Goal: Task Accomplishment & Management: Complete application form

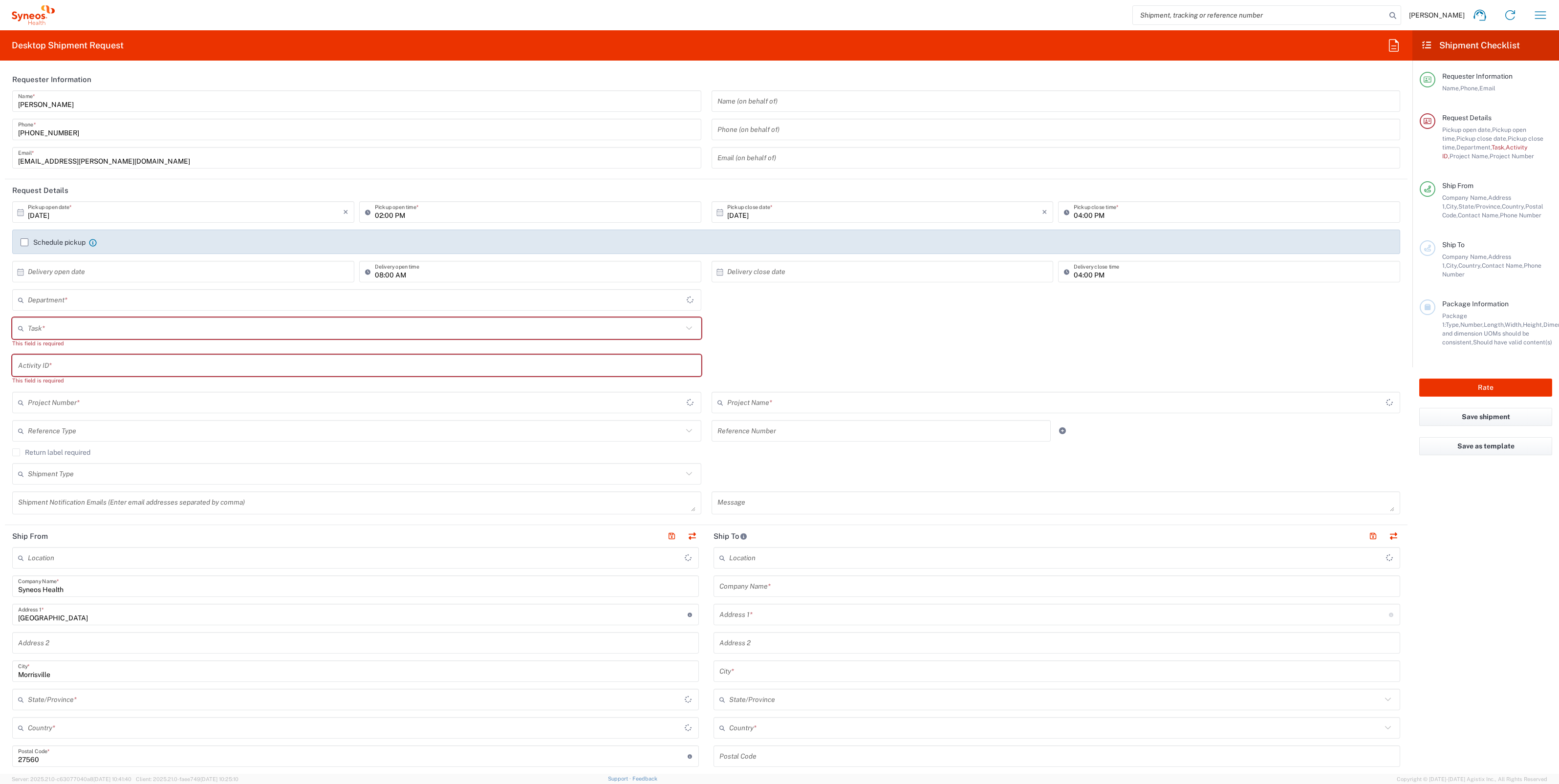
type input "North Carolina"
type input "United States"
type input "4510"
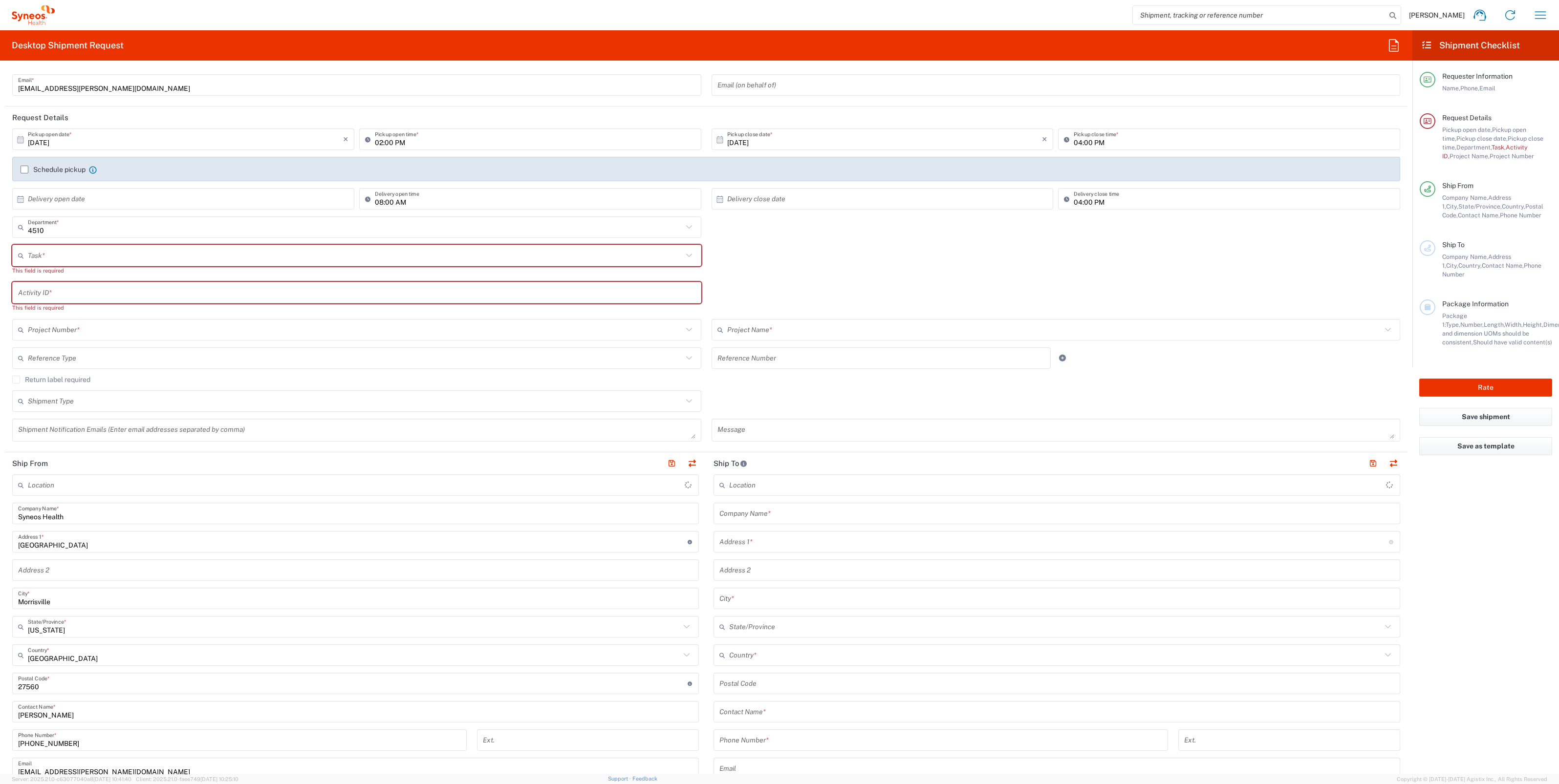
scroll to position [244, 0]
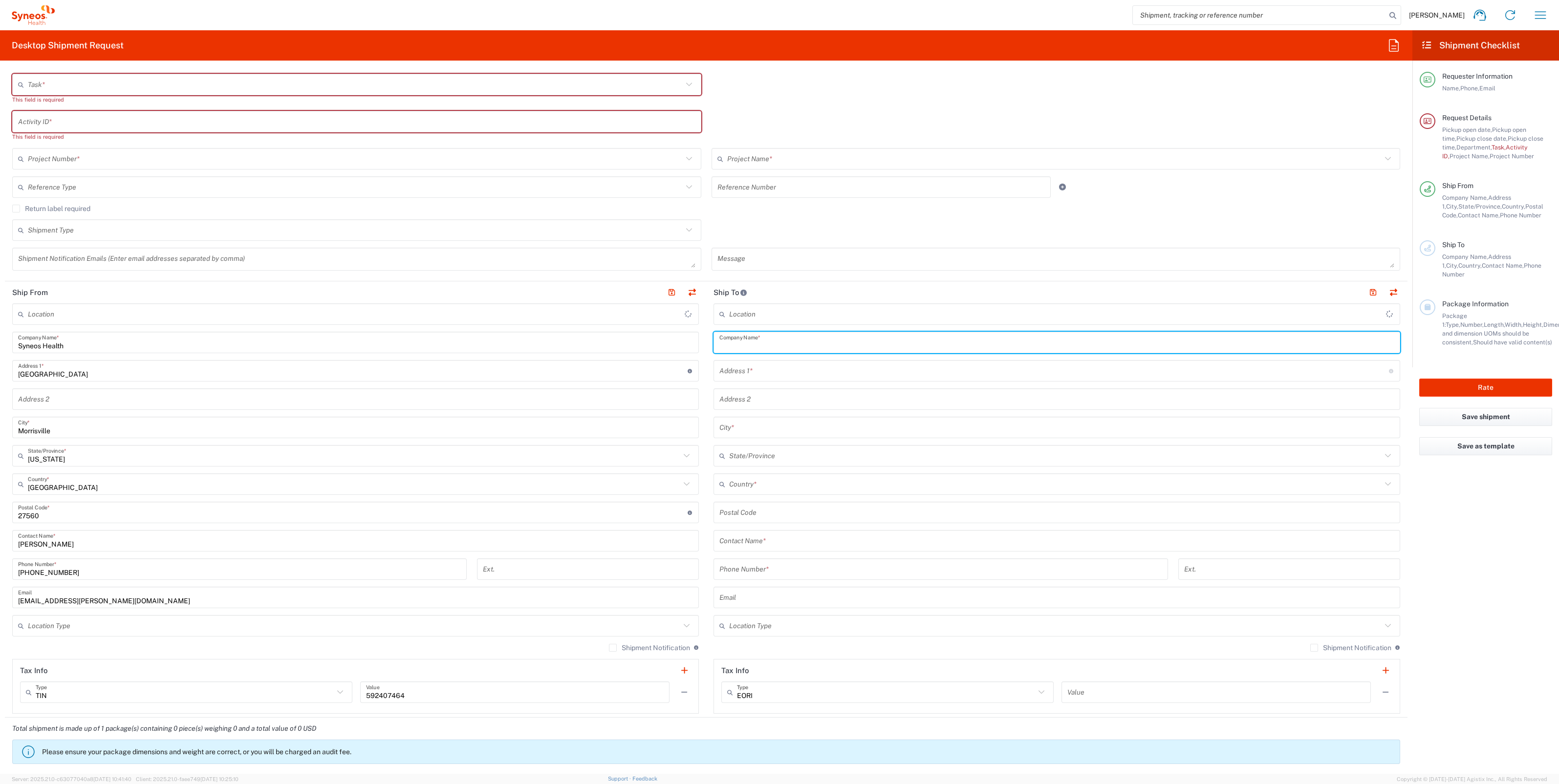
paste input "Tina Langley"
type input "Tina Langley"
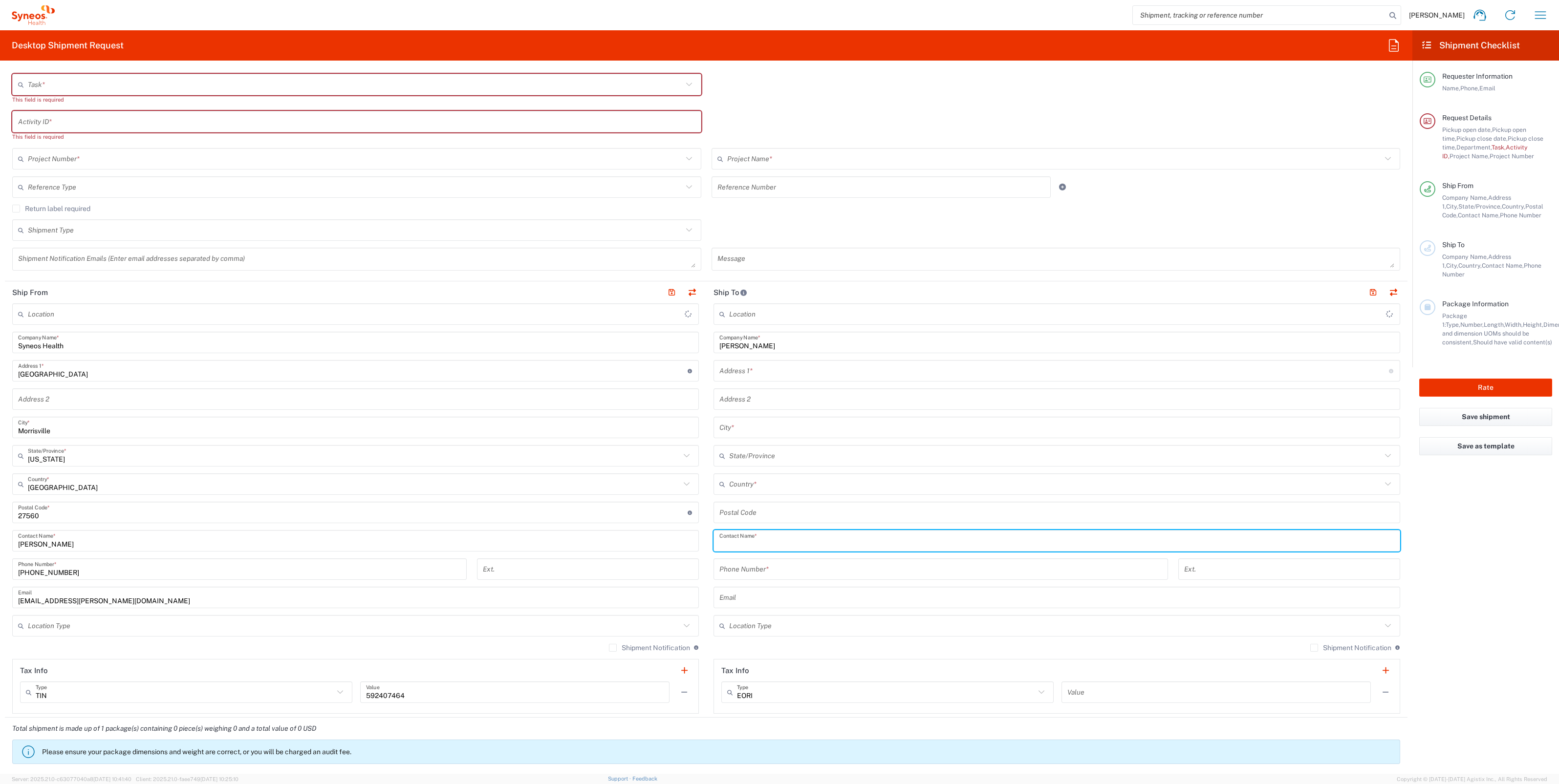
paste input "Tina Langley"
type input "Tina Langley"
type input "Syneos Health, LLC-Morrisville NC US"
type input "Tina Langley"
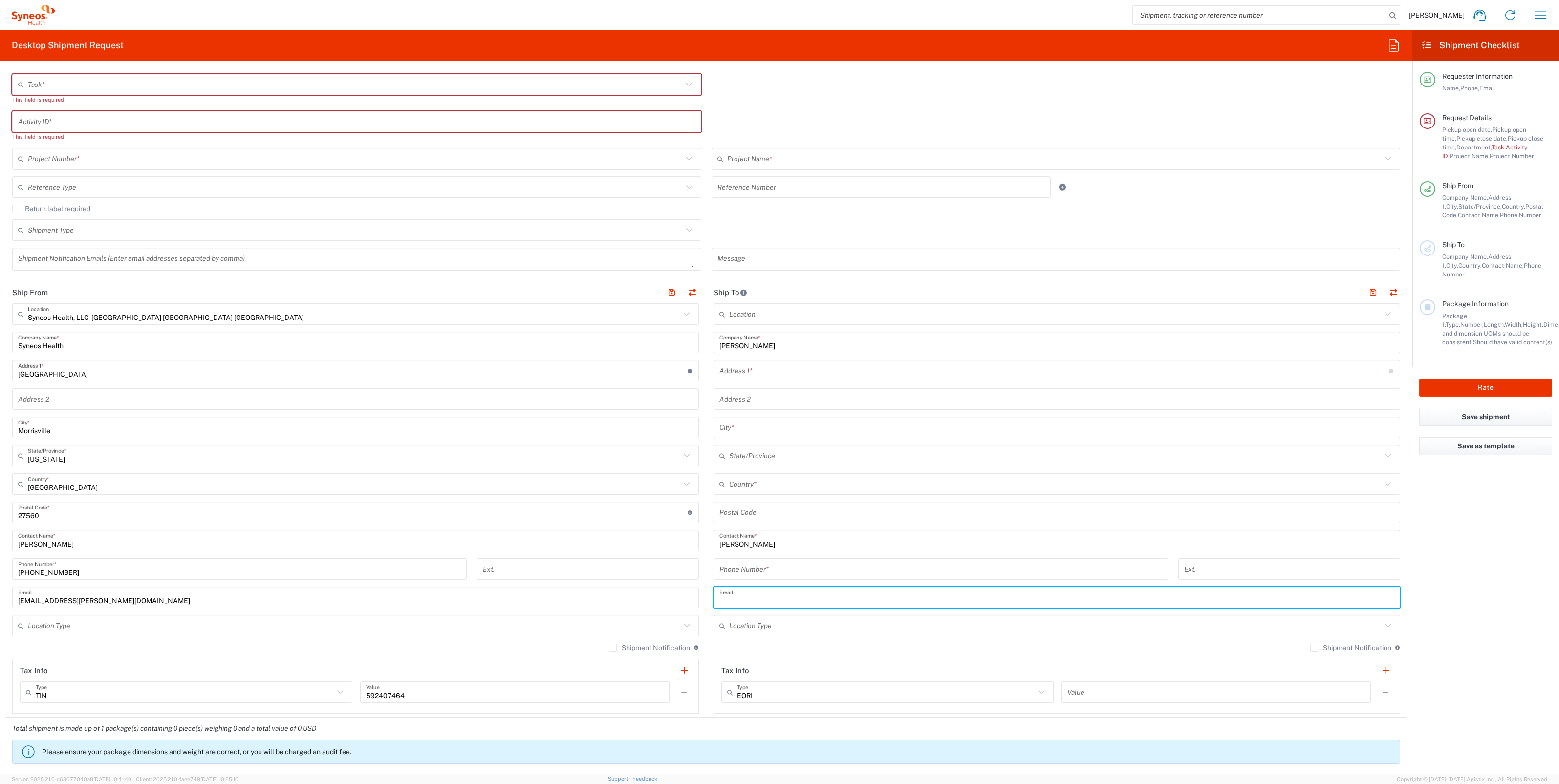
paste input "tina.bass@syneoshealth.com"
type input "tina.bass@syneoshealth.com"
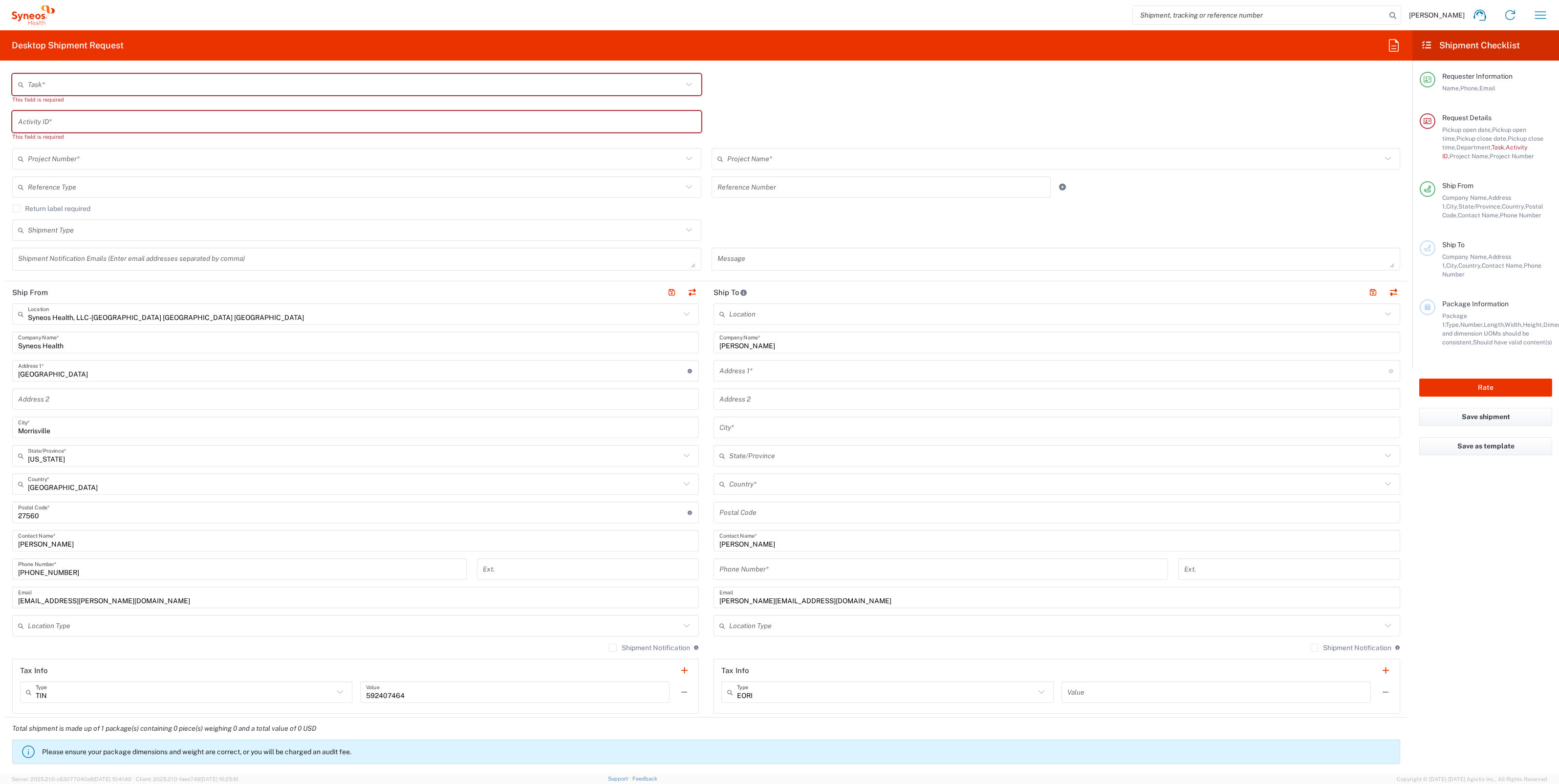
click at [1310, 644] on label "Shipment Notification" at bounding box center [1351, 647] width 81 height 8
click at [1314, 647] on input "Shipment Notification" at bounding box center [1314, 647] width 0 height 0
click at [1343, 621] on input "text" at bounding box center [1055, 626] width 652 height 17
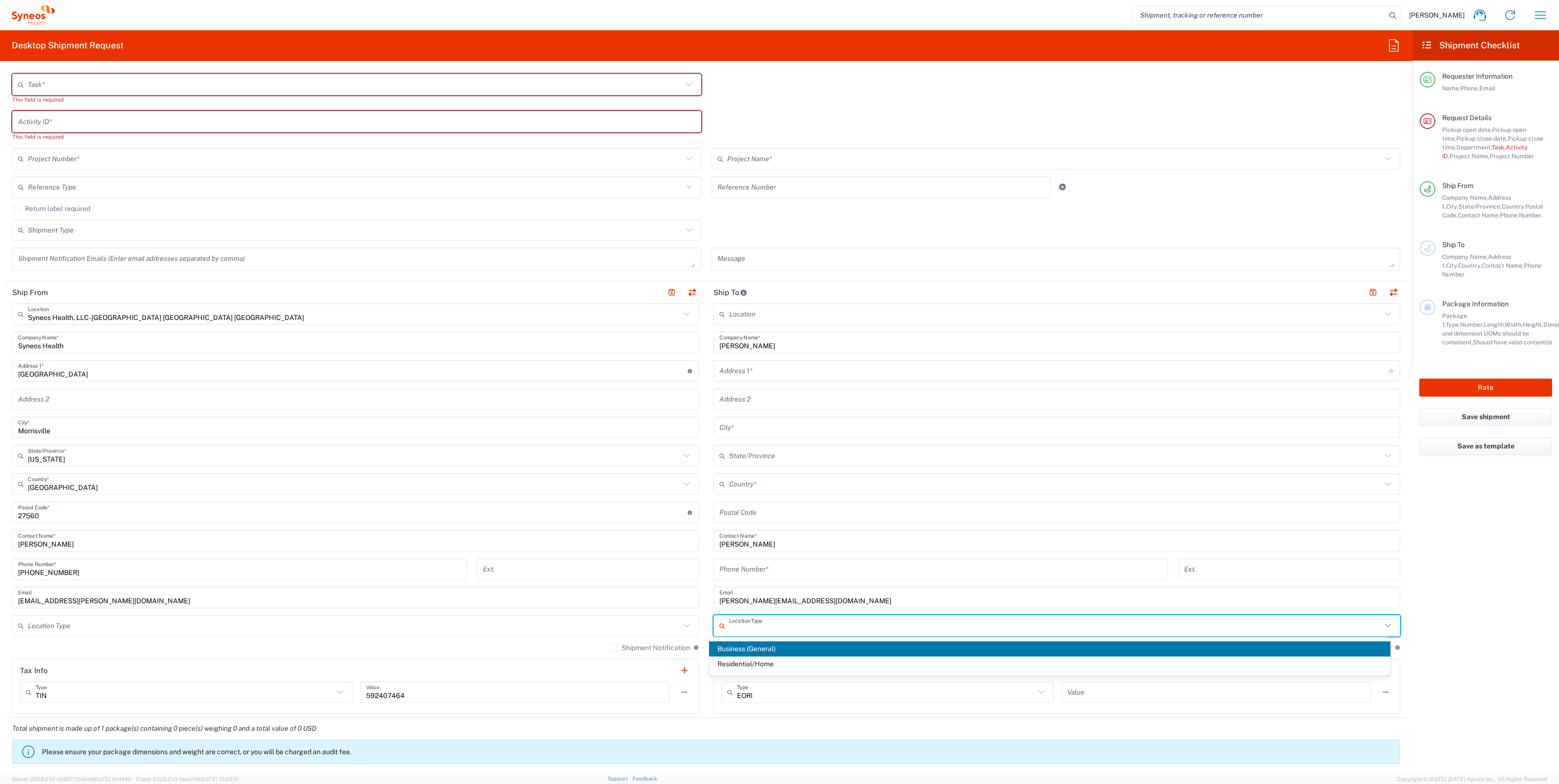
drag, startPoint x: 833, startPoint y: 662, endPoint x: 663, endPoint y: 662, distance: 170.0
click at [831, 662] on span "Residential/Home" at bounding box center [1049, 663] width 681 height 15
type input "Residential/Home"
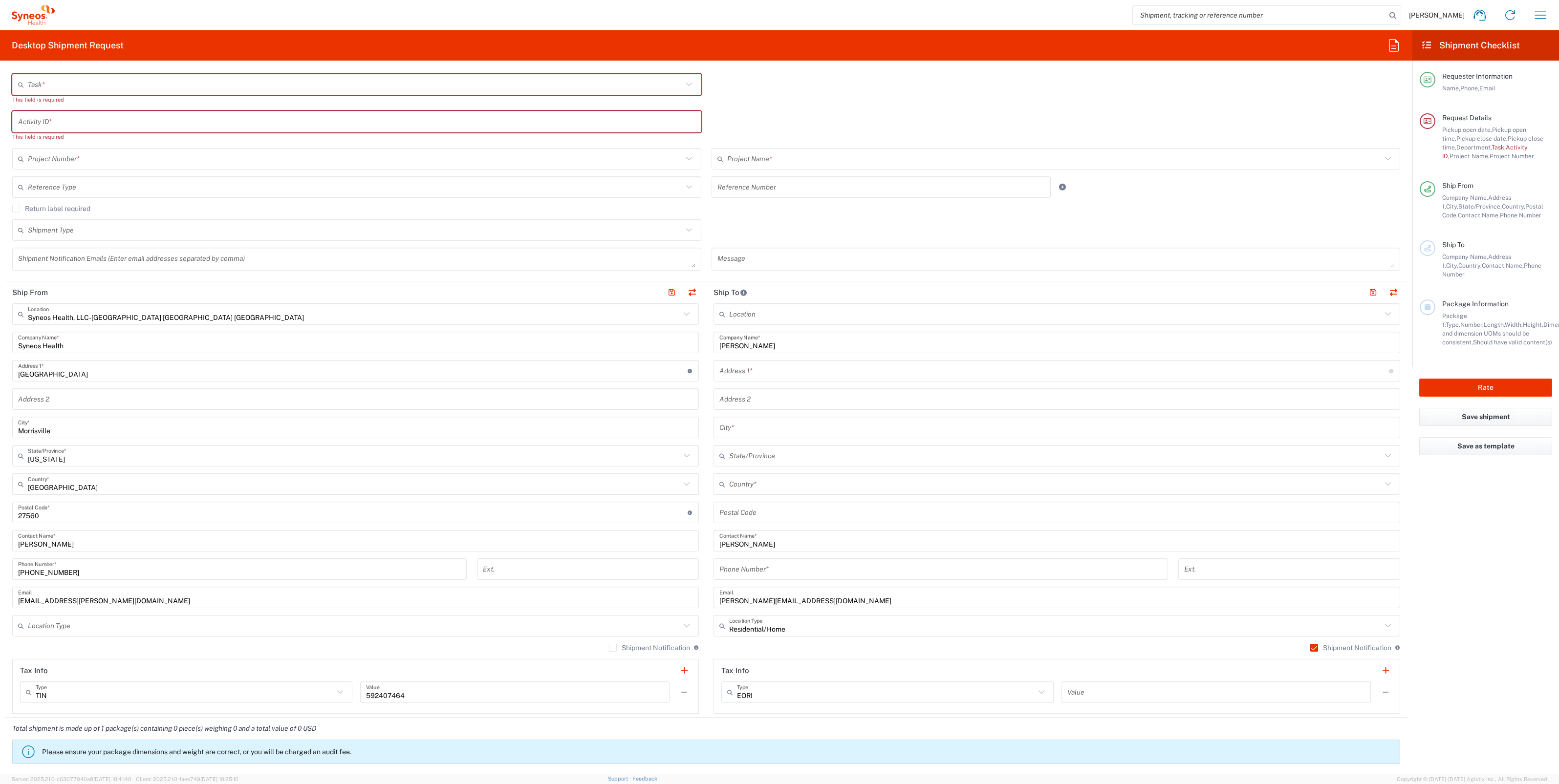
click at [609, 645] on label "Shipment Notification" at bounding box center [649, 647] width 81 height 8
click at [613, 647] on input "Shipment Notification" at bounding box center [613, 647] width 0 height 0
click at [618, 620] on input "text" at bounding box center [353, 626] width 652 height 17
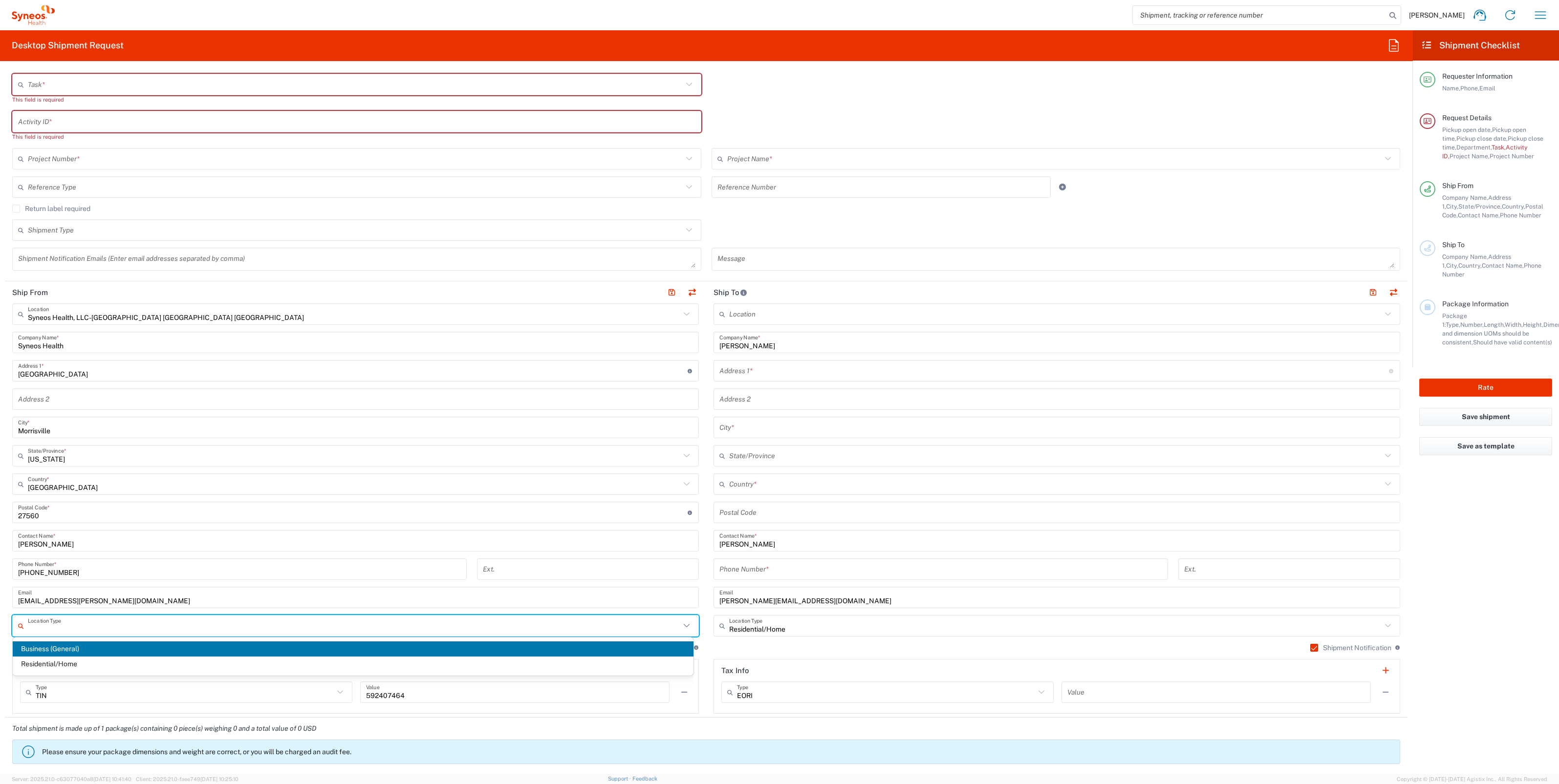
click at [486, 650] on span "Business (General)" at bounding box center [352, 648] width 681 height 15
type input "Business (General)"
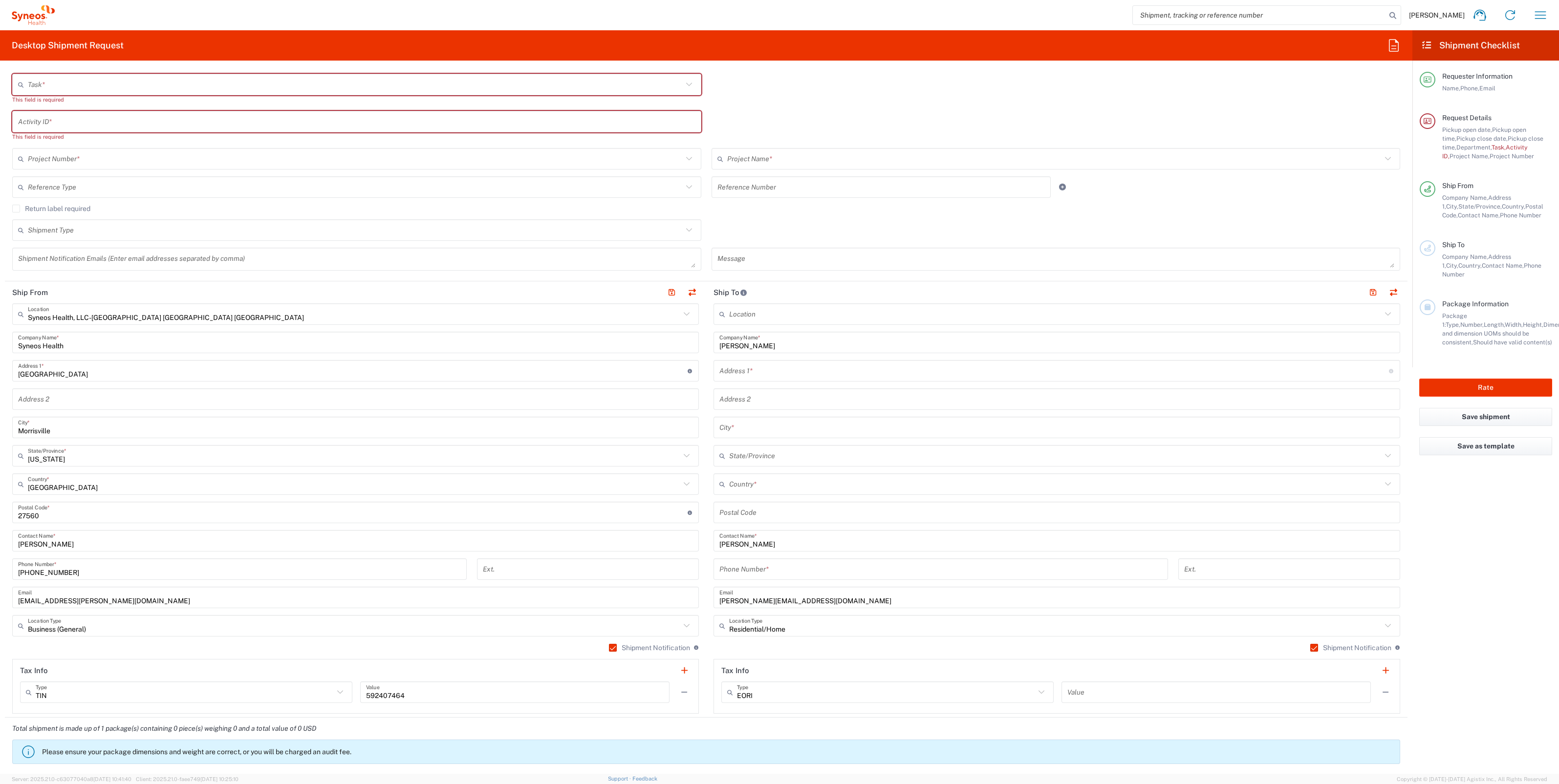
click at [742, 363] on input "text" at bounding box center [1054, 370] width 669 height 17
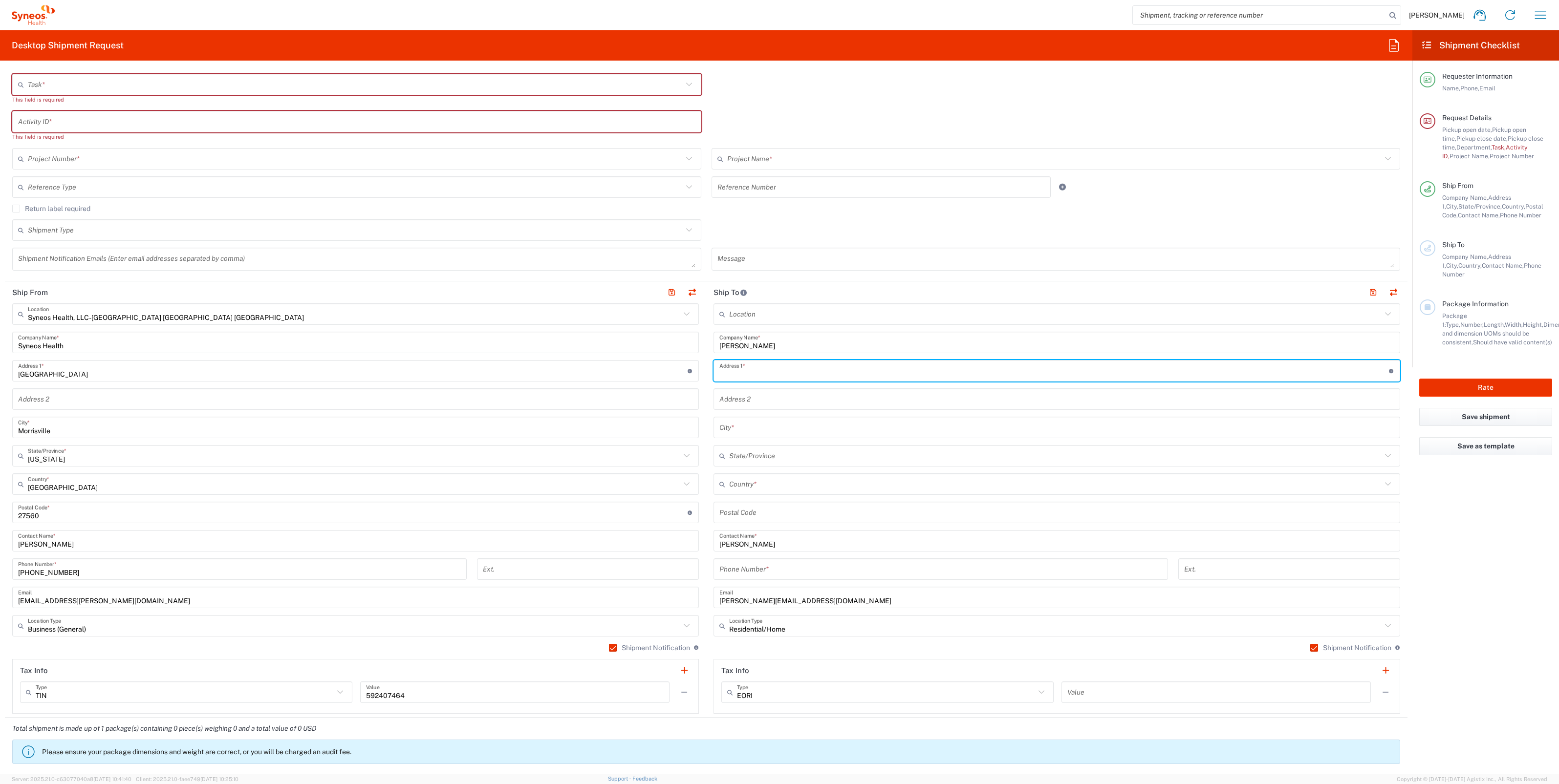
paste input "4319 Nine Iron Drive"
type input "4319 Nine Iron Drive"
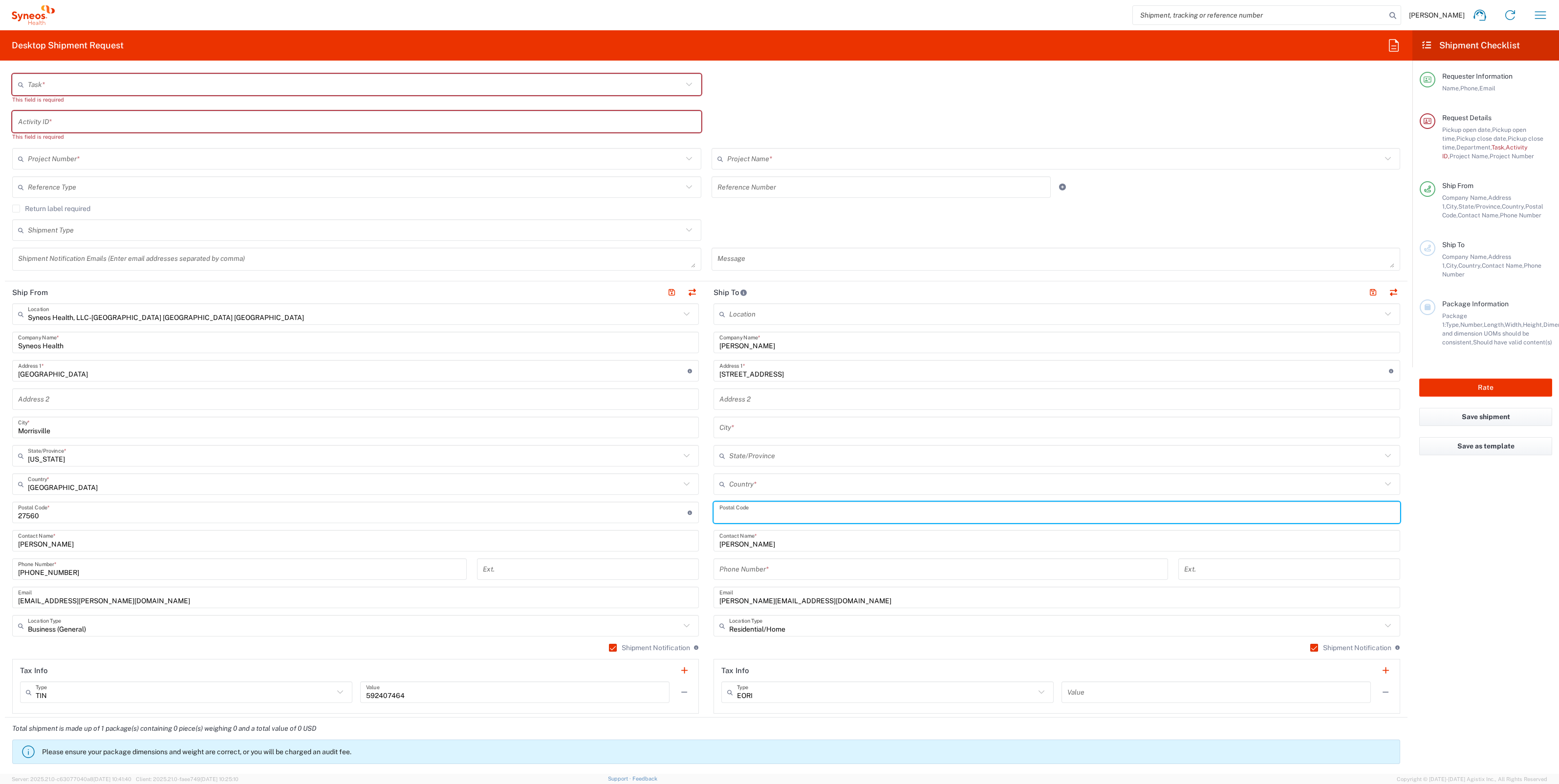
paste input "28513"
type input "28513"
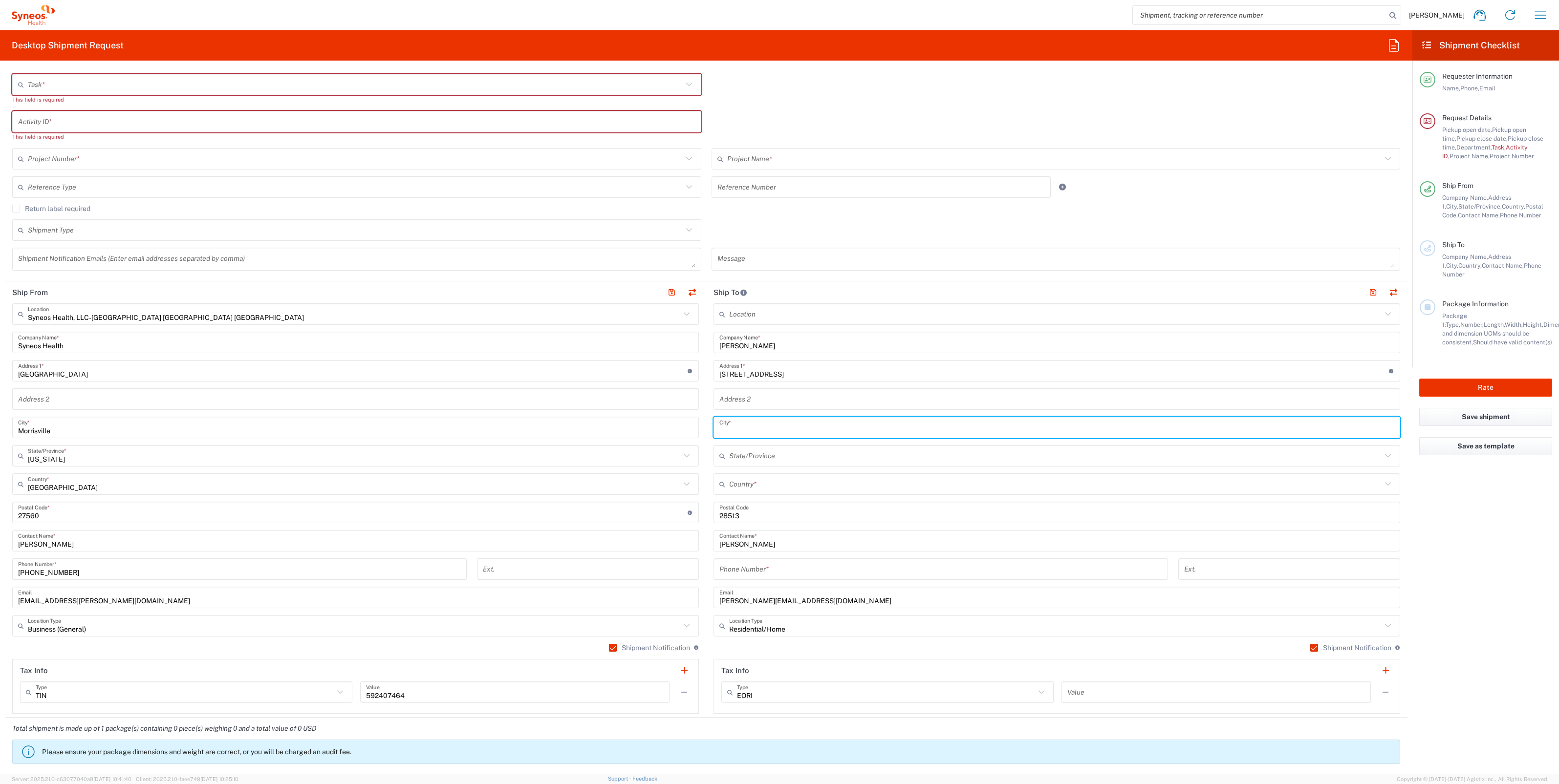
click at [756, 427] on input "text" at bounding box center [1056, 427] width 674 height 17
type input "Ayden"
click at [1381, 477] on icon at bounding box center [1387, 484] width 13 height 13
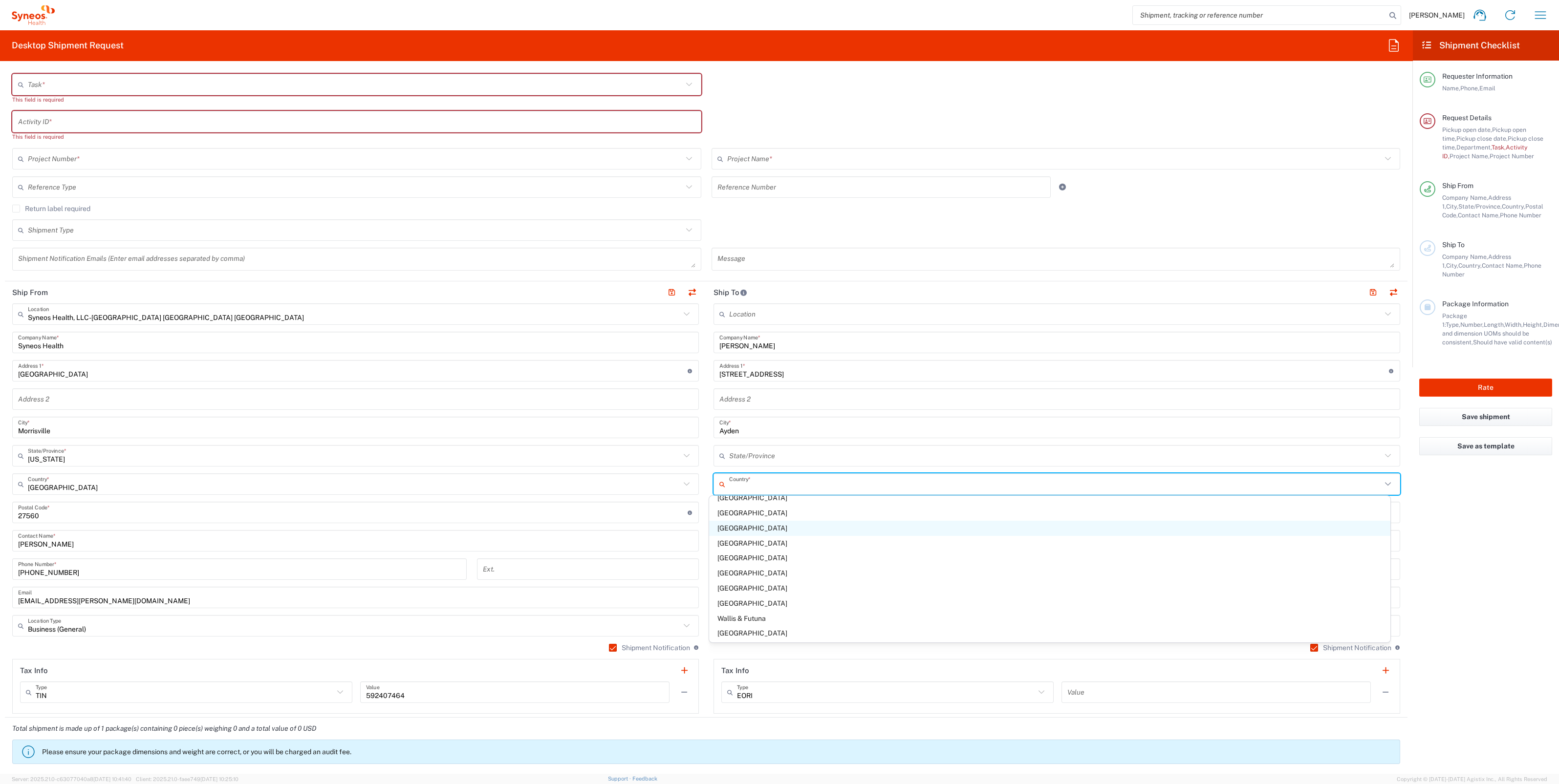
scroll to position [3484, 0]
click at [766, 582] on span "United States" at bounding box center [1049, 587] width 681 height 15
type input "United States"
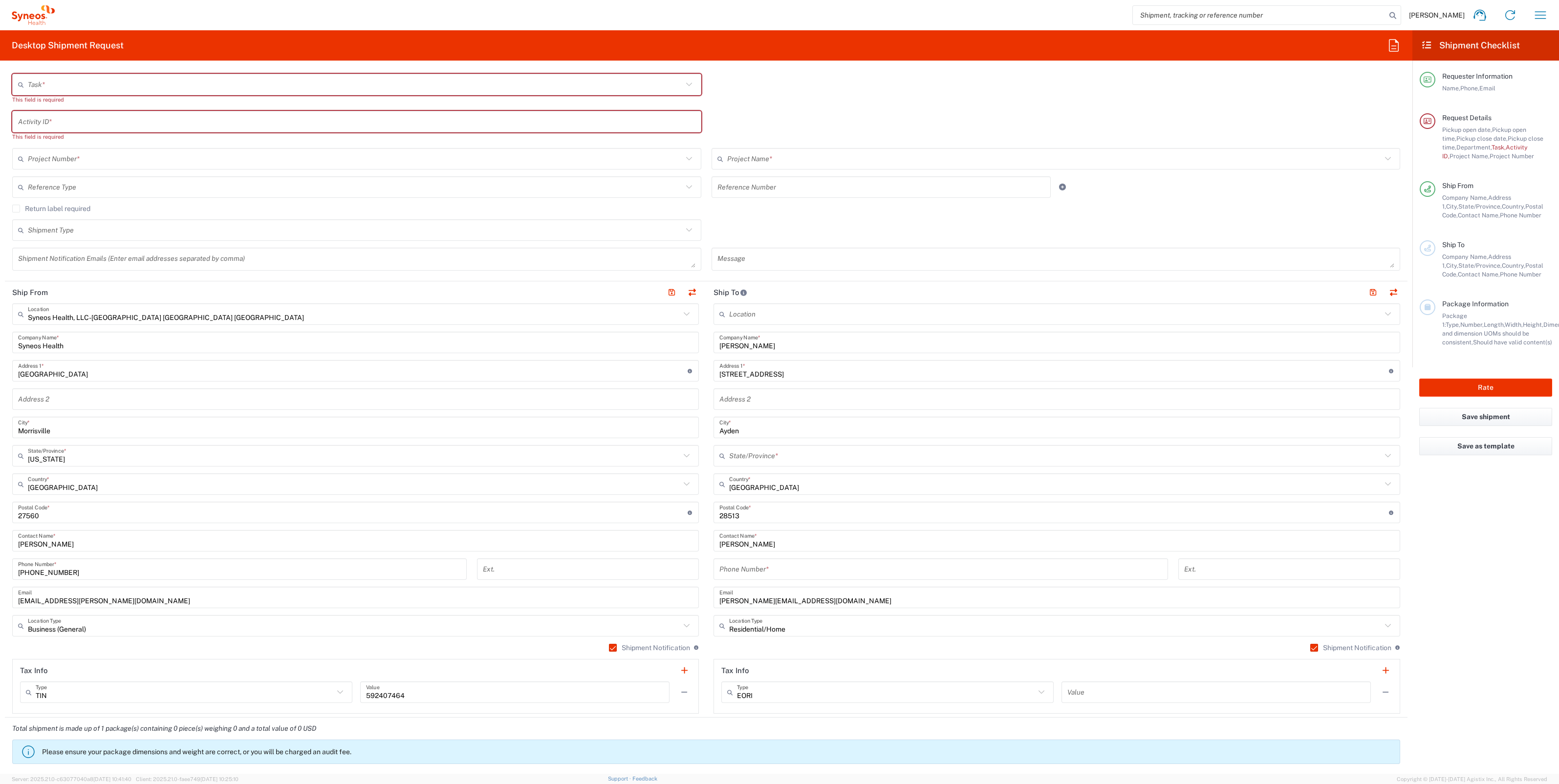
click at [1381, 458] on icon at bounding box center [1387, 456] width 13 height 13
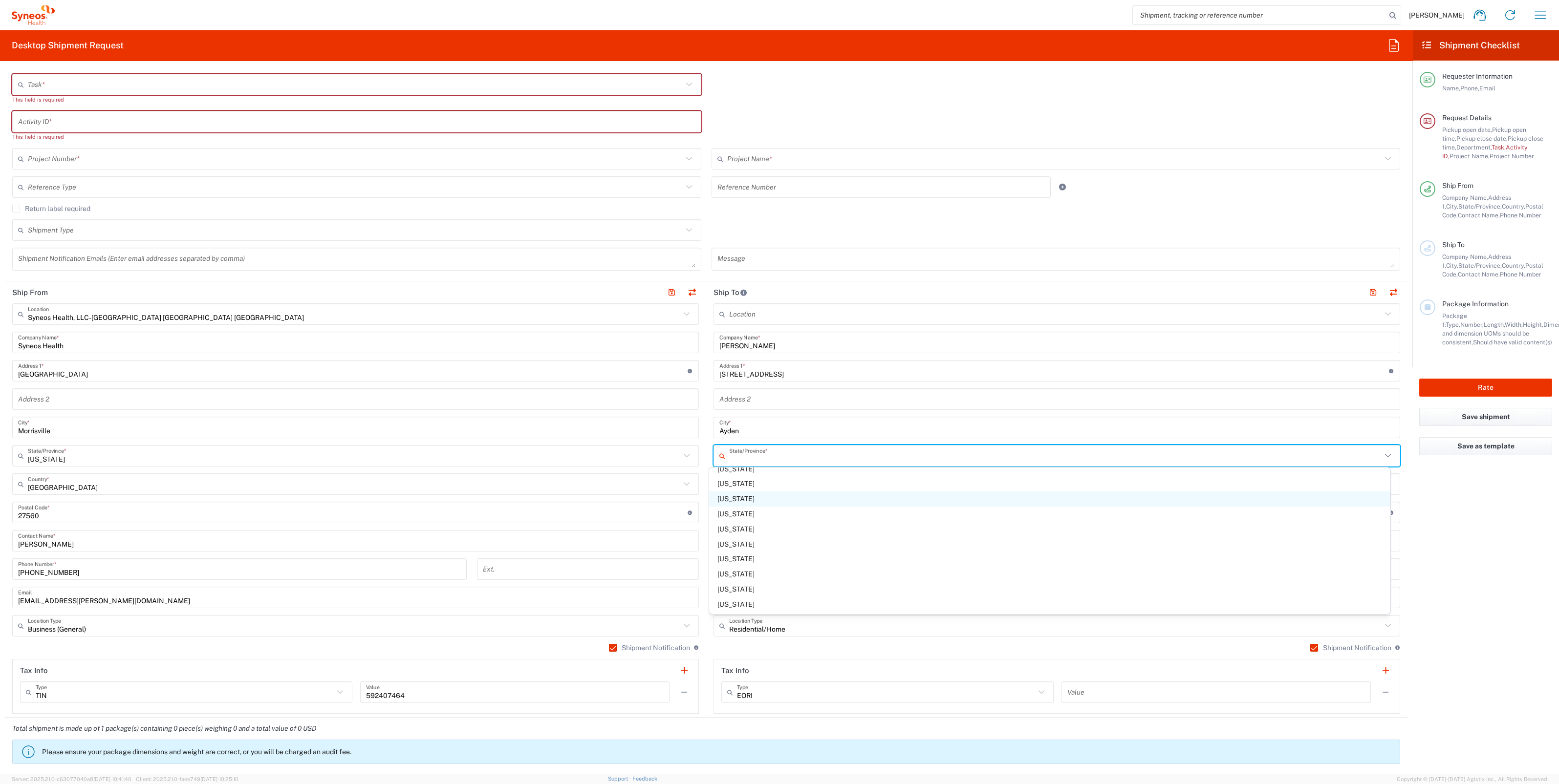
scroll to position [550, 0]
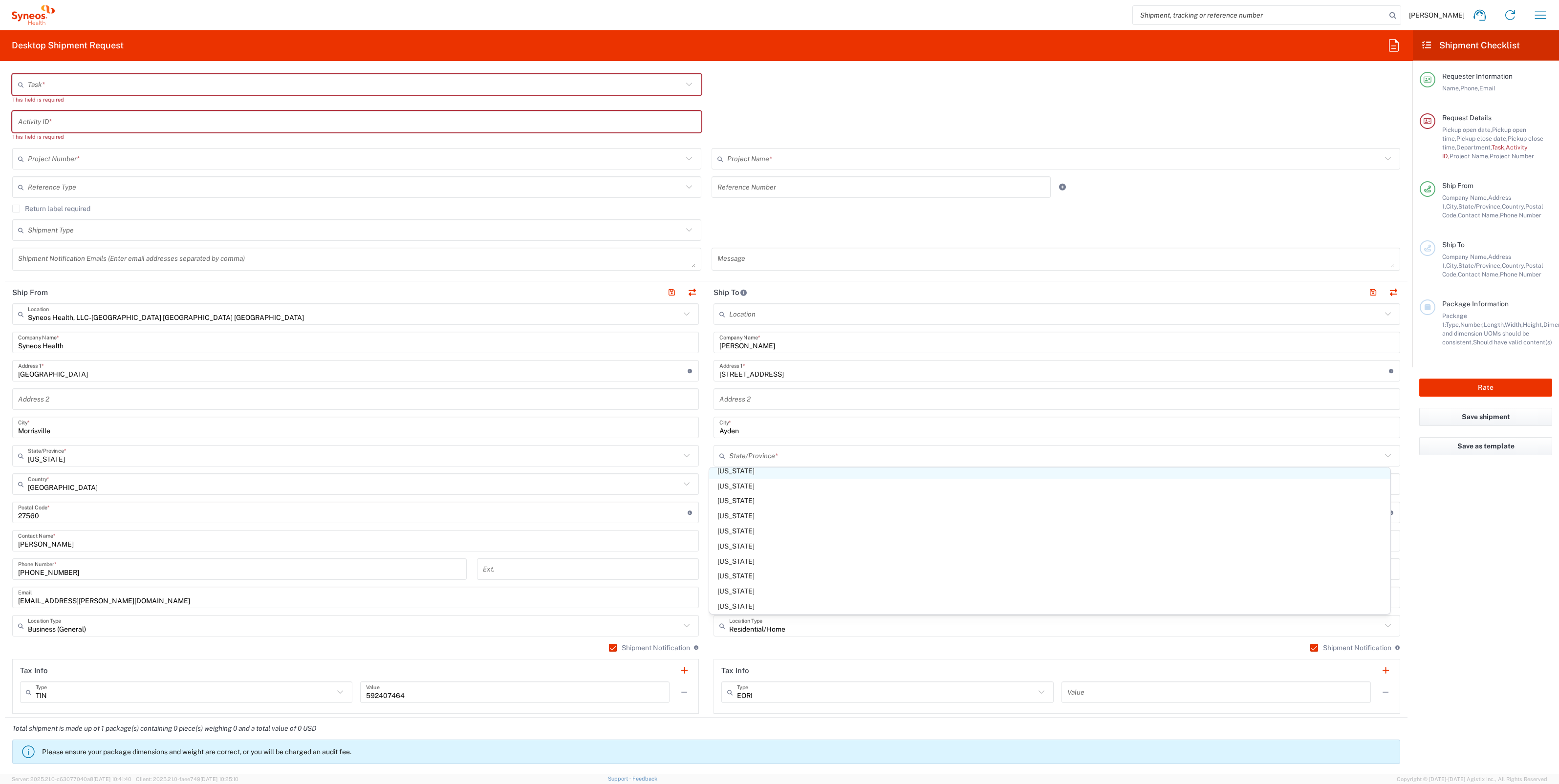
click at [757, 472] on span "North Carolina" at bounding box center [1049, 470] width 681 height 15
type input "North Carolina"
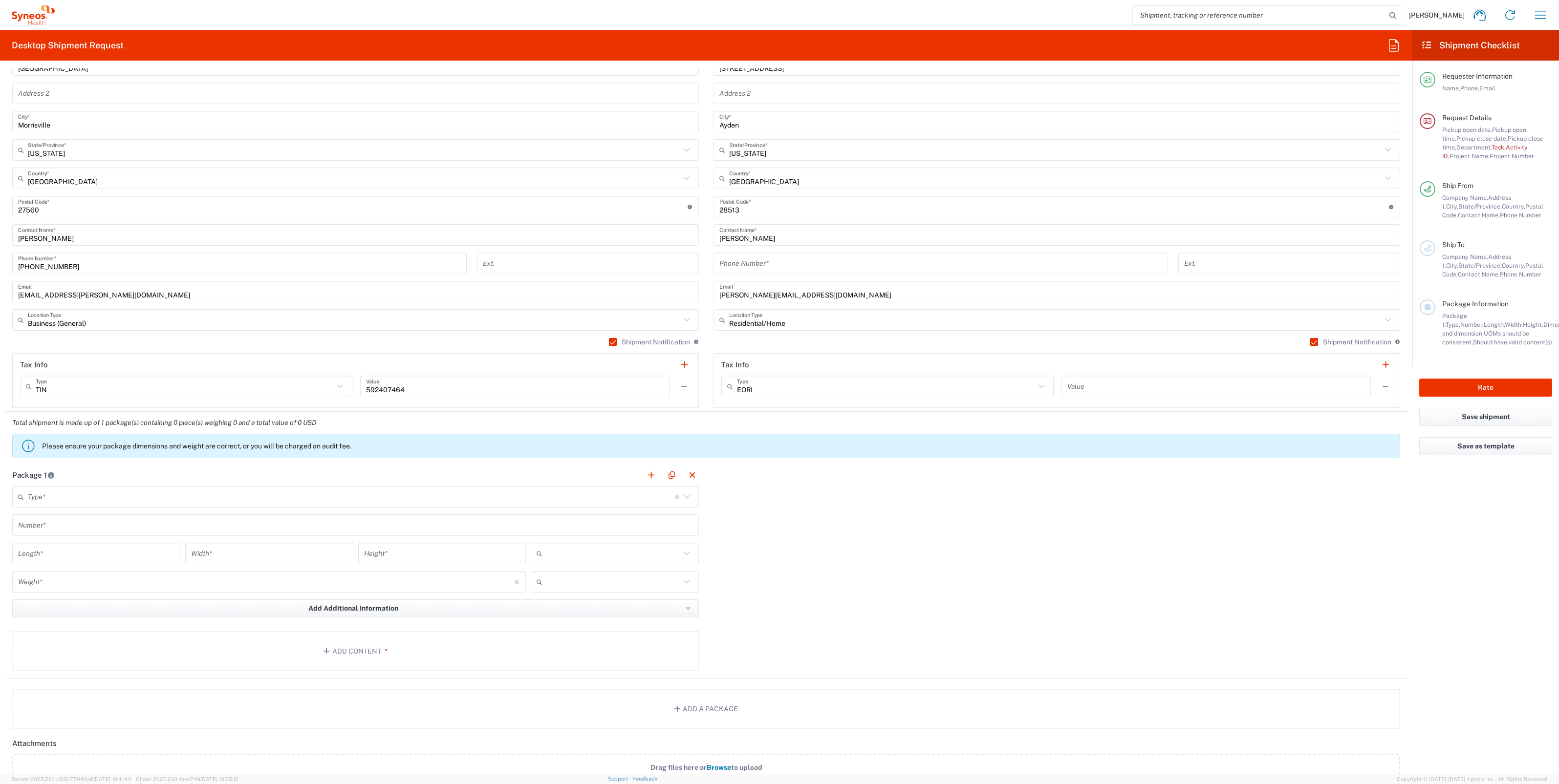
click at [445, 495] on input "text" at bounding box center [351, 496] width 647 height 17
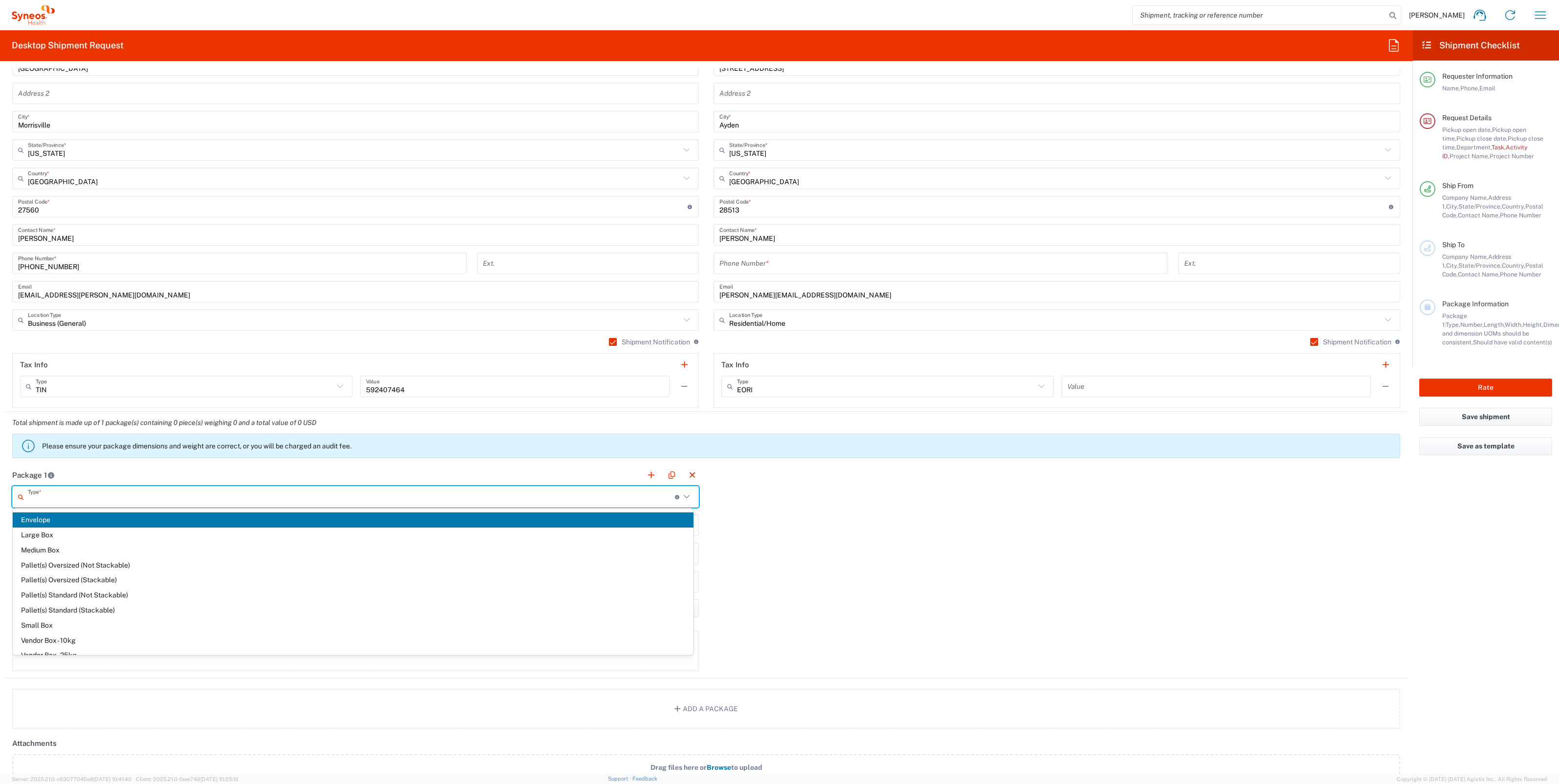
click at [150, 552] on span "Medium Box" at bounding box center [352, 550] width 681 height 15
type input "Medium Box"
type input "13"
type input "11.5"
type input "2.5"
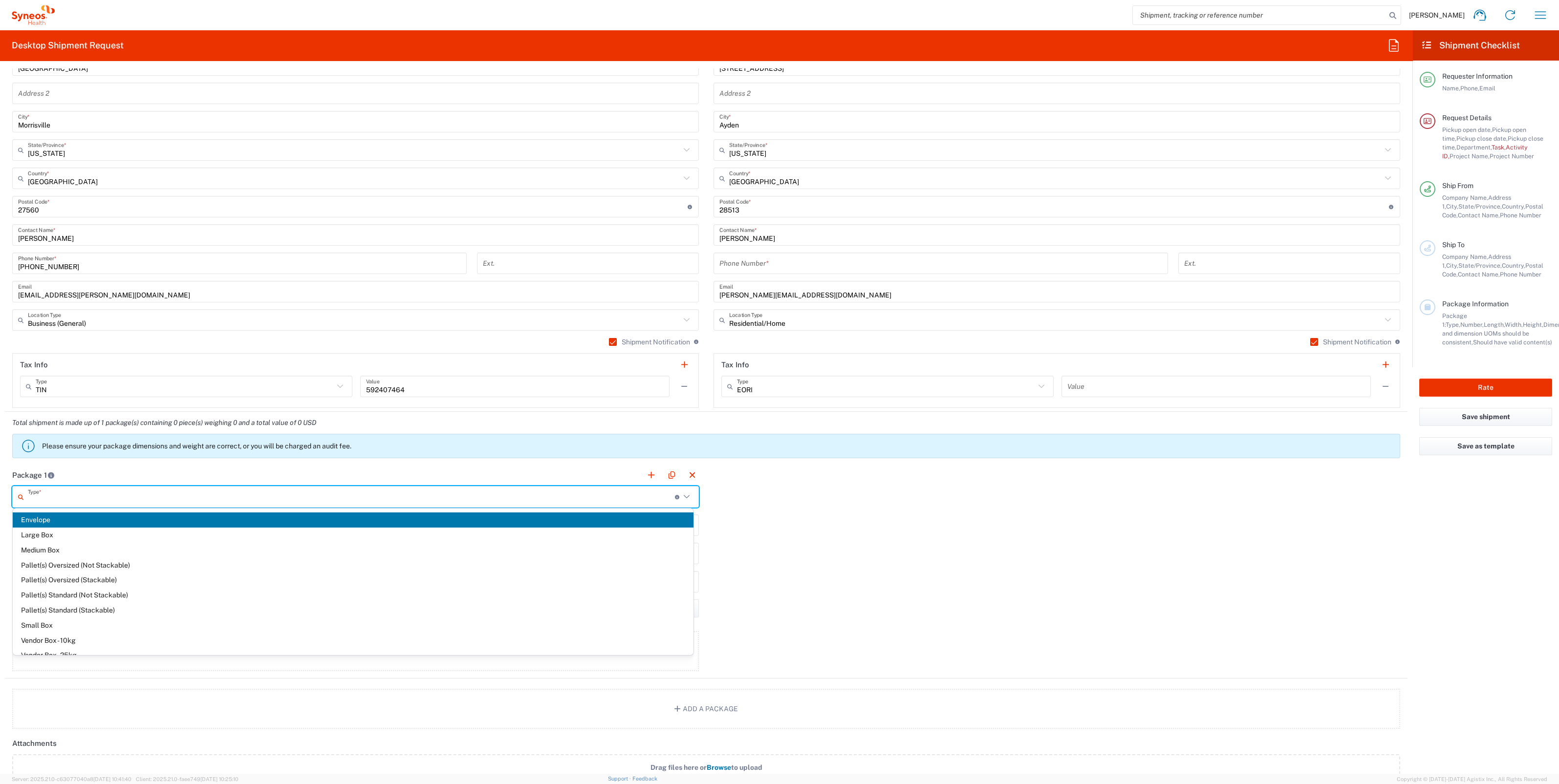
type input "in"
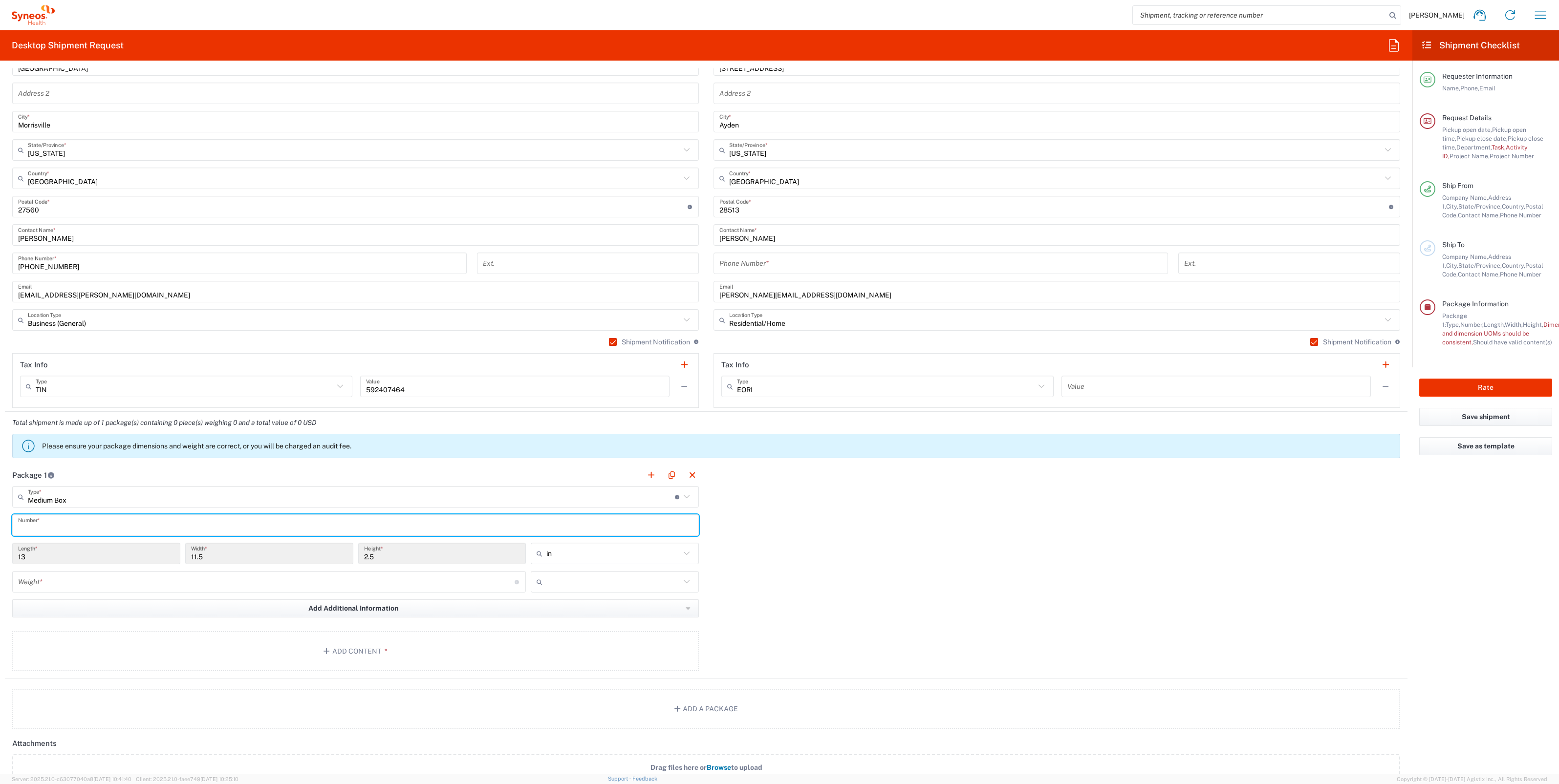
click at [147, 526] on input "text" at bounding box center [355, 525] width 674 height 17
type input "1"
click at [146, 578] on input "number" at bounding box center [266, 581] width 496 height 17
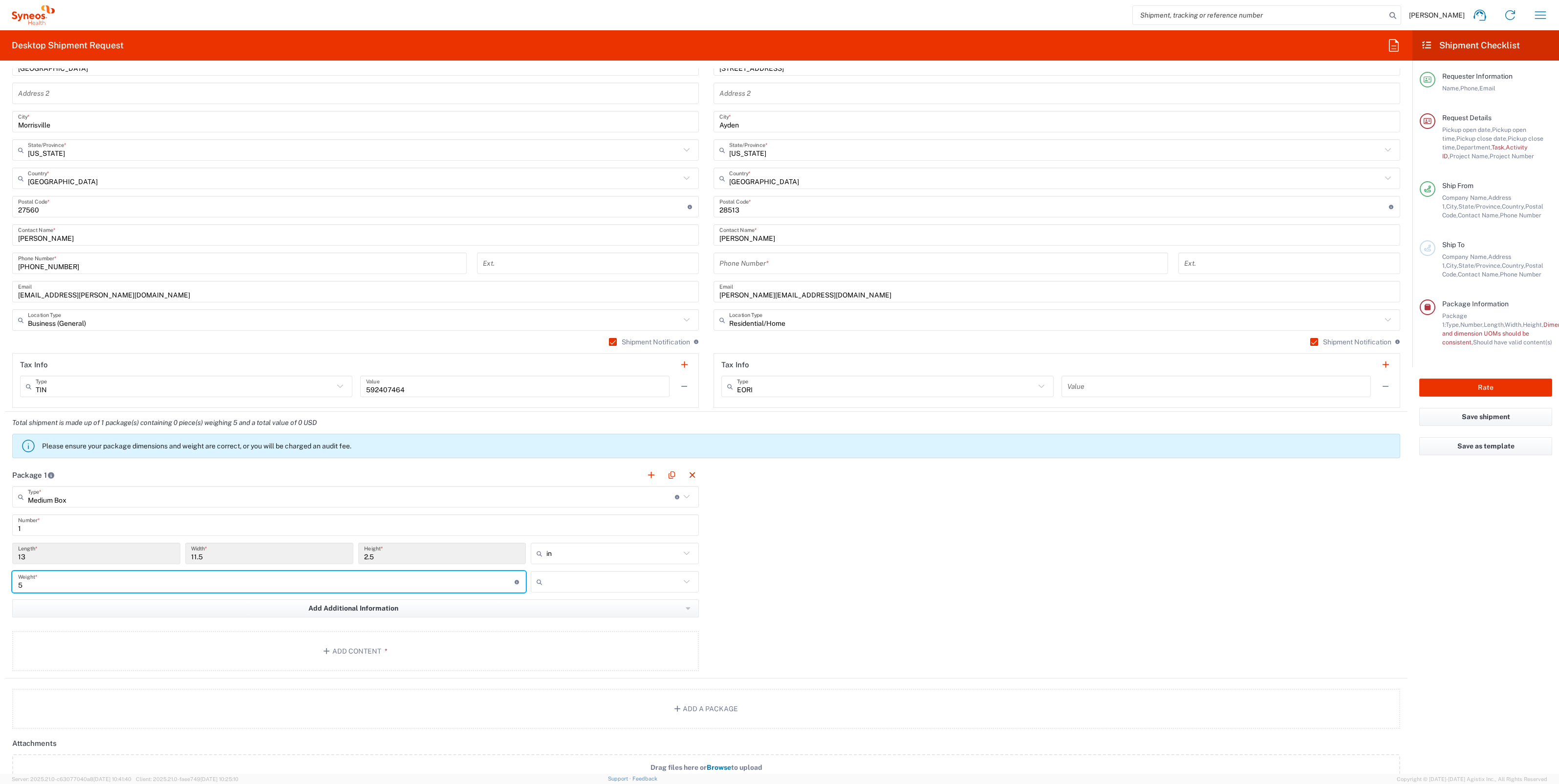
type input "5"
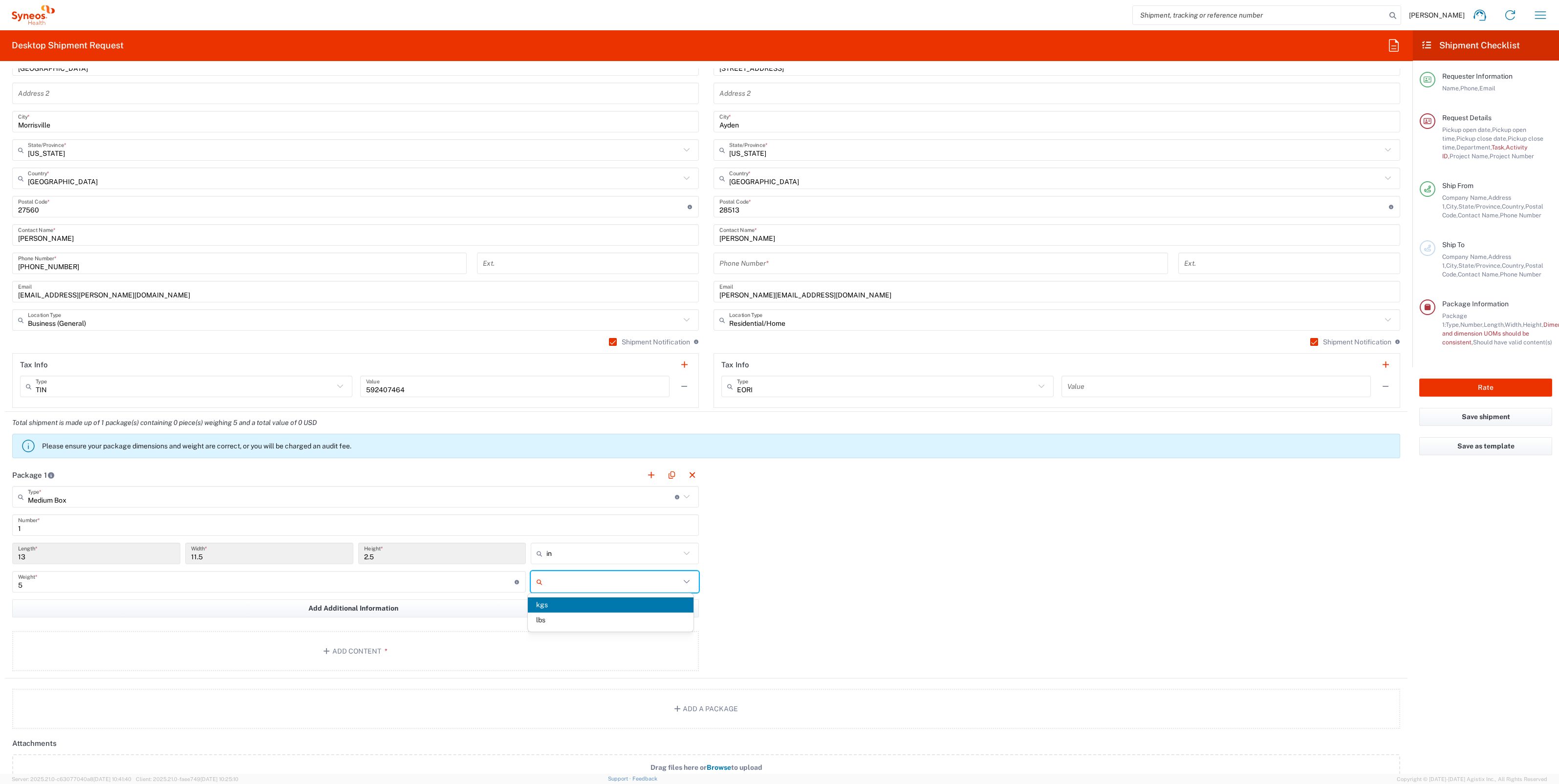
click at [615, 583] on input "text" at bounding box center [614, 581] width 134 height 15
click at [567, 617] on span "lbs" at bounding box center [610, 620] width 165 height 15
type input "lbs"
click at [376, 648] on button "Add Content *" at bounding box center [356, 651] width 687 height 40
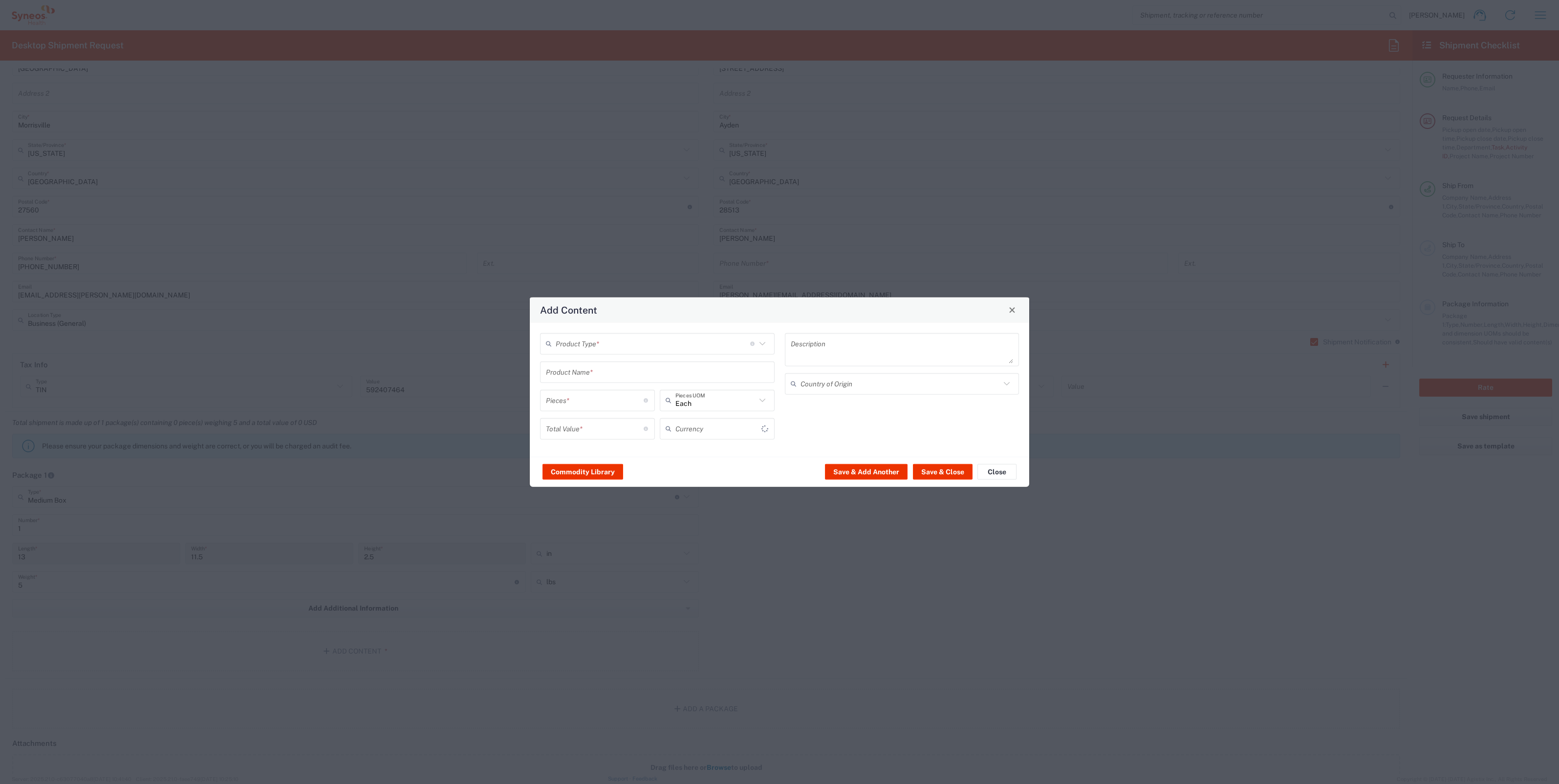
type input "US Dollar"
click at [637, 337] on input "text" at bounding box center [652, 343] width 194 height 17
click at [587, 383] on span "General Commodity" at bounding box center [657, 383] width 233 height 15
type input "General Commodity"
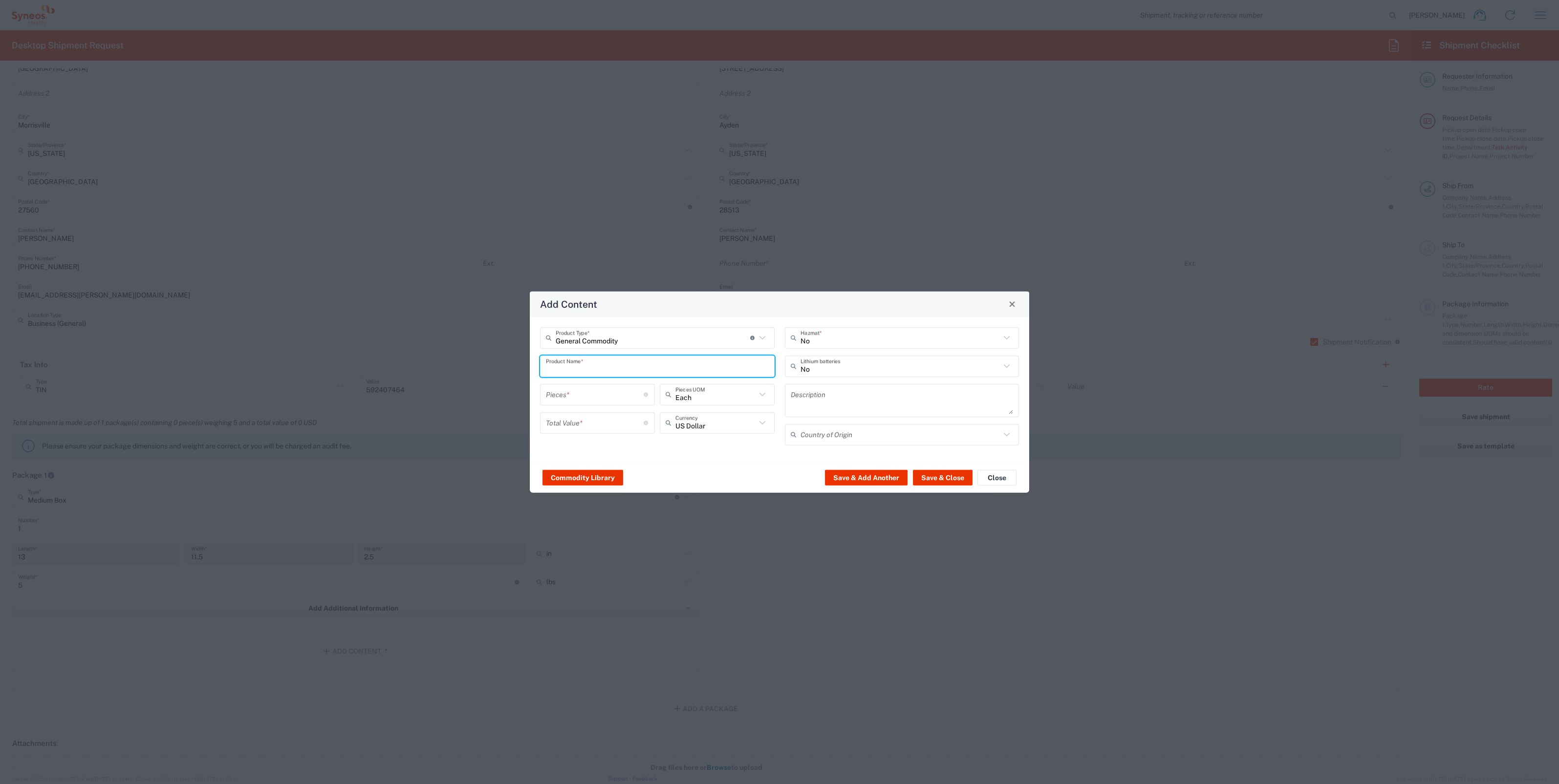
paste input "ThinkPad T14 Gen 2i"
type input "ThinkPad T14 Gen 2i"
paste textarea "ThinkPad T14 Gen 2i"
type textarea "ThinkPad T14 Gen 2i"
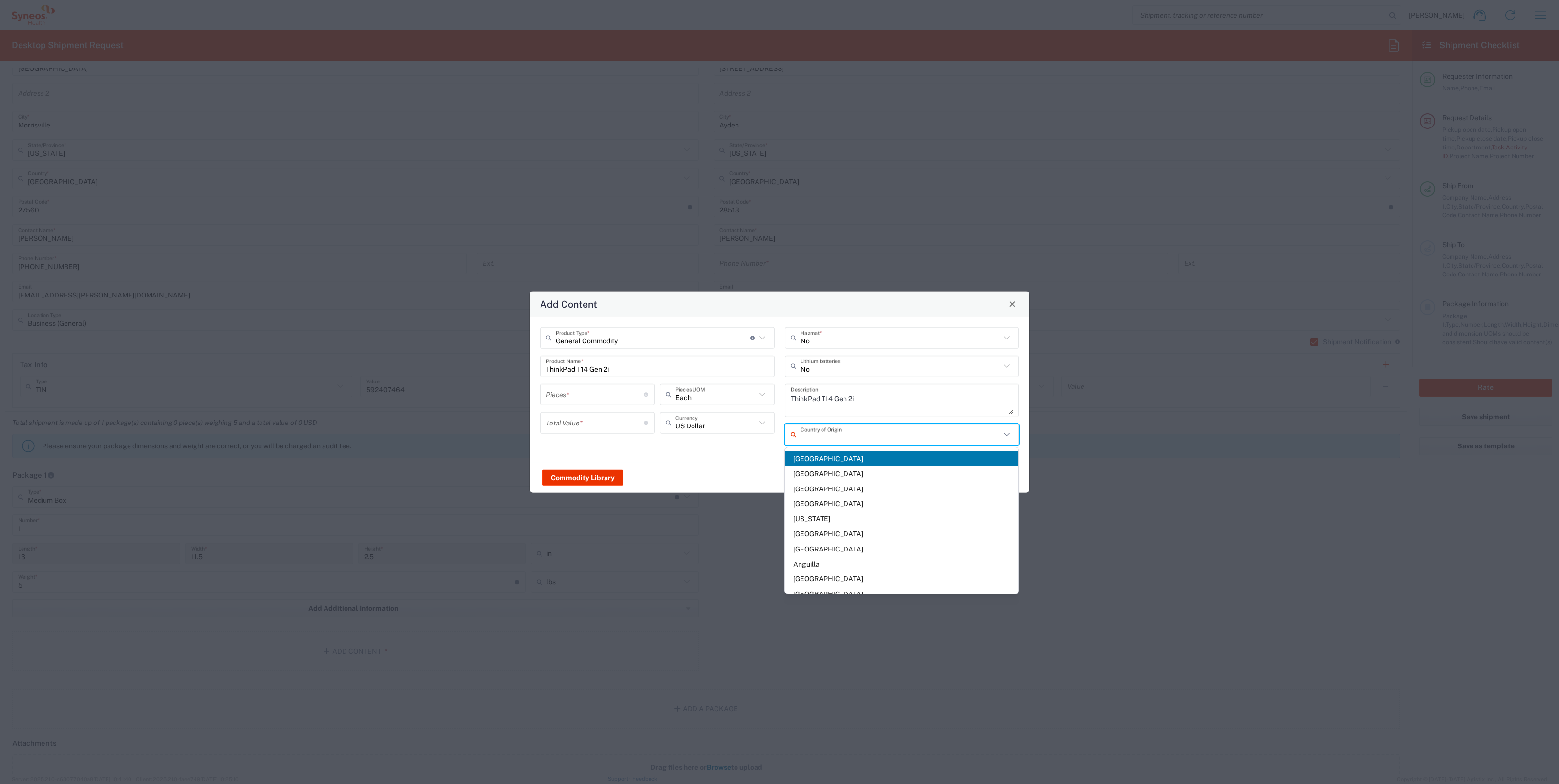
click at [836, 436] on input "text" at bounding box center [901, 434] width 200 height 17
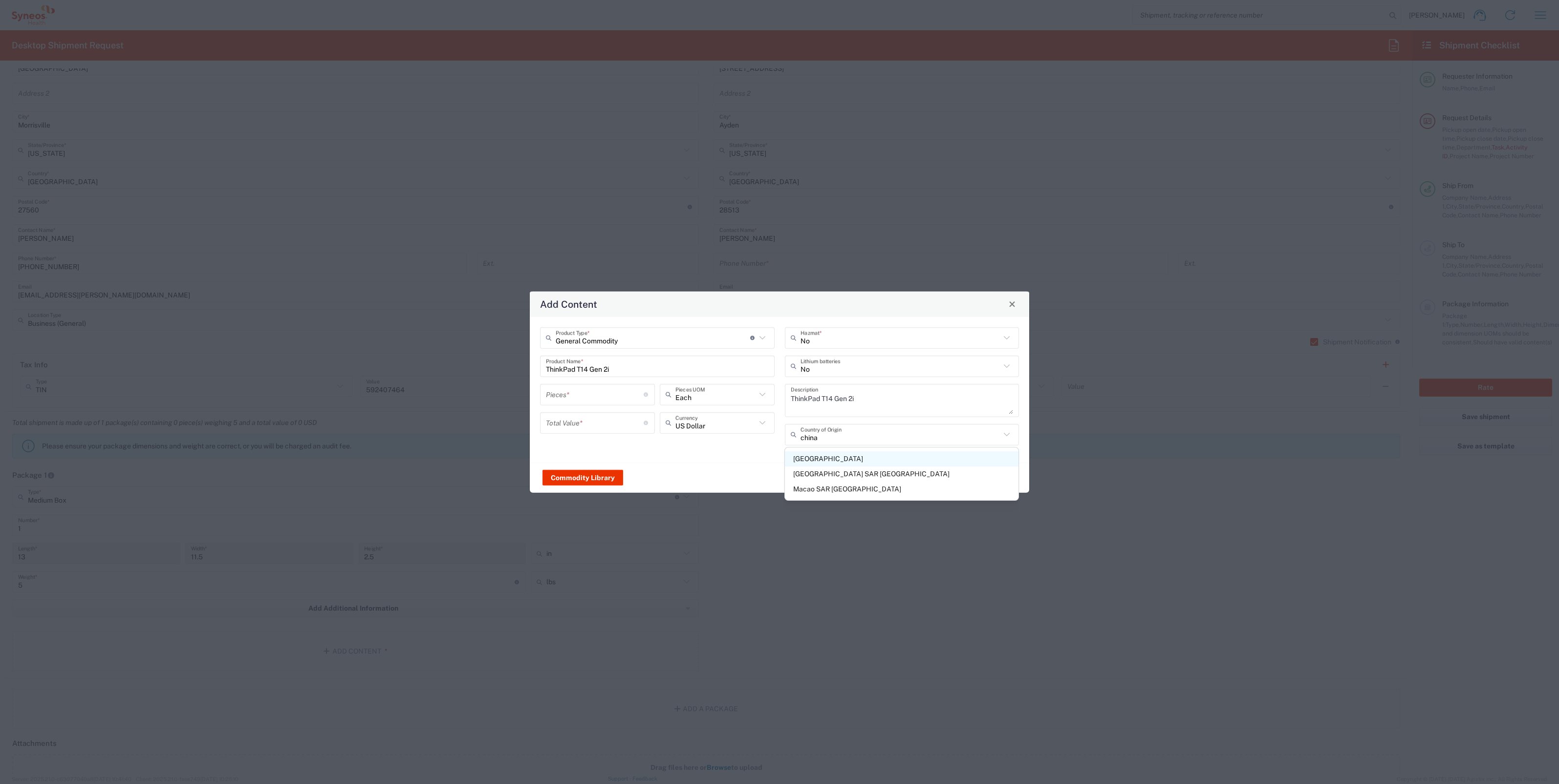
drag, startPoint x: 822, startPoint y: 459, endPoint x: 704, endPoint y: 461, distance: 118.0
click at [821, 459] on span "China" at bounding box center [901, 459] width 233 height 15
type input "China"
click at [559, 394] on input "number" at bounding box center [594, 394] width 97 height 17
type input "1"
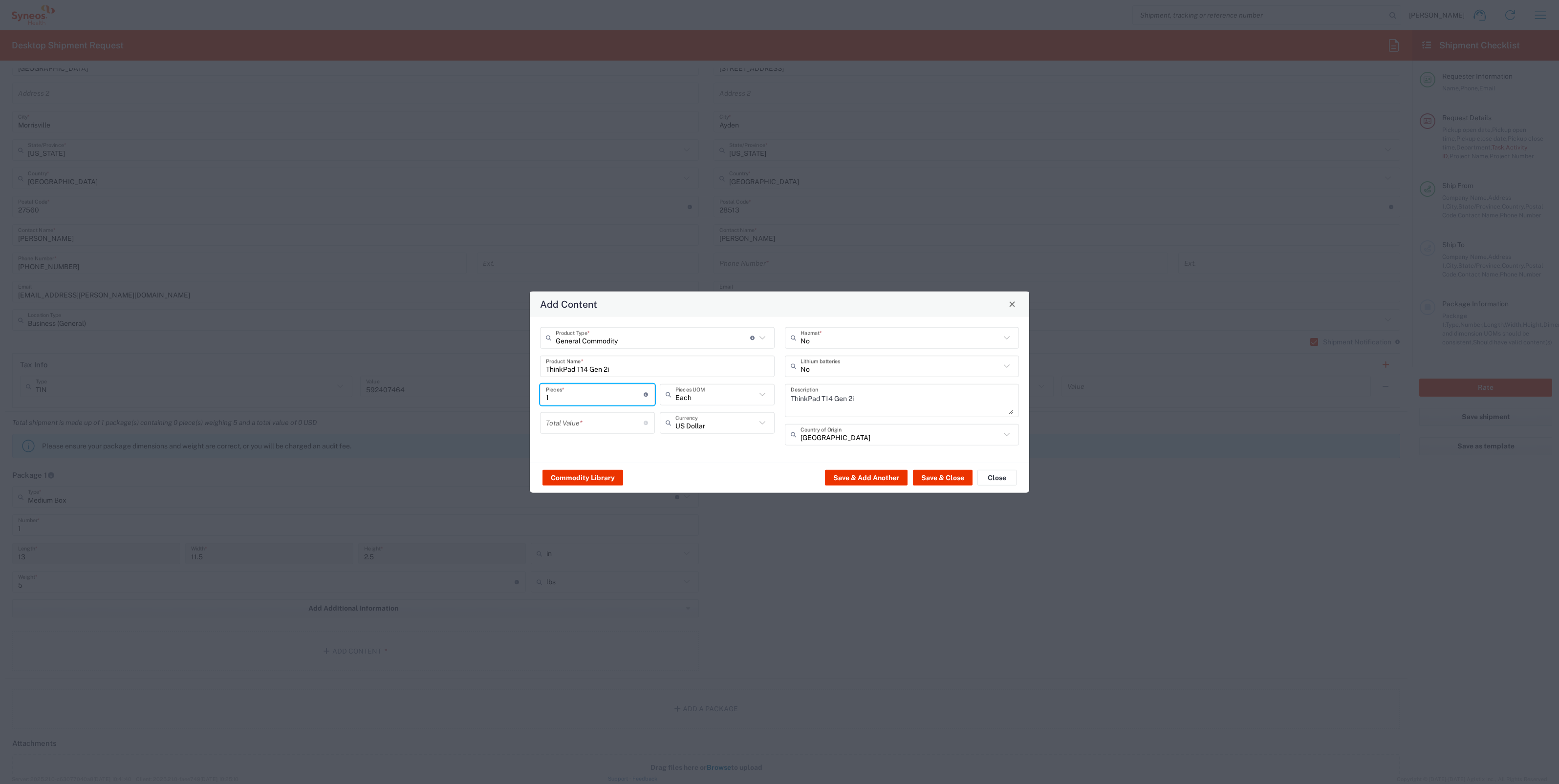
click at [594, 425] on input "number" at bounding box center [594, 422] width 97 height 17
type input "800"
drag, startPoint x: 936, startPoint y: 478, endPoint x: 862, endPoint y: 520, distance: 85.1
click at [936, 478] on button "Save & Close" at bounding box center [942, 477] width 60 height 15
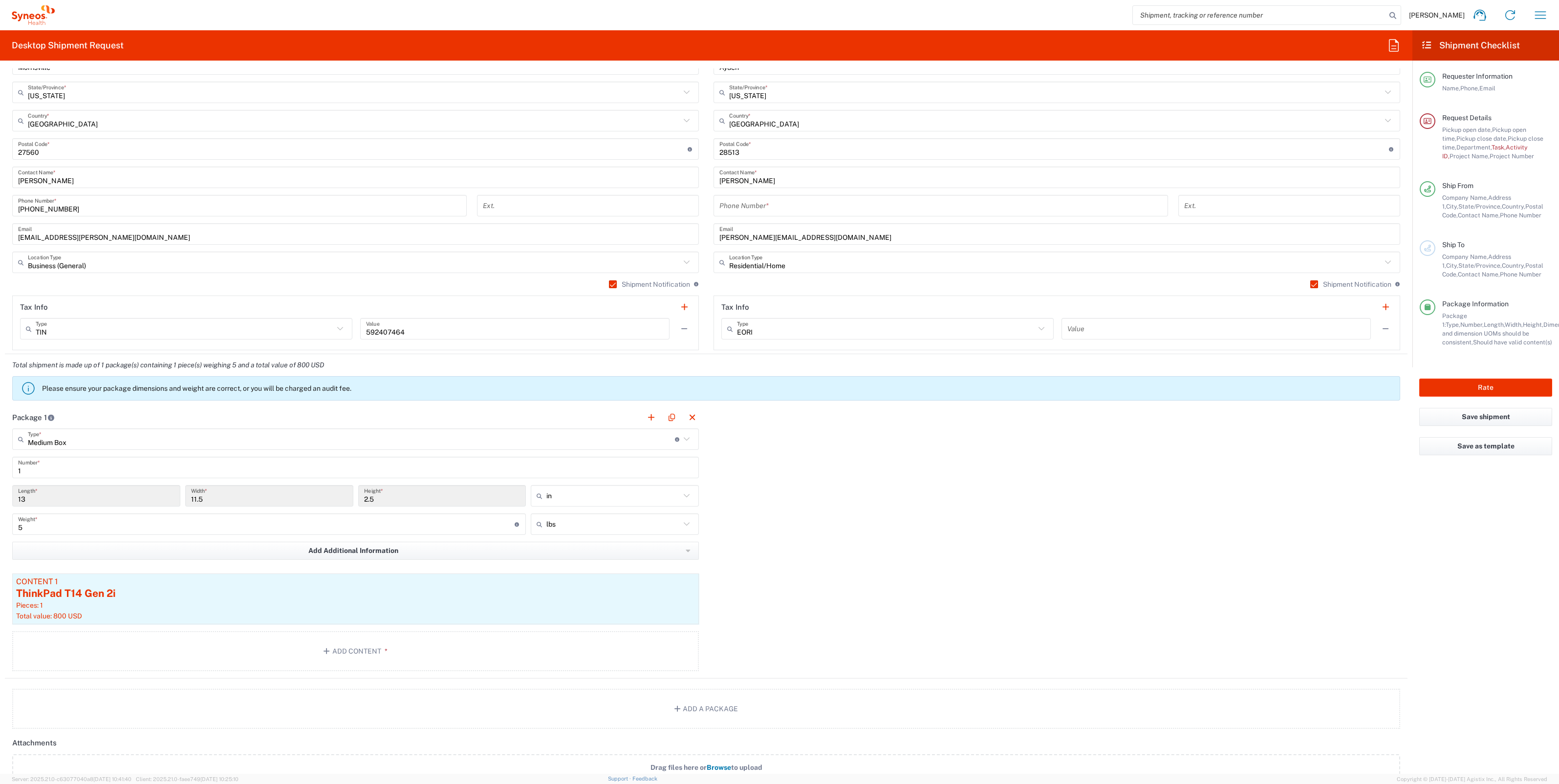
scroll to position [793, 0]
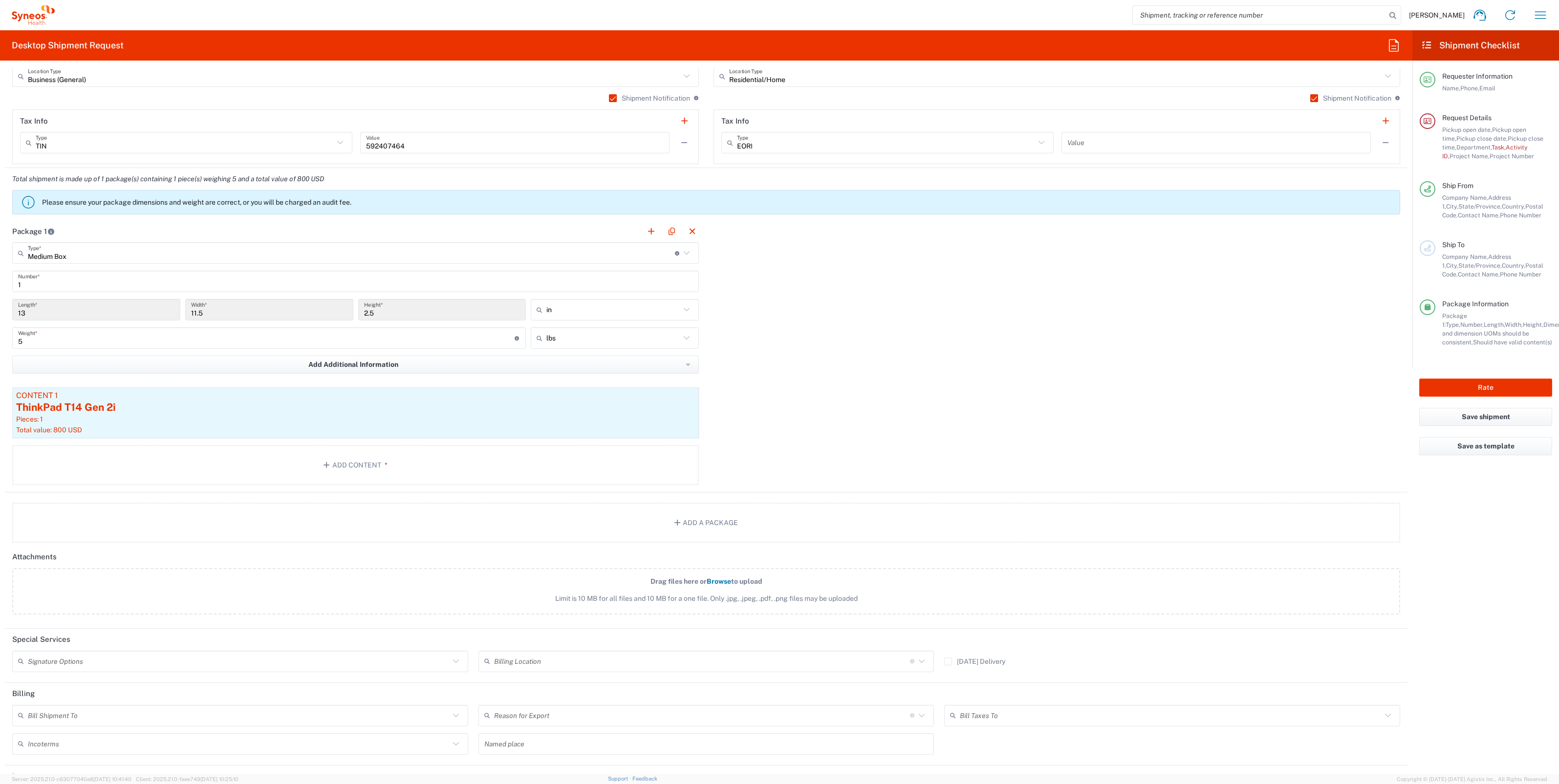
click at [324, 660] on input "text" at bounding box center [238, 661] width 421 height 17
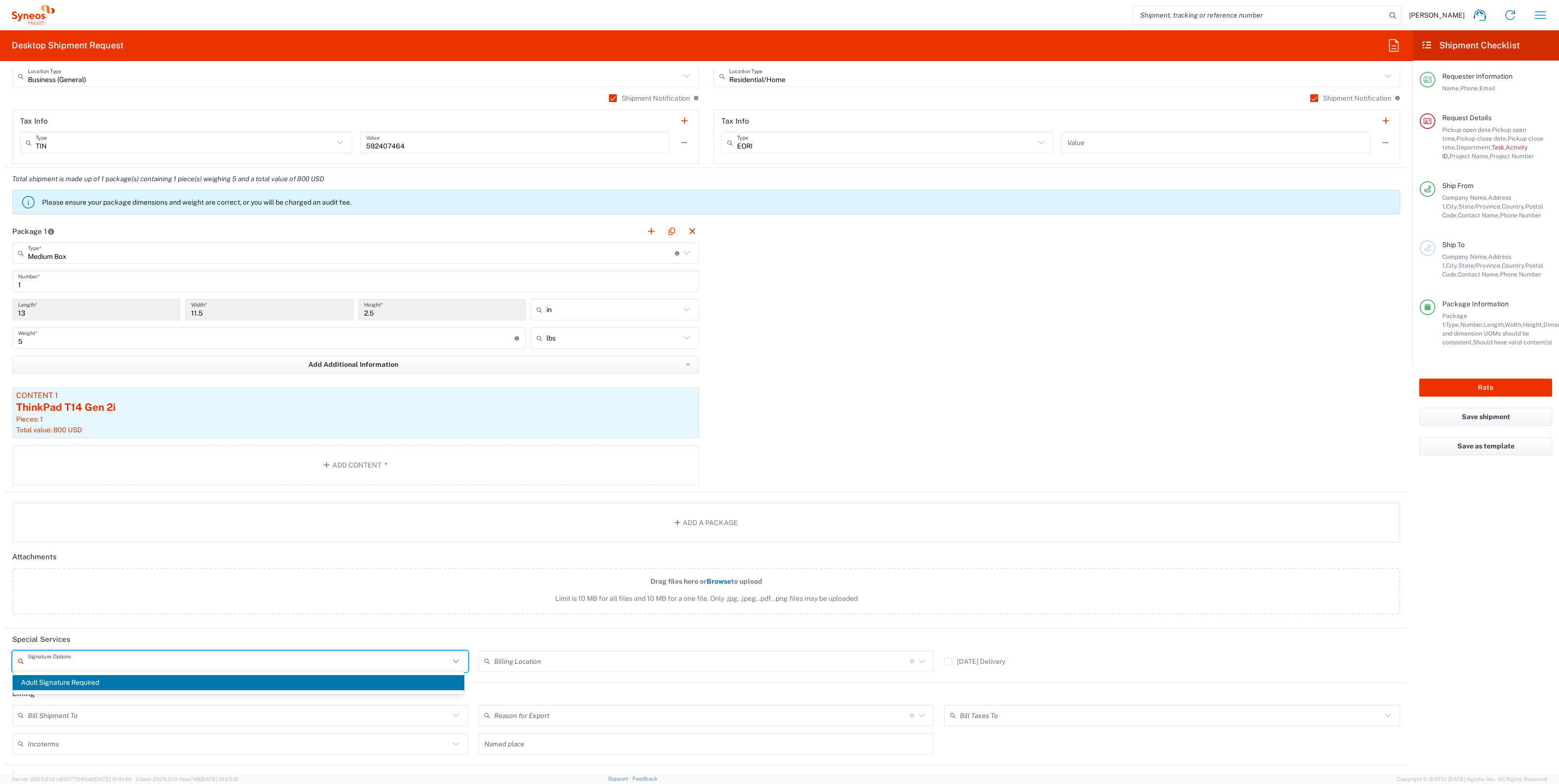
click at [157, 679] on span "Adult Signature Required" at bounding box center [238, 682] width 452 height 15
type input "Adult Signature Required"
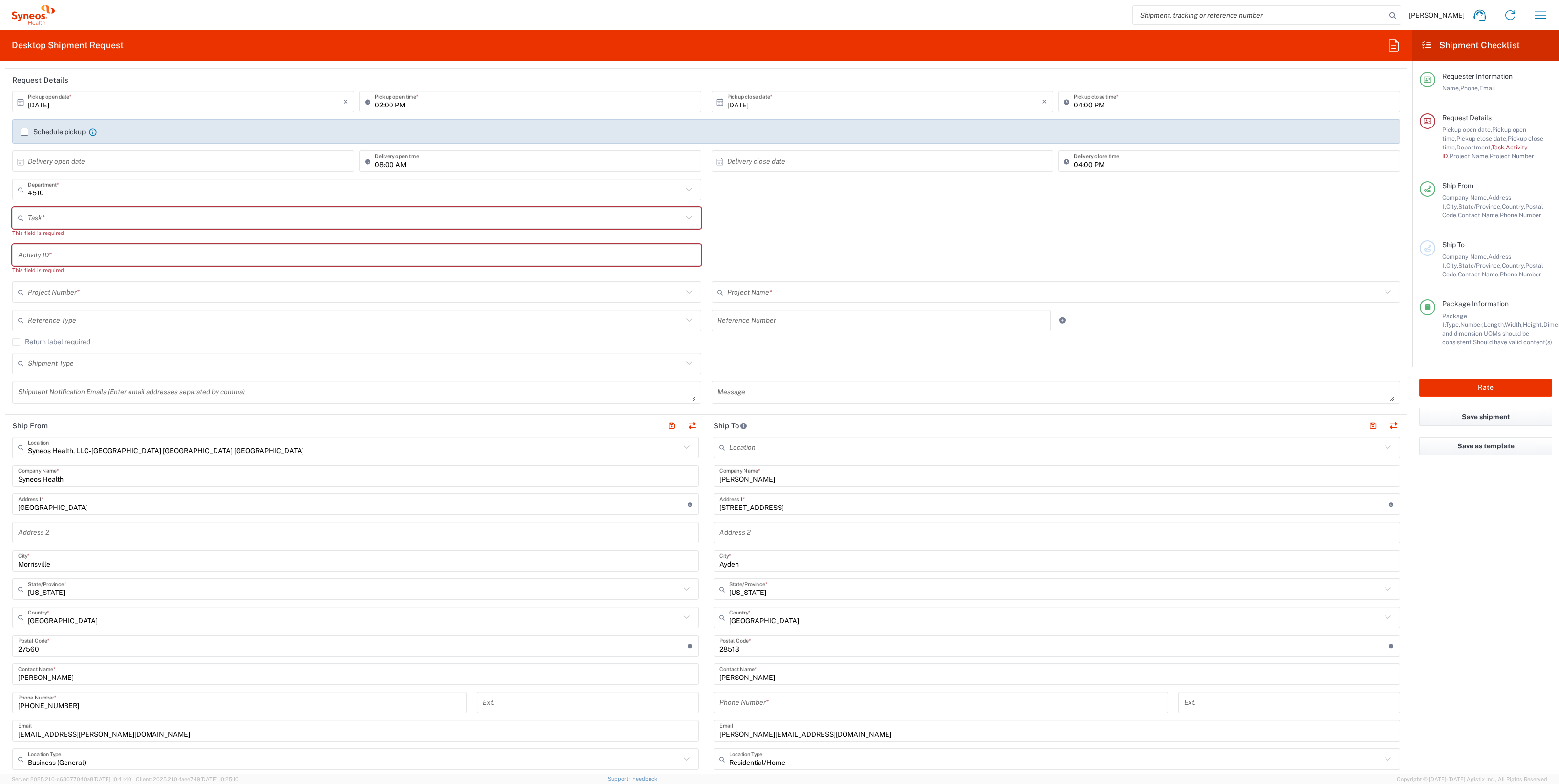
scroll to position [0, 0]
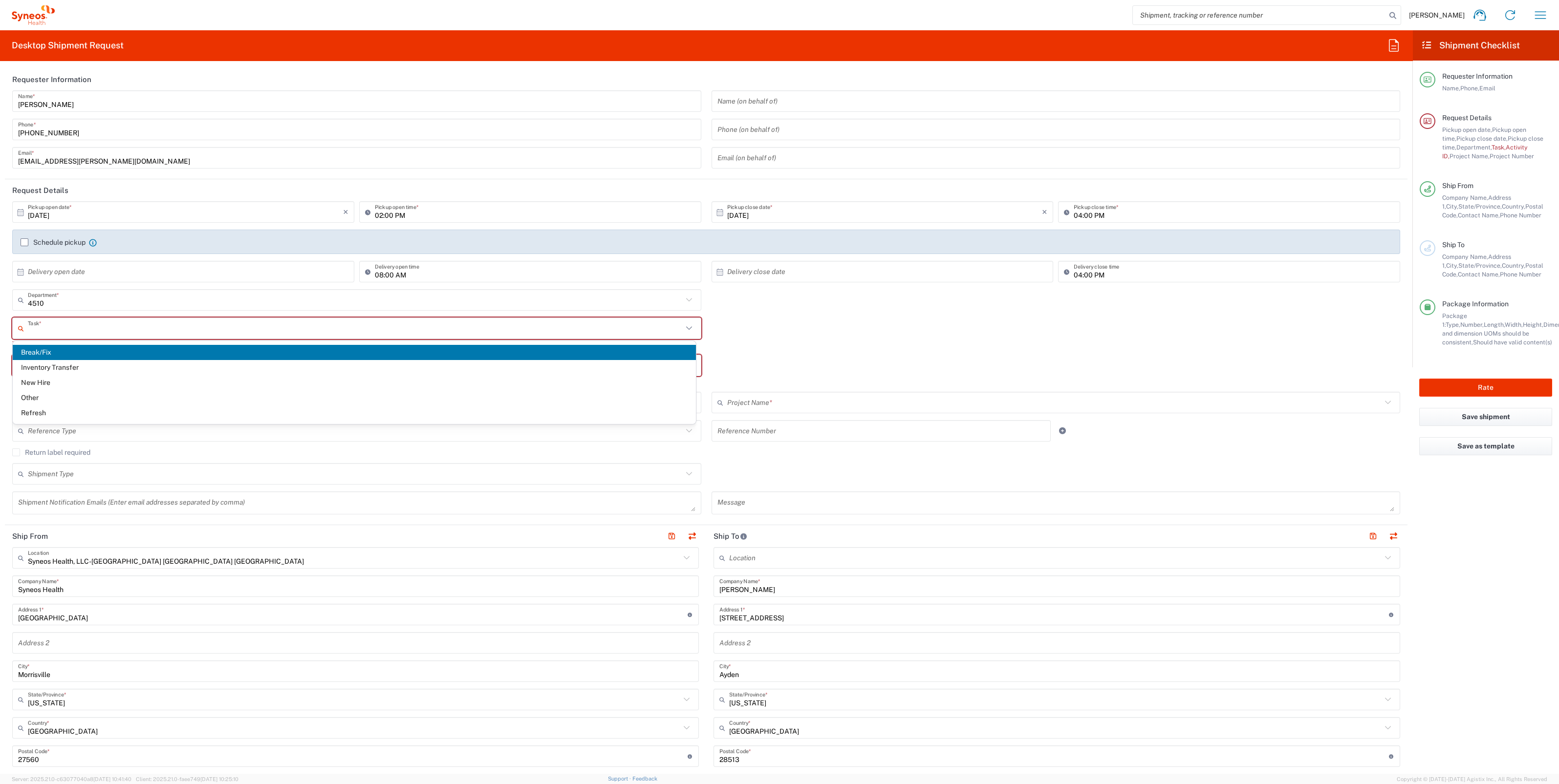
click at [57, 332] on input "text" at bounding box center [355, 328] width 655 height 17
click at [53, 346] on span "Break/Fix" at bounding box center [354, 352] width 683 height 15
type input "Break/Fix"
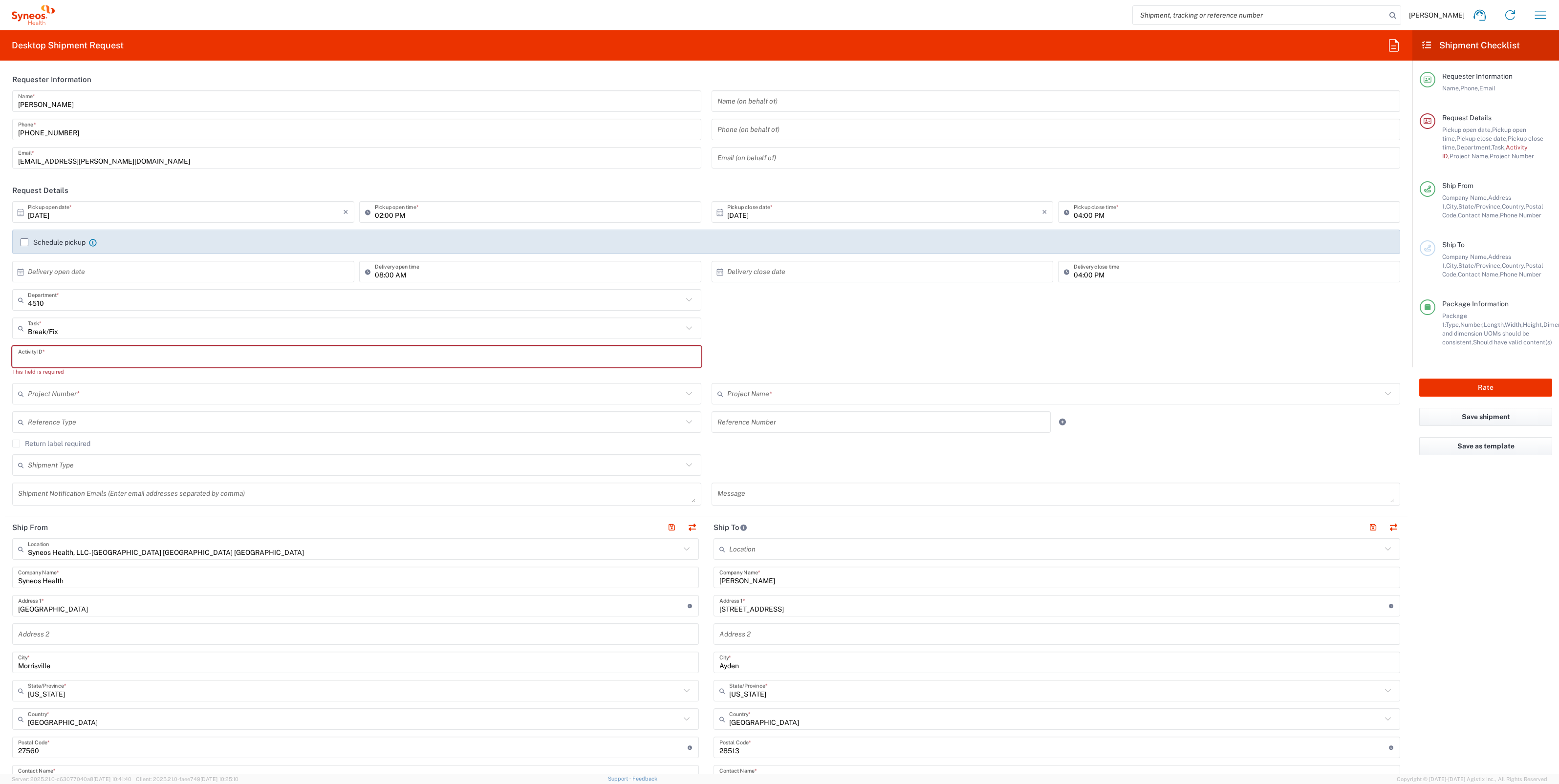
paste input "INC2673136"
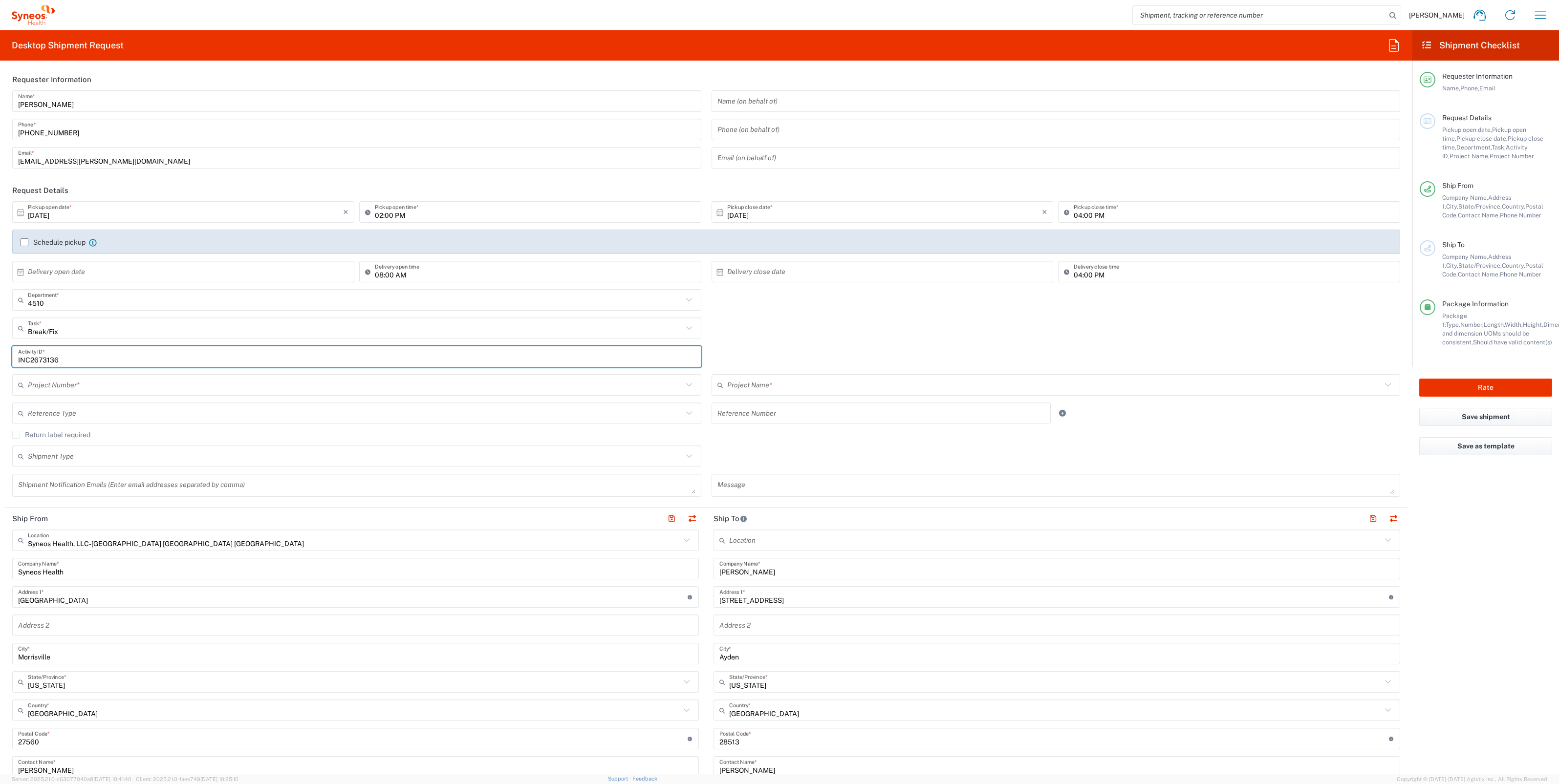
type input "INC2673136"
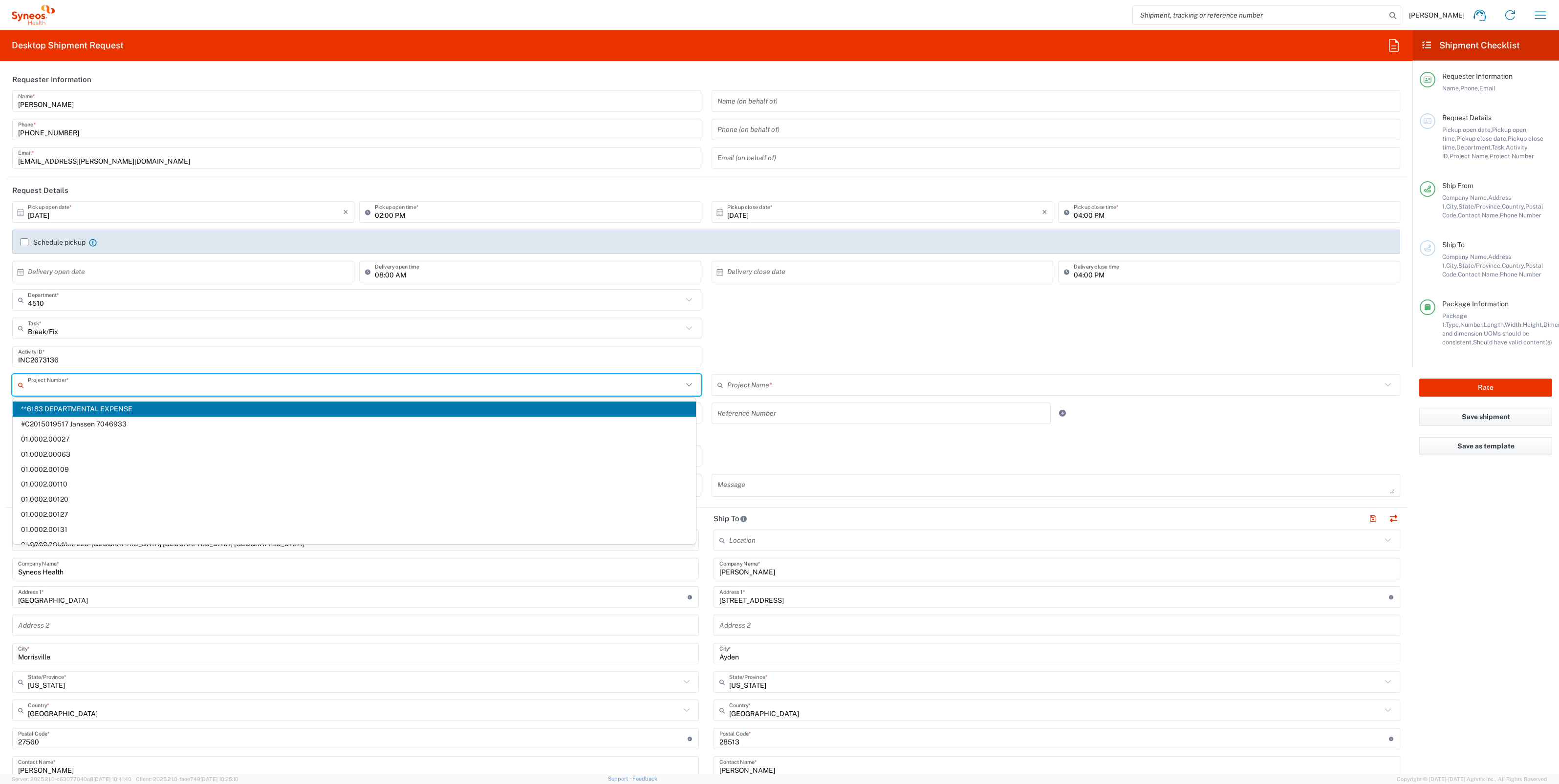
click at [70, 388] on input "text" at bounding box center [355, 384] width 655 height 17
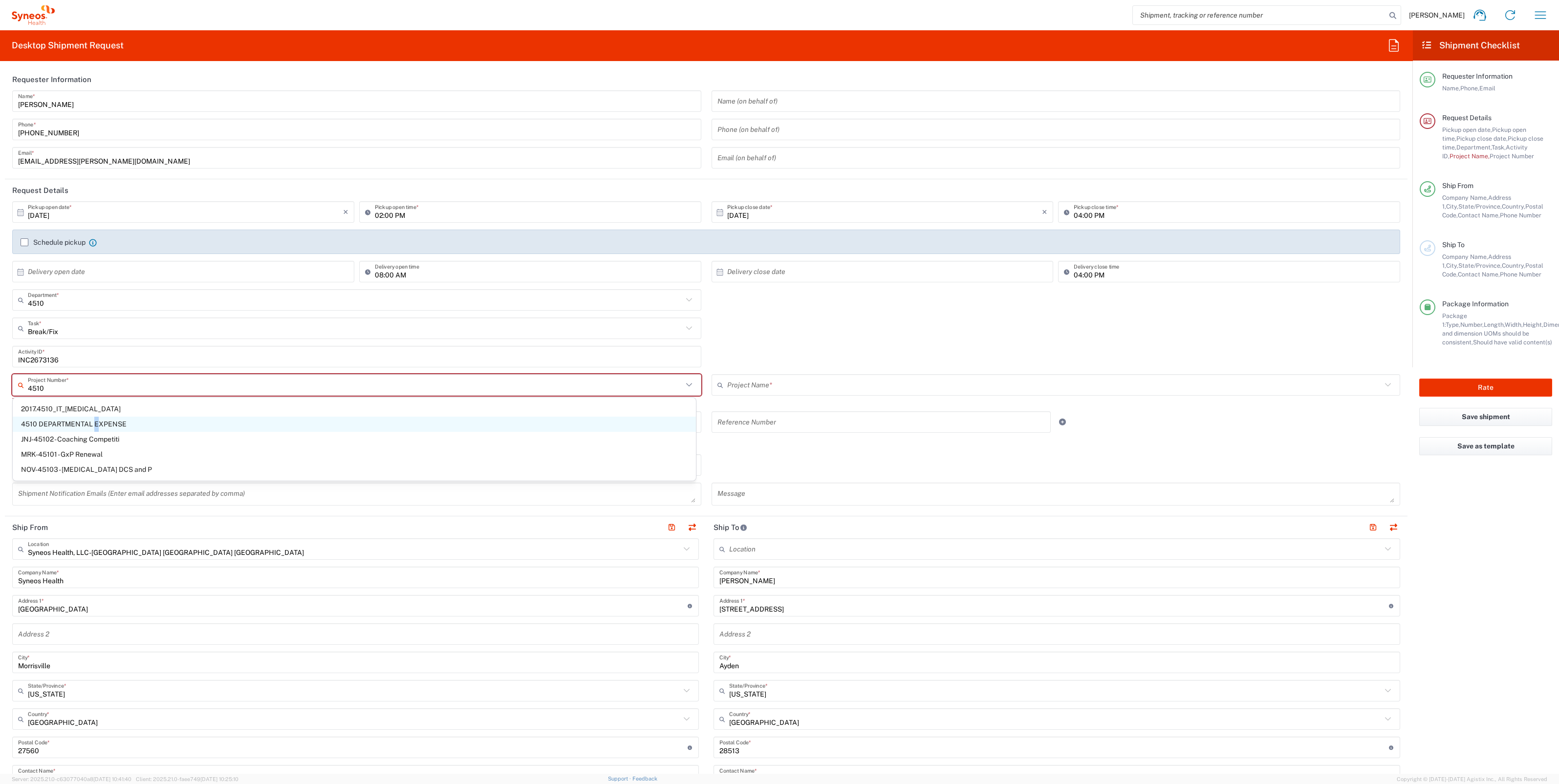
click at [97, 420] on span "4510 DEPARTMENTAL EXPENSE" at bounding box center [354, 424] width 683 height 15
type input "4510 DEPARTMENTAL EXPENSE"
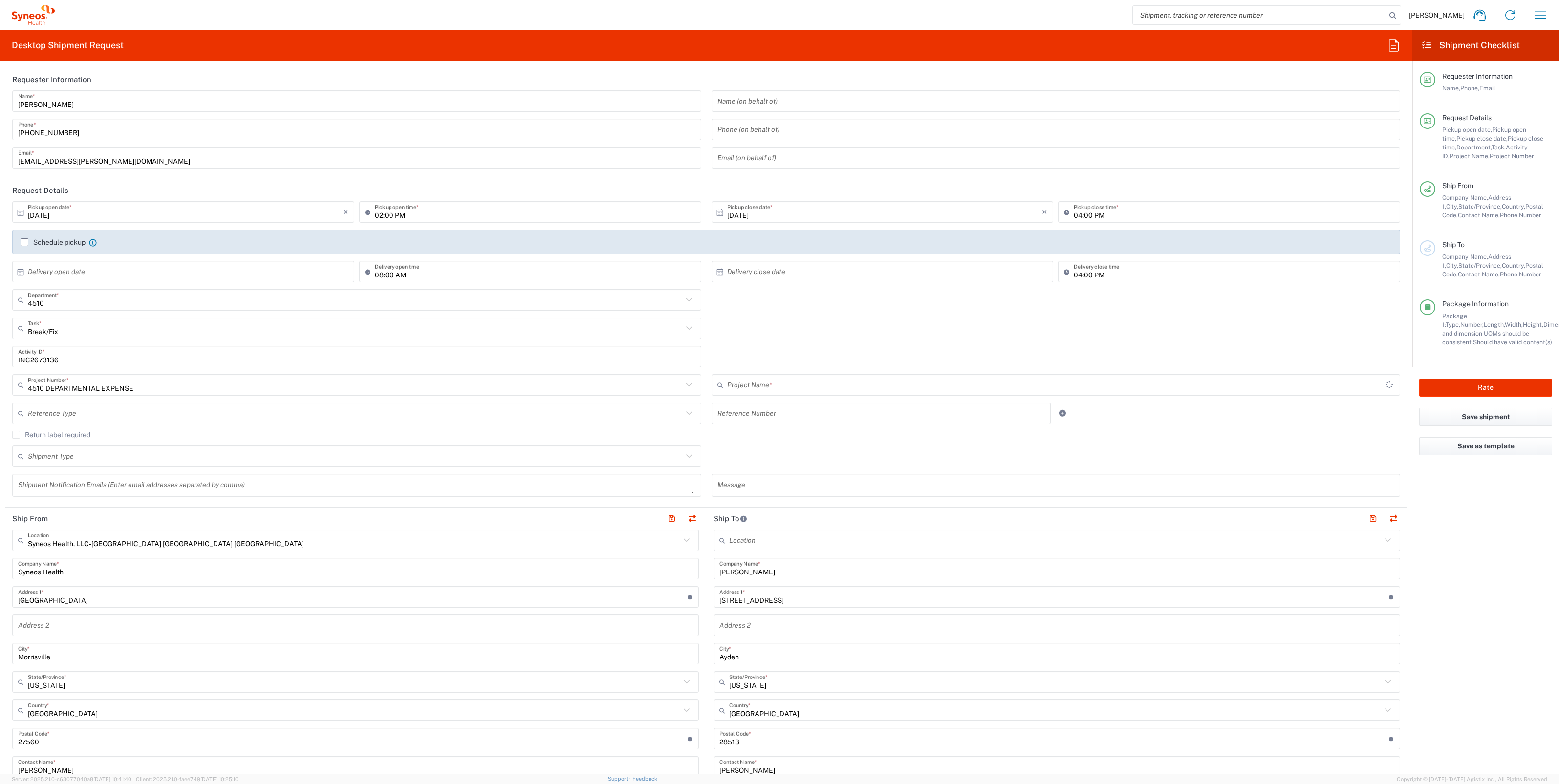
type input "4510 DEPARTMENTAL EXPENSE"
click at [308, 450] on input "text" at bounding box center [355, 456] width 655 height 17
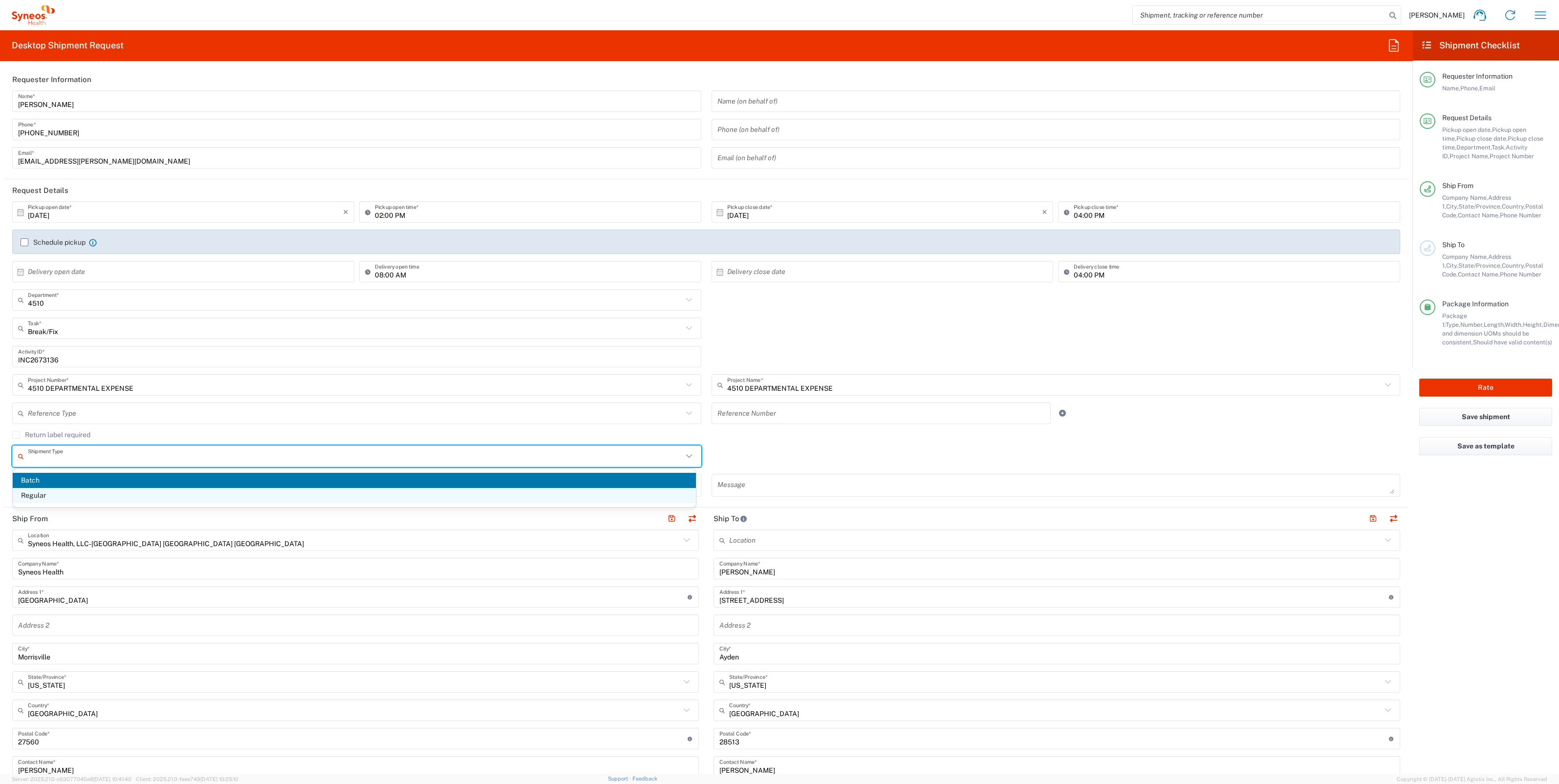
click at [49, 497] on span "Regular" at bounding box center [354, 495] width 683 height 15
type input "Regular"
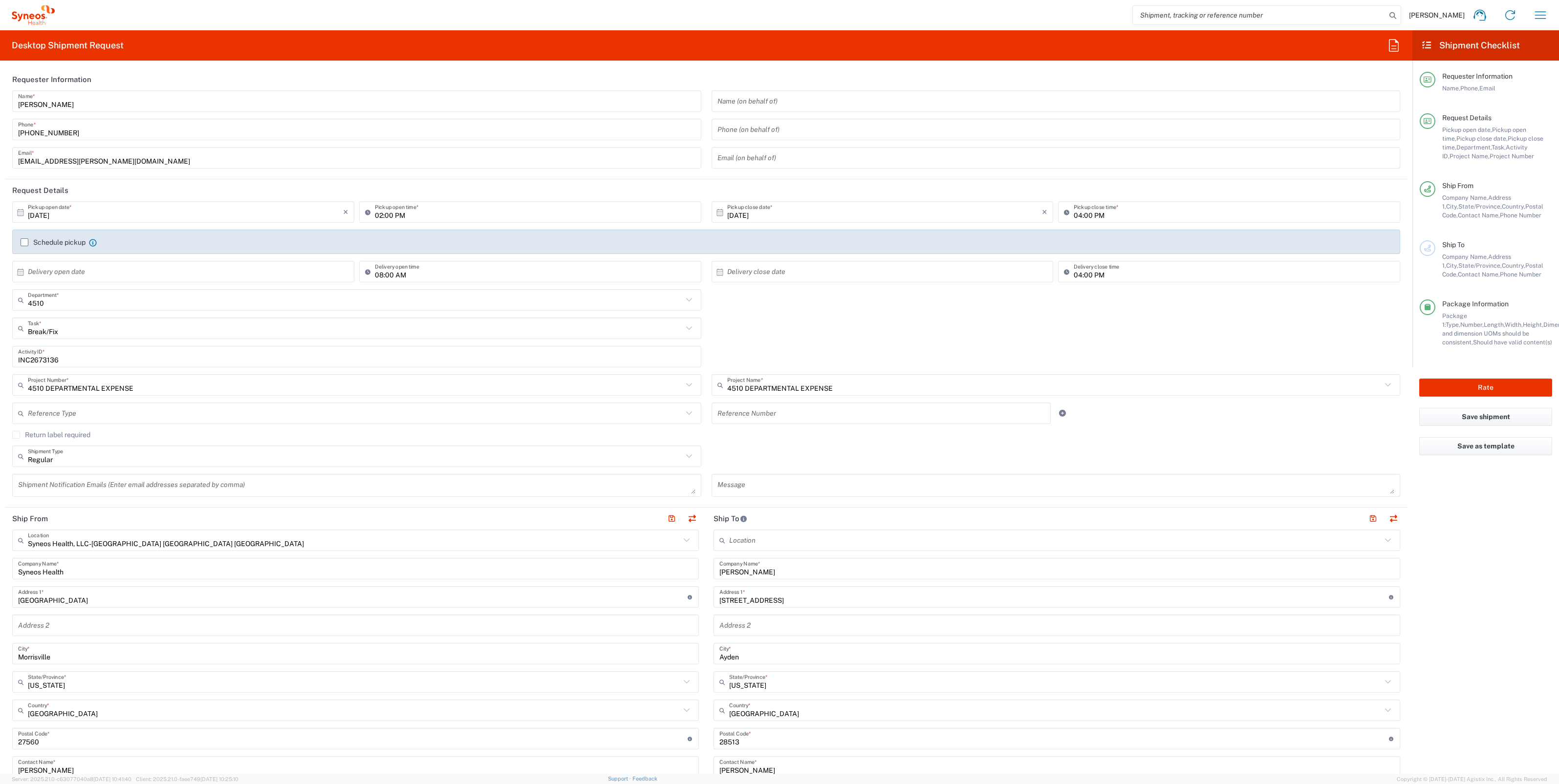
click at [22, 431] on label "Return label required" at bounding box center [51, 434] width 78 height 8
click at [16, 434] on input "Return label required" at bounding box center [16, 434] width 0 height 0
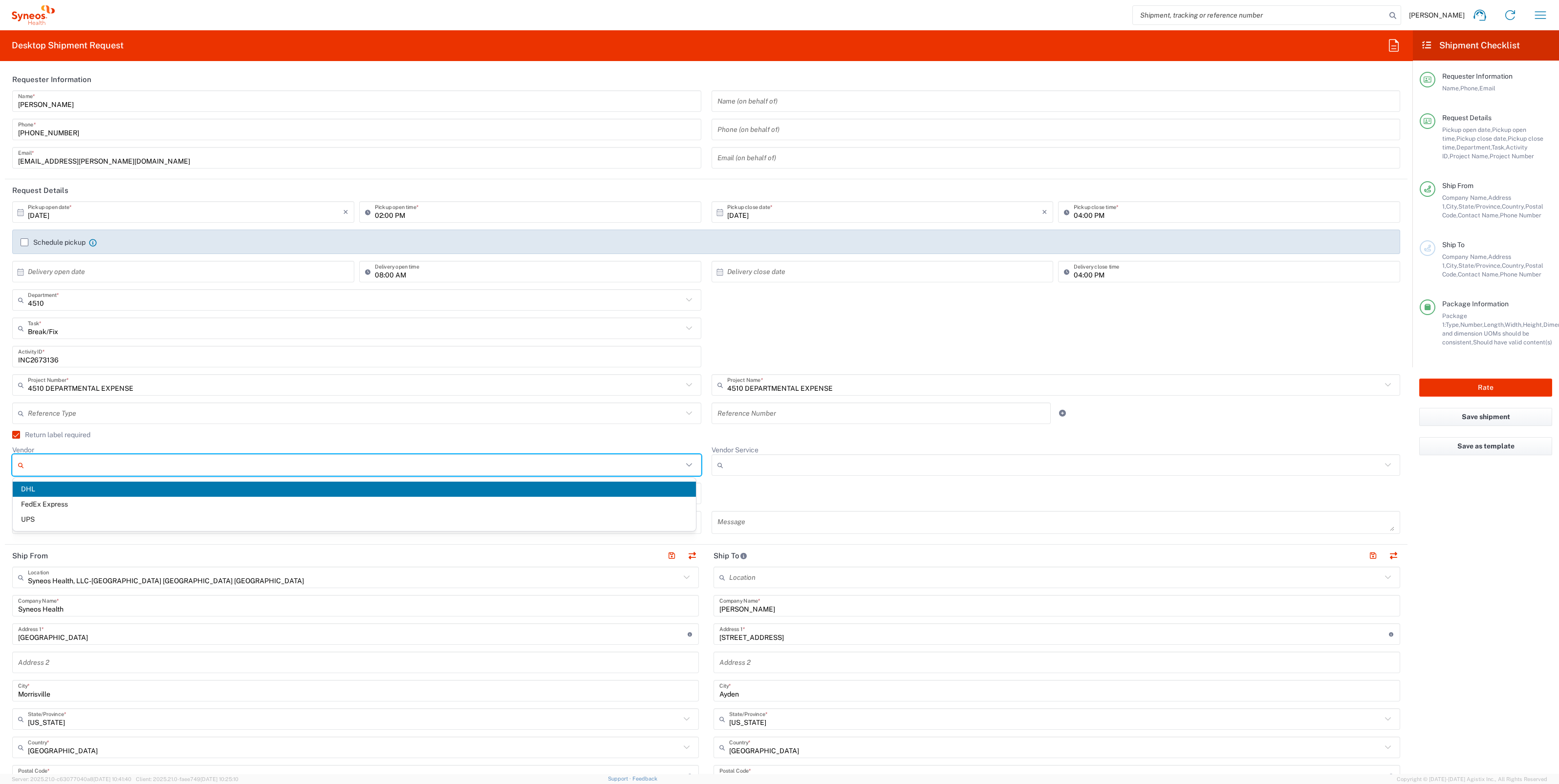
click at [639, 463] on input "Vendor" at bounding box center [355, 464] width 655 height 15
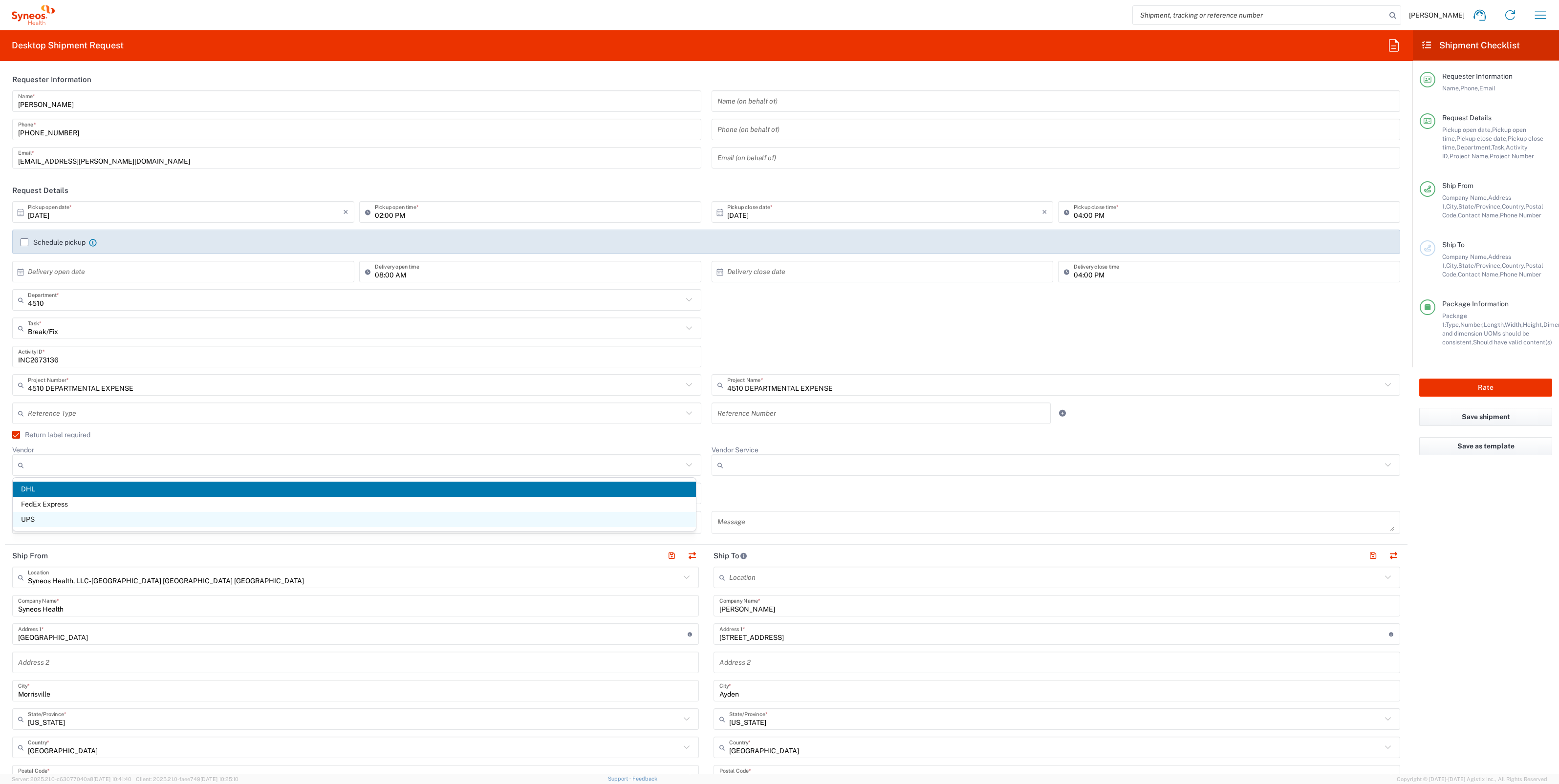
click at [63, 516] on span "UPS" at bounding box center [354, 519] width 683 height 15
type input "UPS"
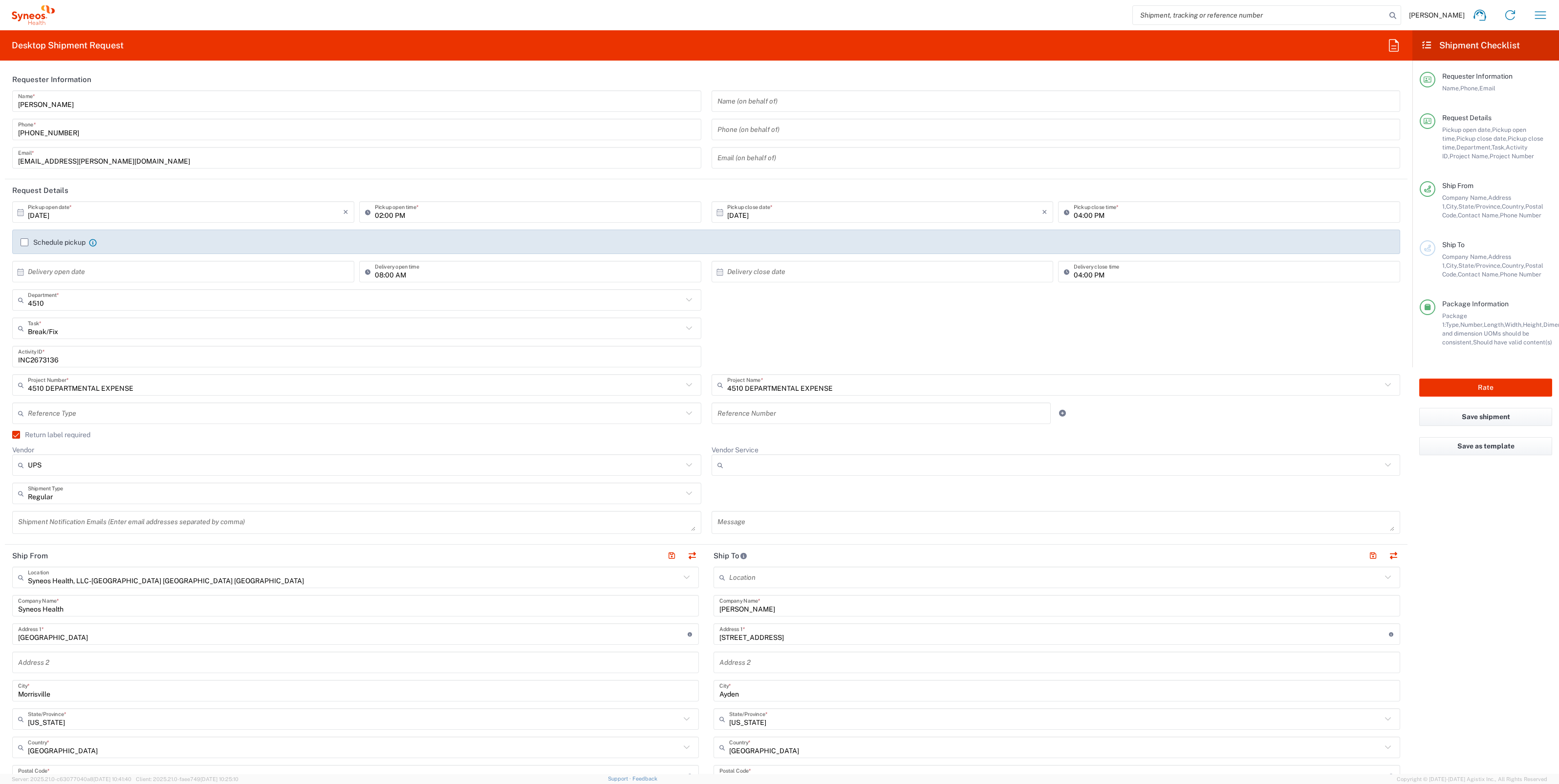
click at [874, 454] on div at bounding box center [1055, 465] width 689 height 21
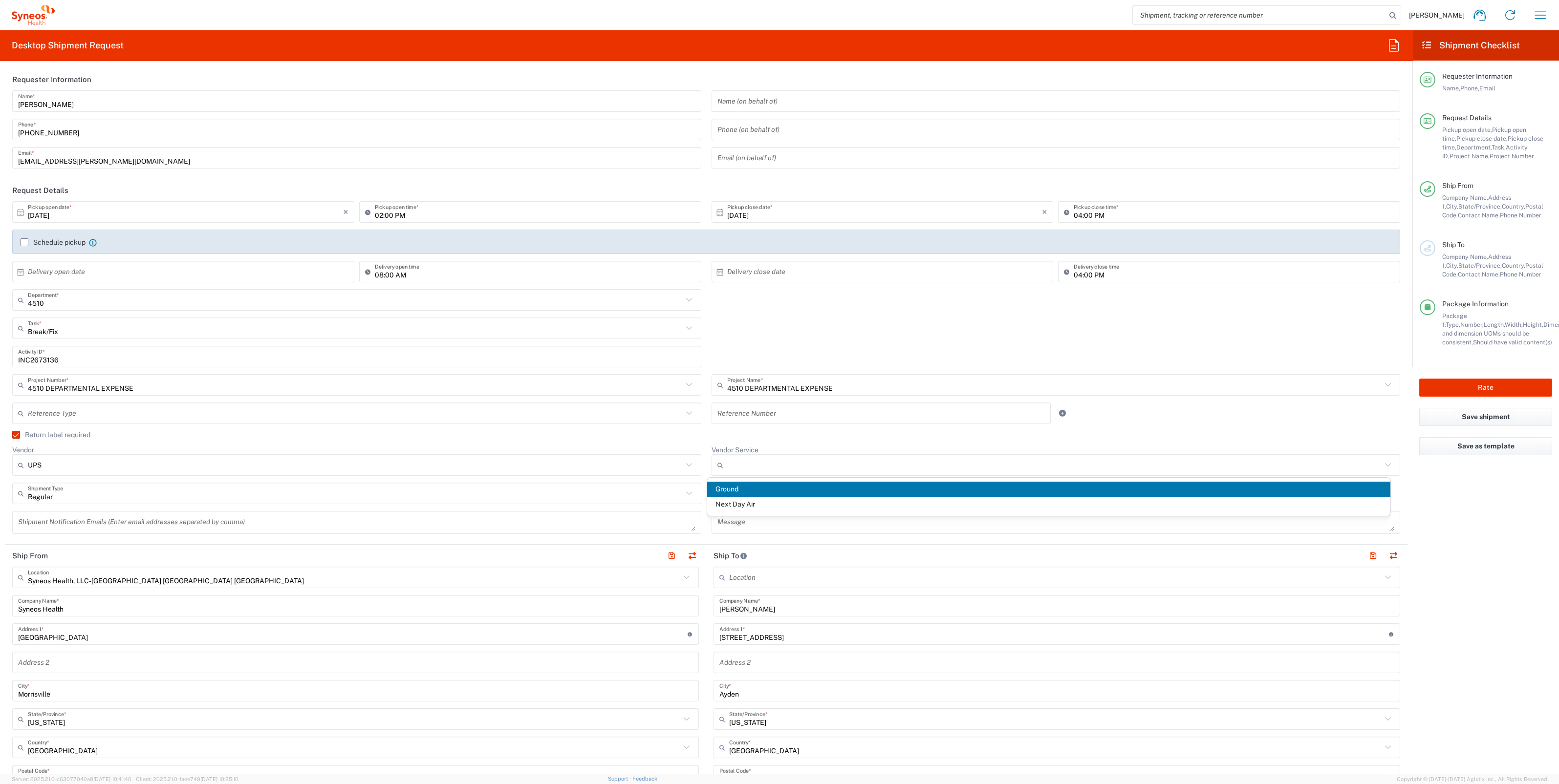
click at [753, 488] on span "Ground" at bounding box center [1048, 489] width 683 height 15
type input "Ground"
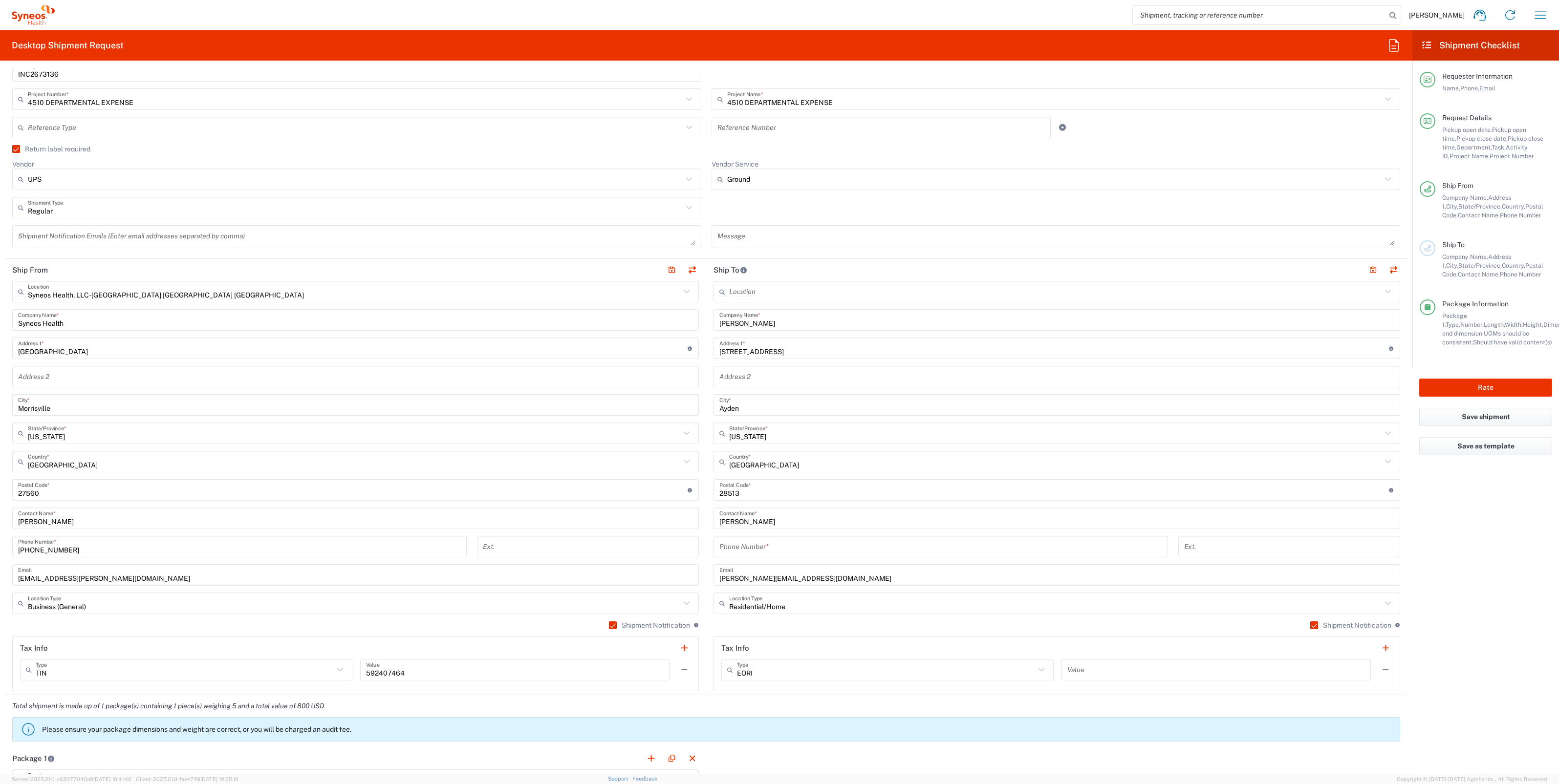
scroll to position [305, 0]
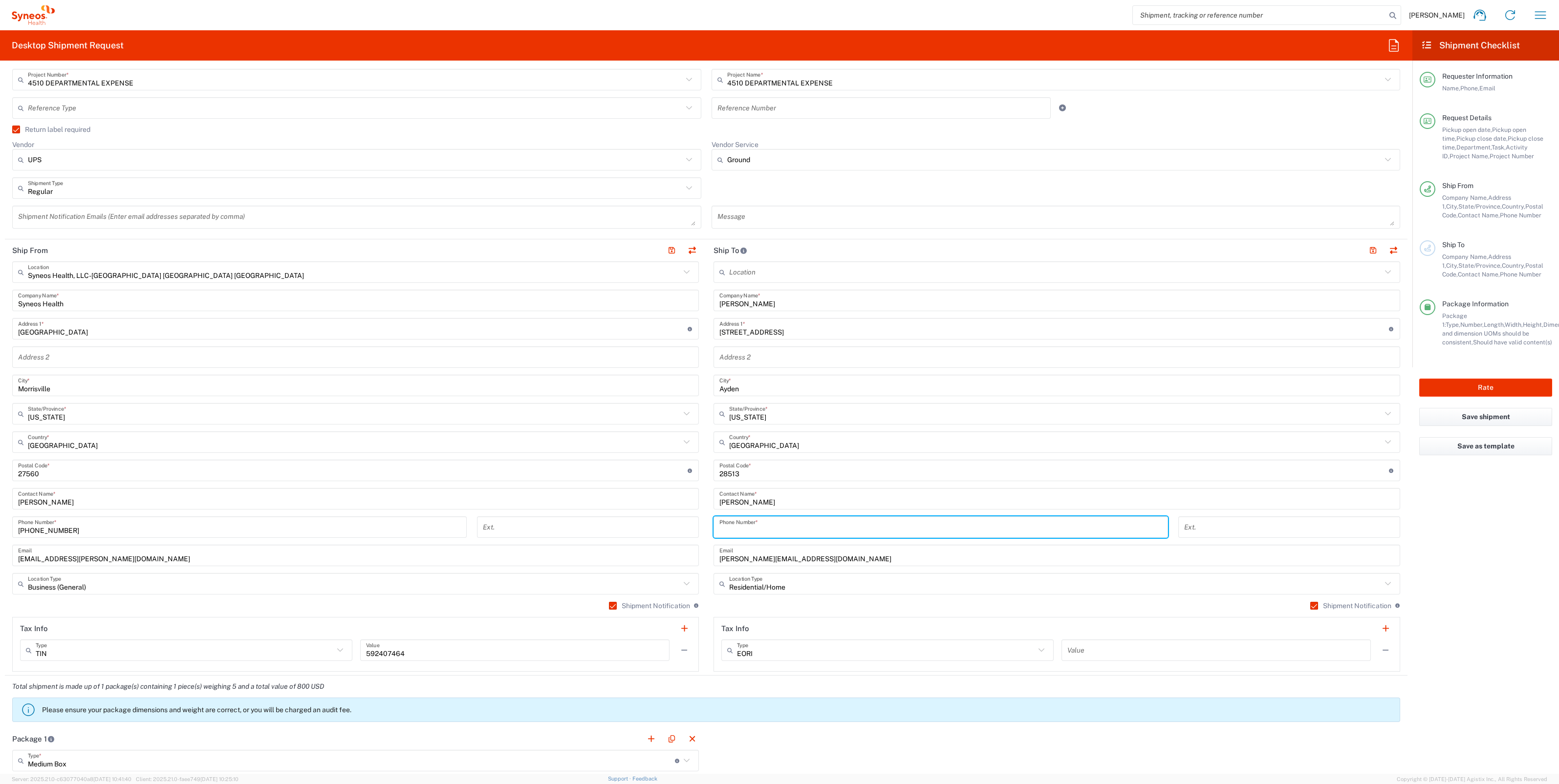
click at [764, 527] on input "tel" at bounding box center [940, 527] width 443 height 17
paste input "2525717975"
click at [728, 527] on input "2525717975" at bounding box center [940, 527] width 443 height 17
click at [741, 530] on input "252 5717975" at bounding box center [940, 527] width 443 height 17
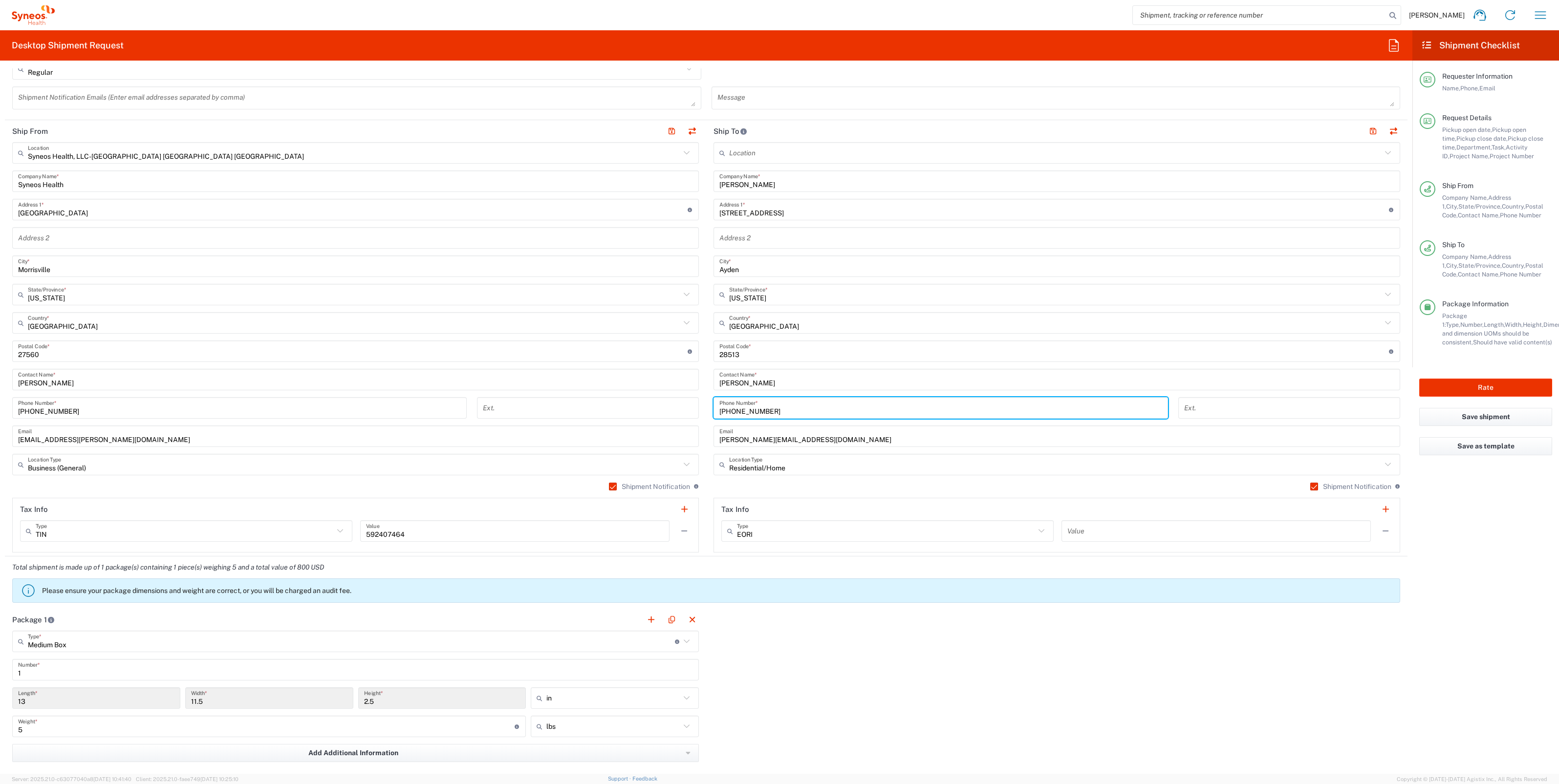
scroll to position [426, 0]
type input "252 571-7975"
click at [1479, 382] on button "Rate" at bounding box center [1485, 387] width 133 height 18
type input "4510"
type input "4510 DEPARTMENTAL EXPENSE"
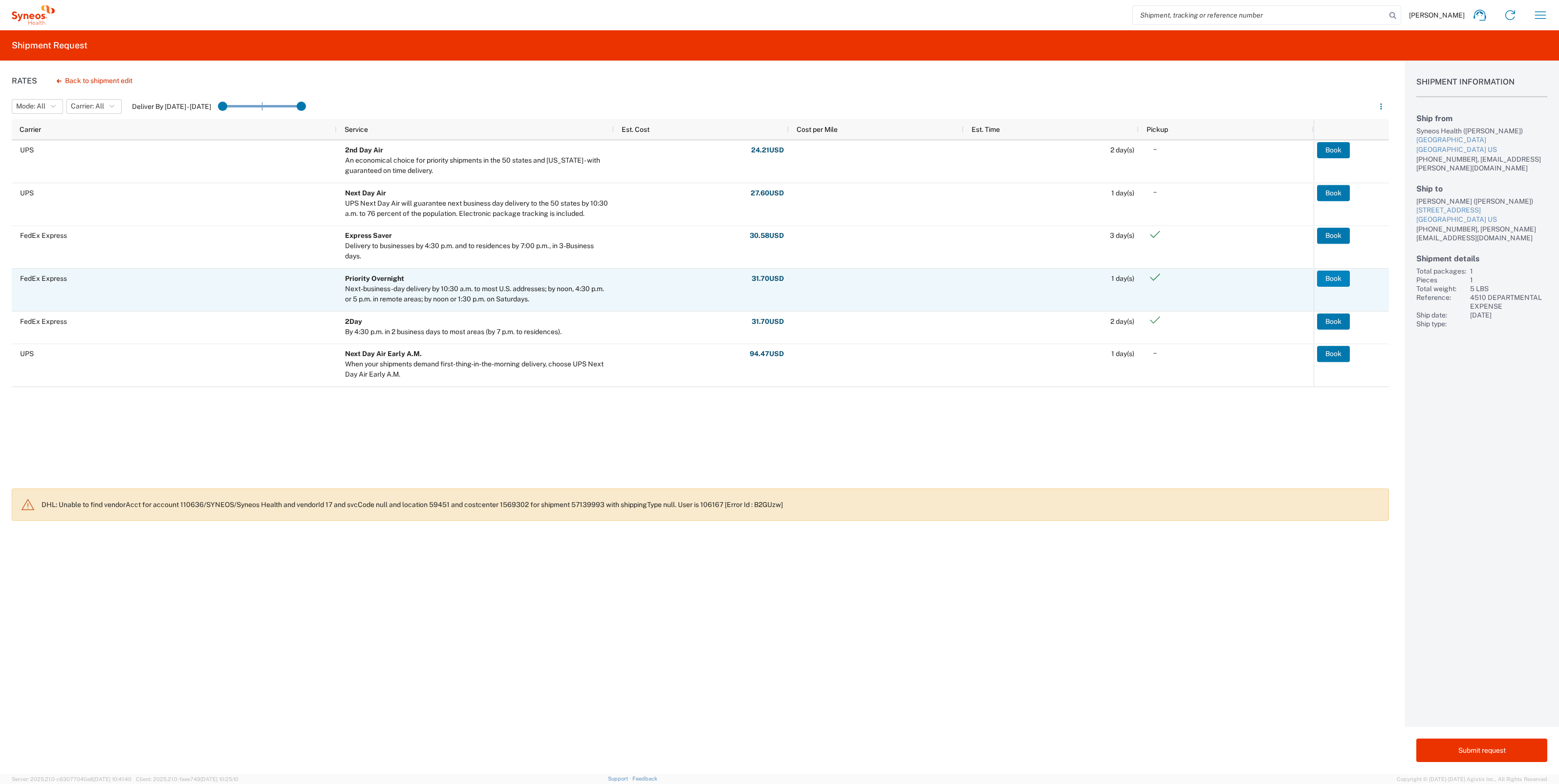
click at [1334, 277] on button "Book" at bounding box center [1333, 278] width 33 height 15
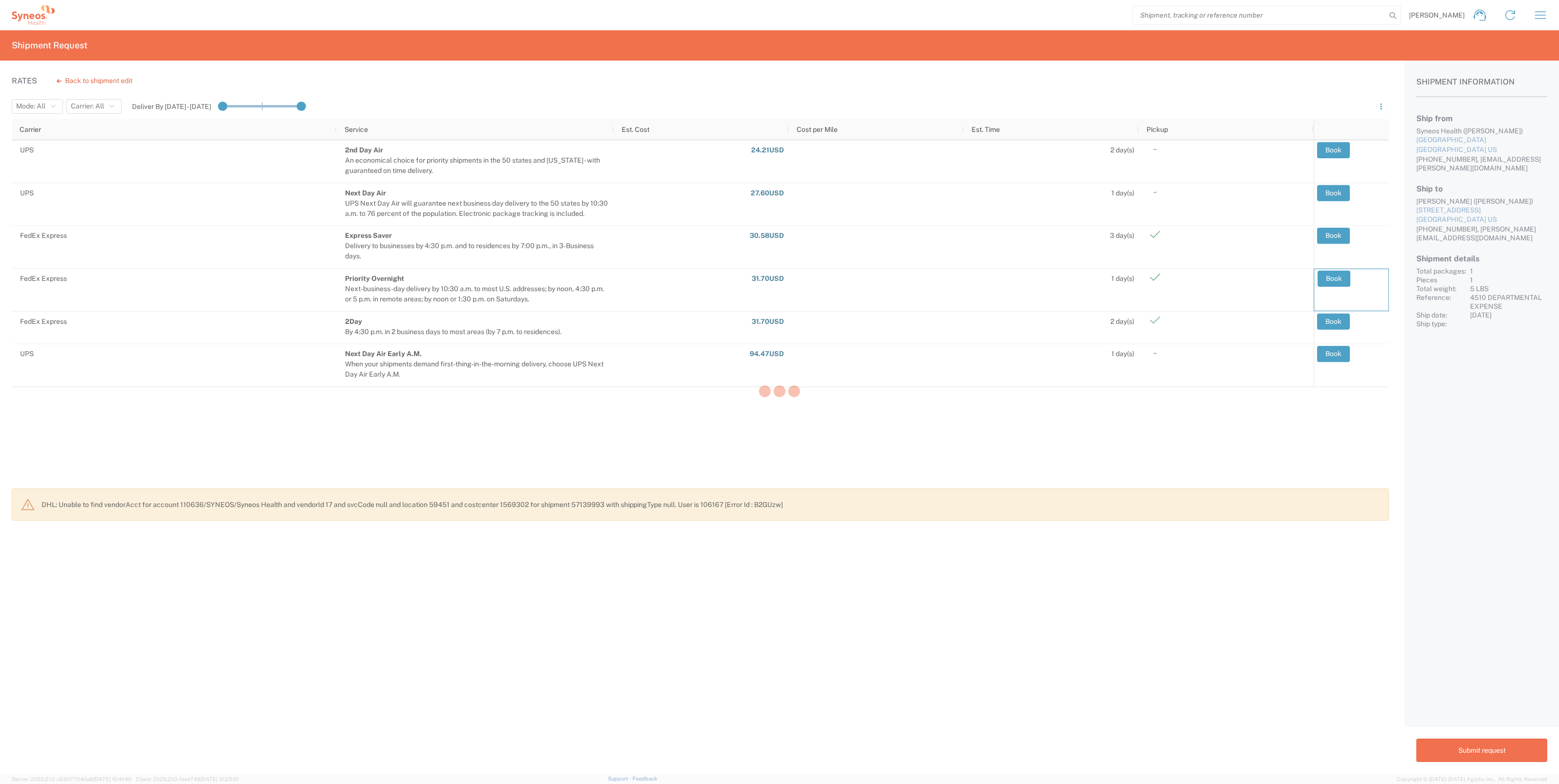
click at [1339, 194] on div at bounding box center [779, 392] width 1559 height 784
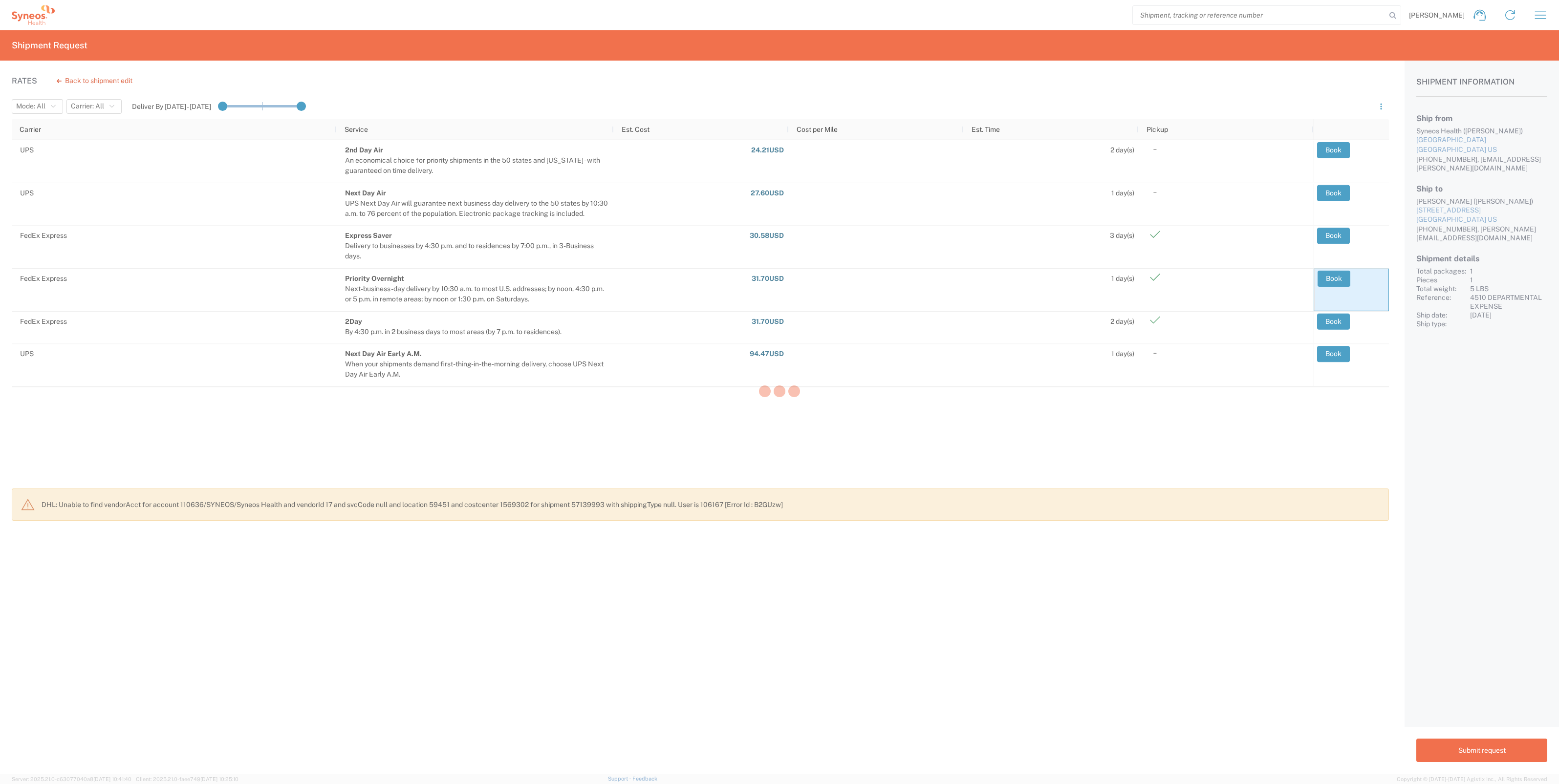
click at [1339, 194] on div at bounding box center [779, 392] width 1559 height 784
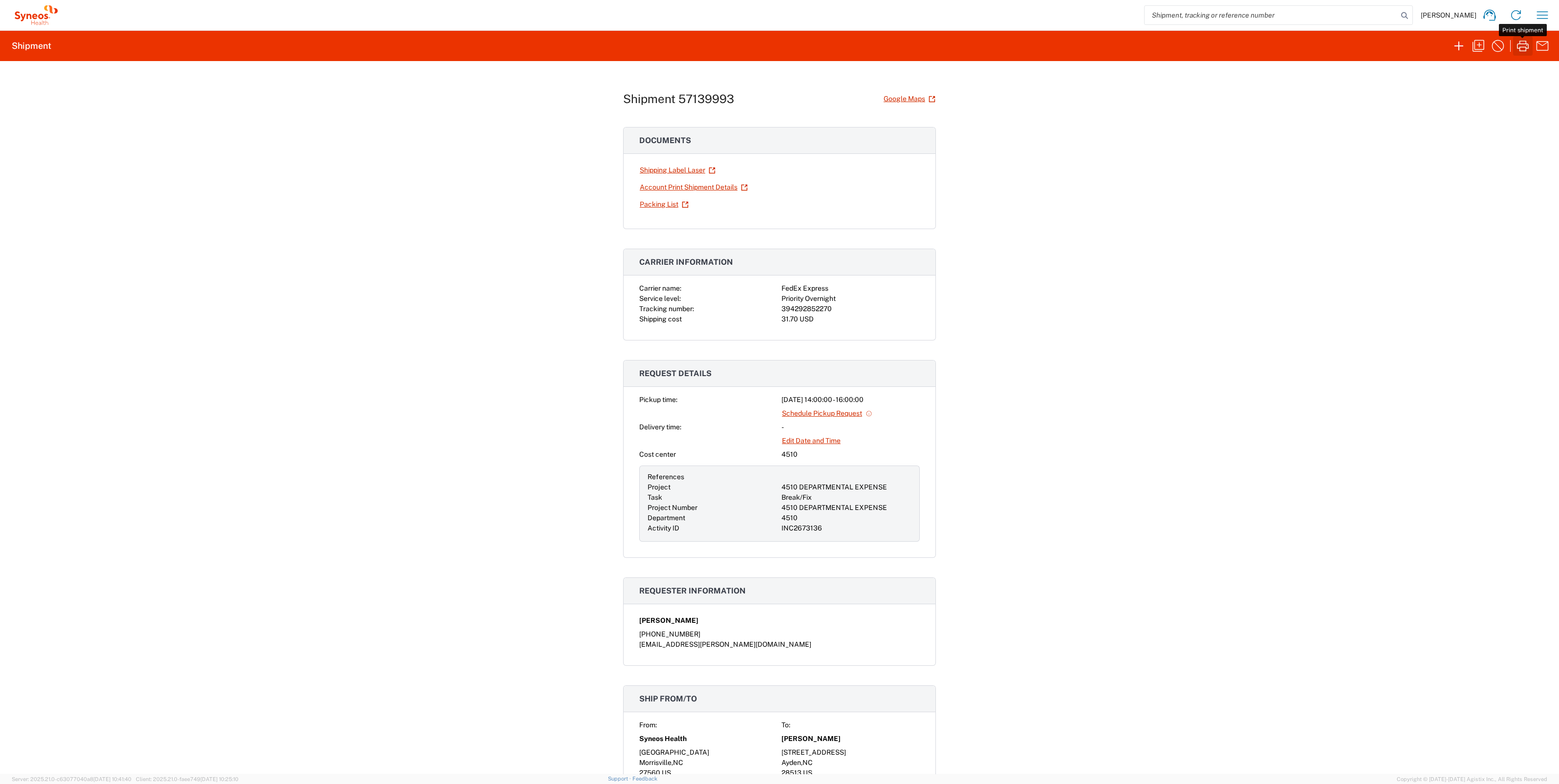
drag, startPoint x: 1527, startPoint y: 46, endPoint x: 1465, endPoint y: 237, distance: 200.8
click at [1527, 46] on icon "button" at bounding box center [1522, 46] width 15 height 15
drag, startPoint x: 778, startPoint y: 305, endPoint x: 835, endPoint y: 305, distance: 57.0
click at [835, 305] on div "394292852270" at bounding box center [851, 308] width 139 height 10
drag, startPoint x: 835, startPoint y: 305, endPoint x: 817, endPoint y: 308, distance: 18.2
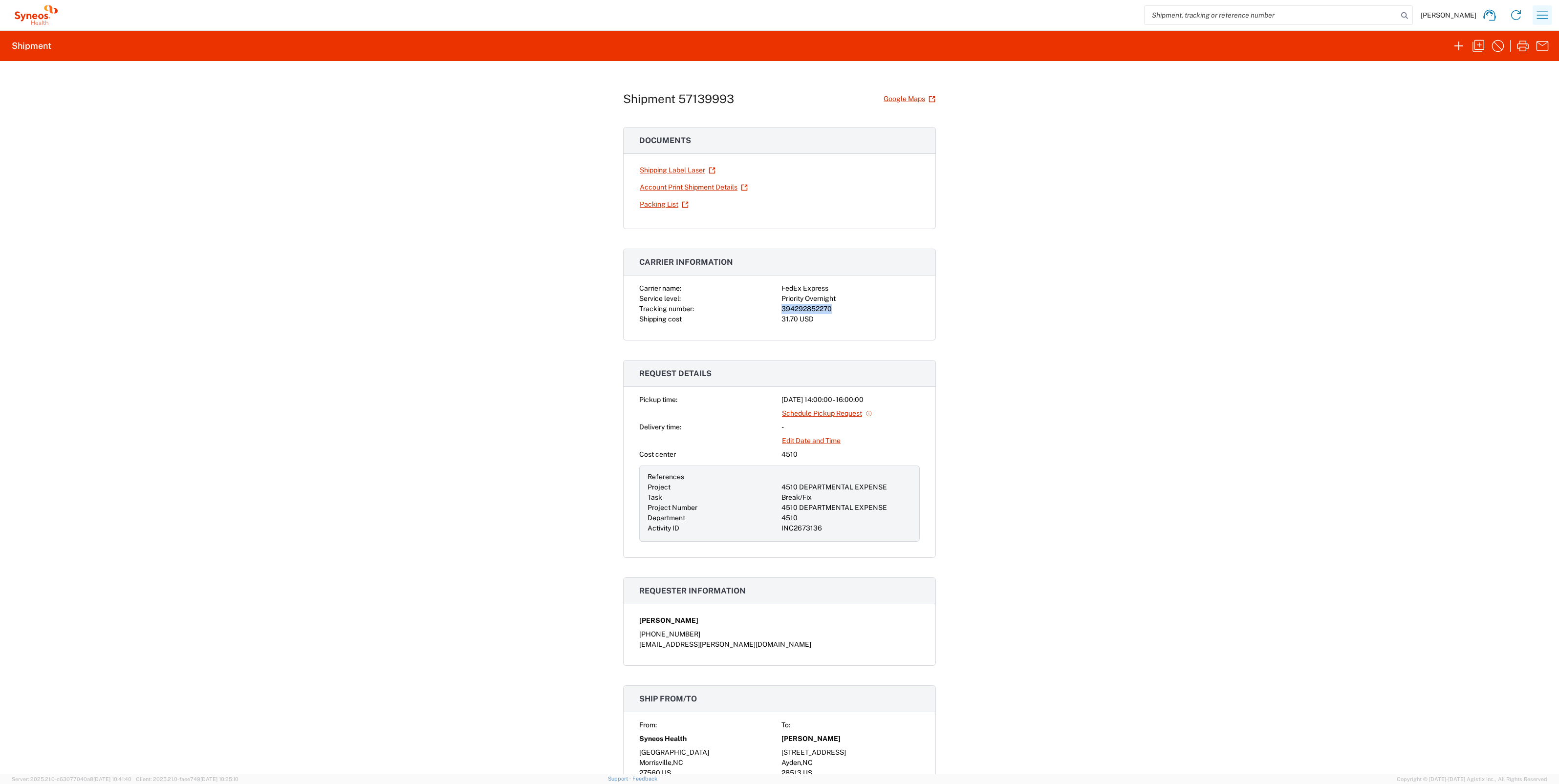
click at [1538, 9] on icon "button" at bounding box center [1541, 14] width 15 height 15
click at [1487, 120] on link "My shipments" at bounding box center [1492, 123] width 116 height 20
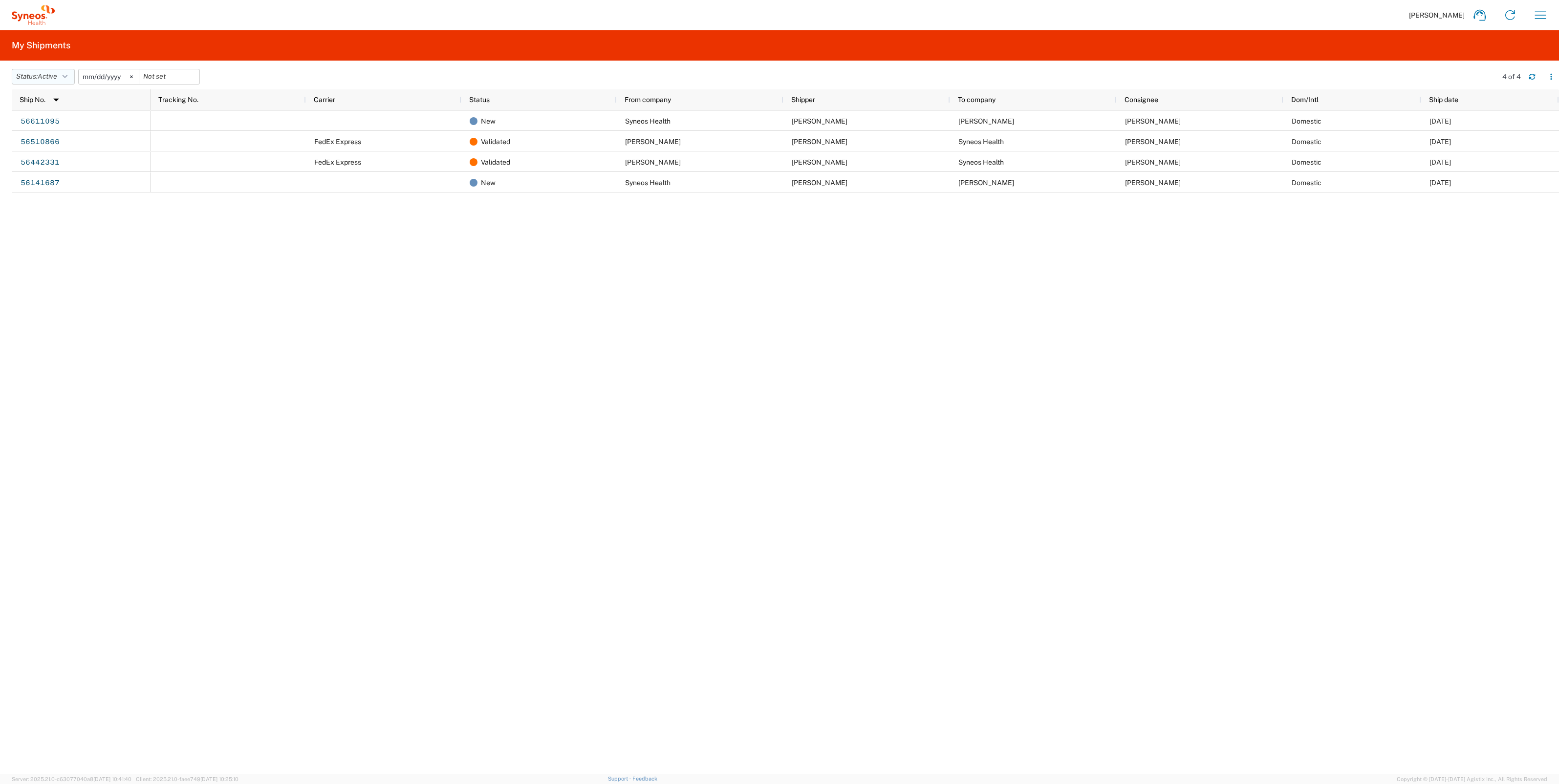
click at [65, 76] on icon "button" at bounding box center [64, 77] width 4 height 7
click at [46, 127] on span "All" at bounding box center [69, 128] width 114 height 15
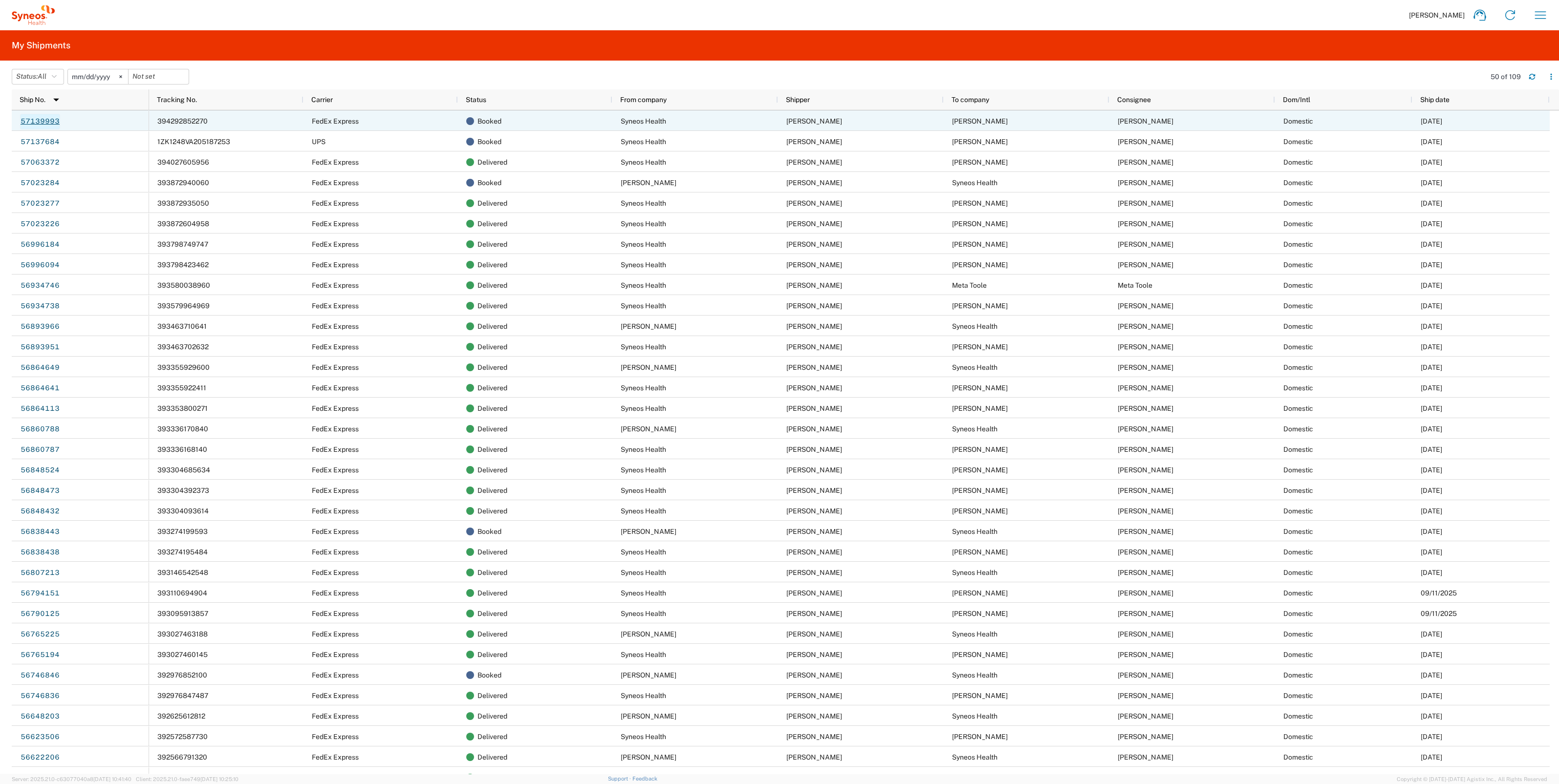
click at [34, 119] on link "57139993" at bounding box center [39, 121] width 40 height 15
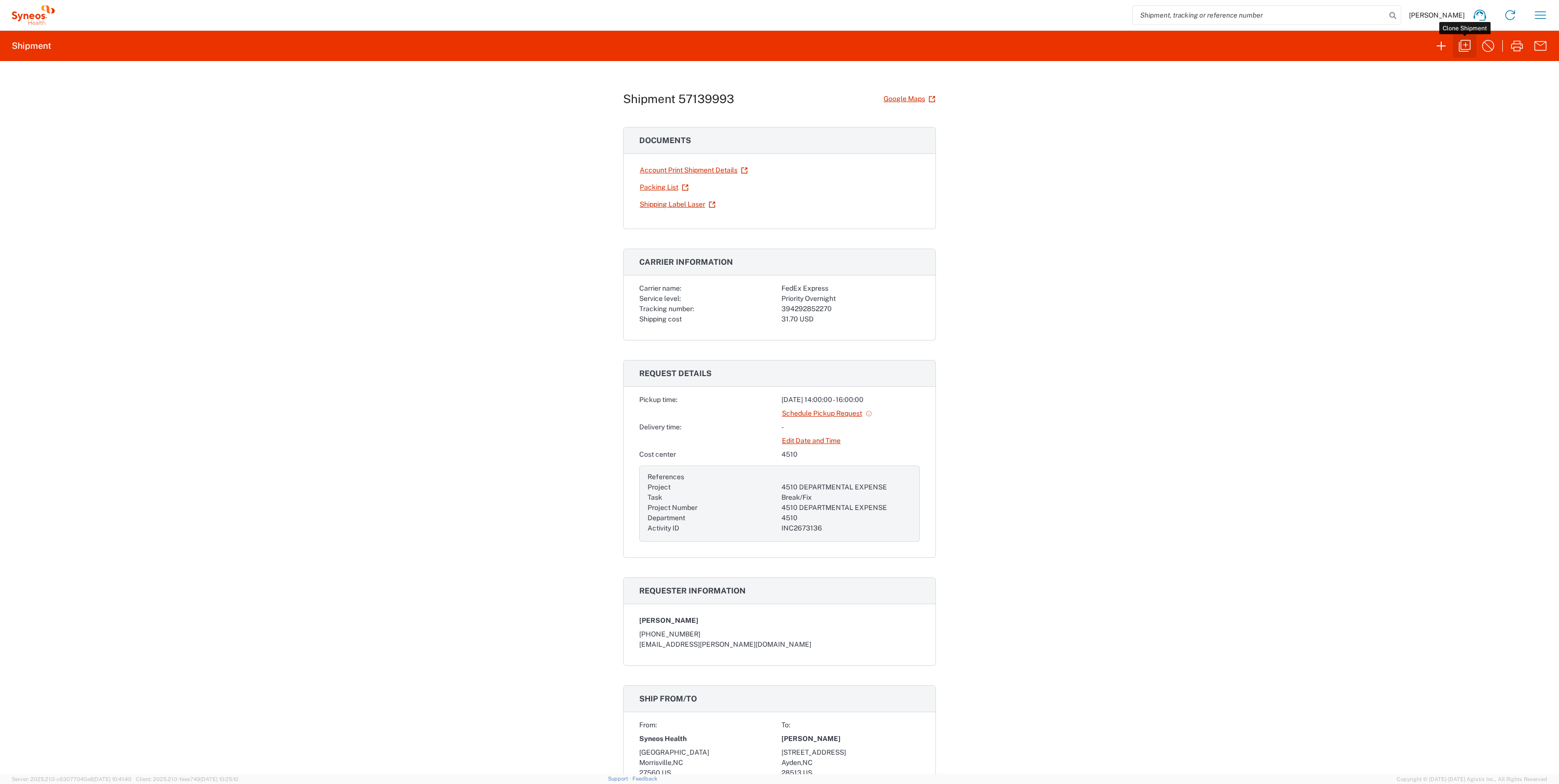
click at [1469, 45] on icon "button" at bounding box center [1464, 46] width 15 height 15
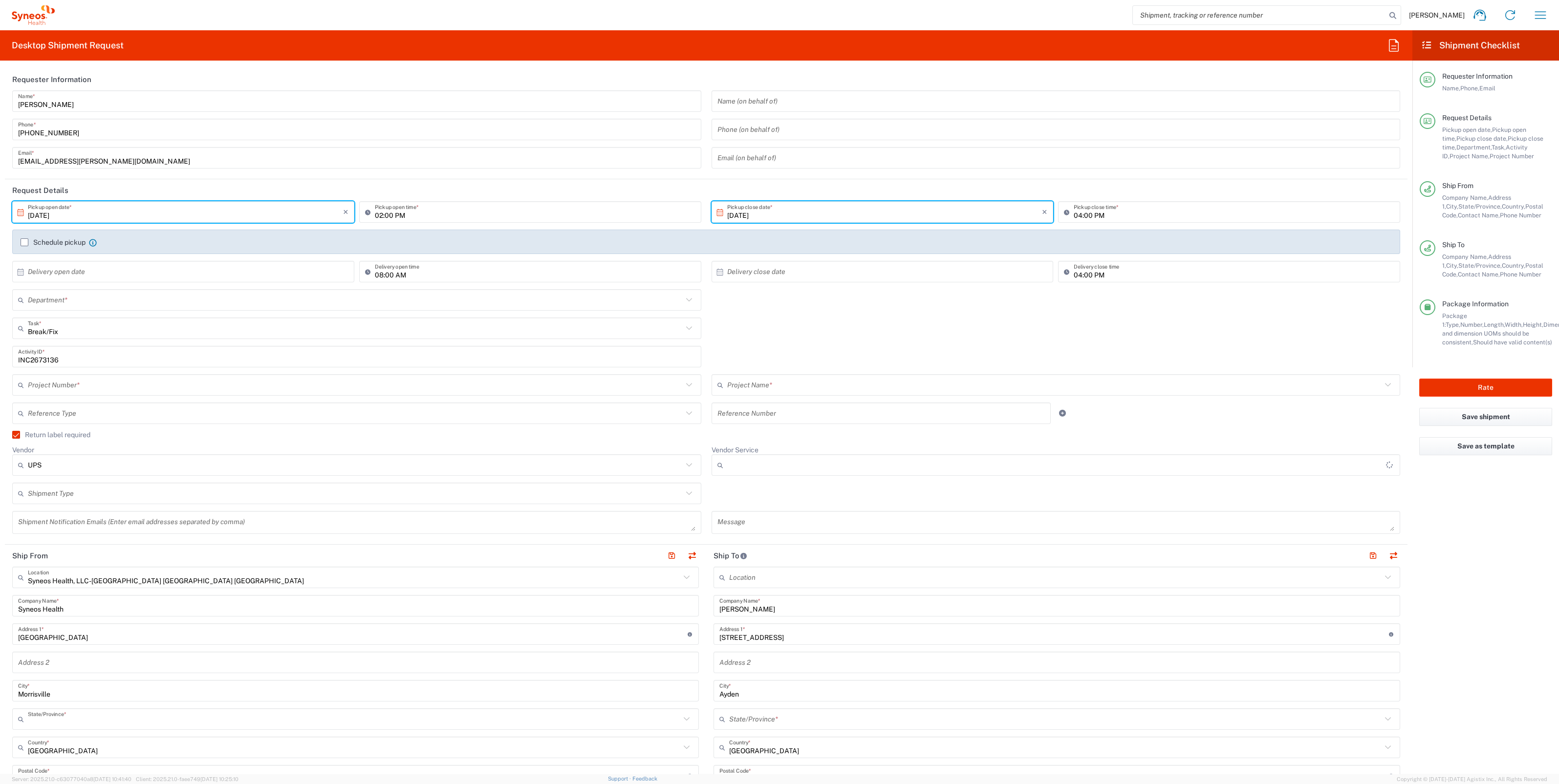
type input "North Carolina"
type input "Medium Box"
type input "Ground"
type input "4510 DEPARTMENTAL EXPENSE"
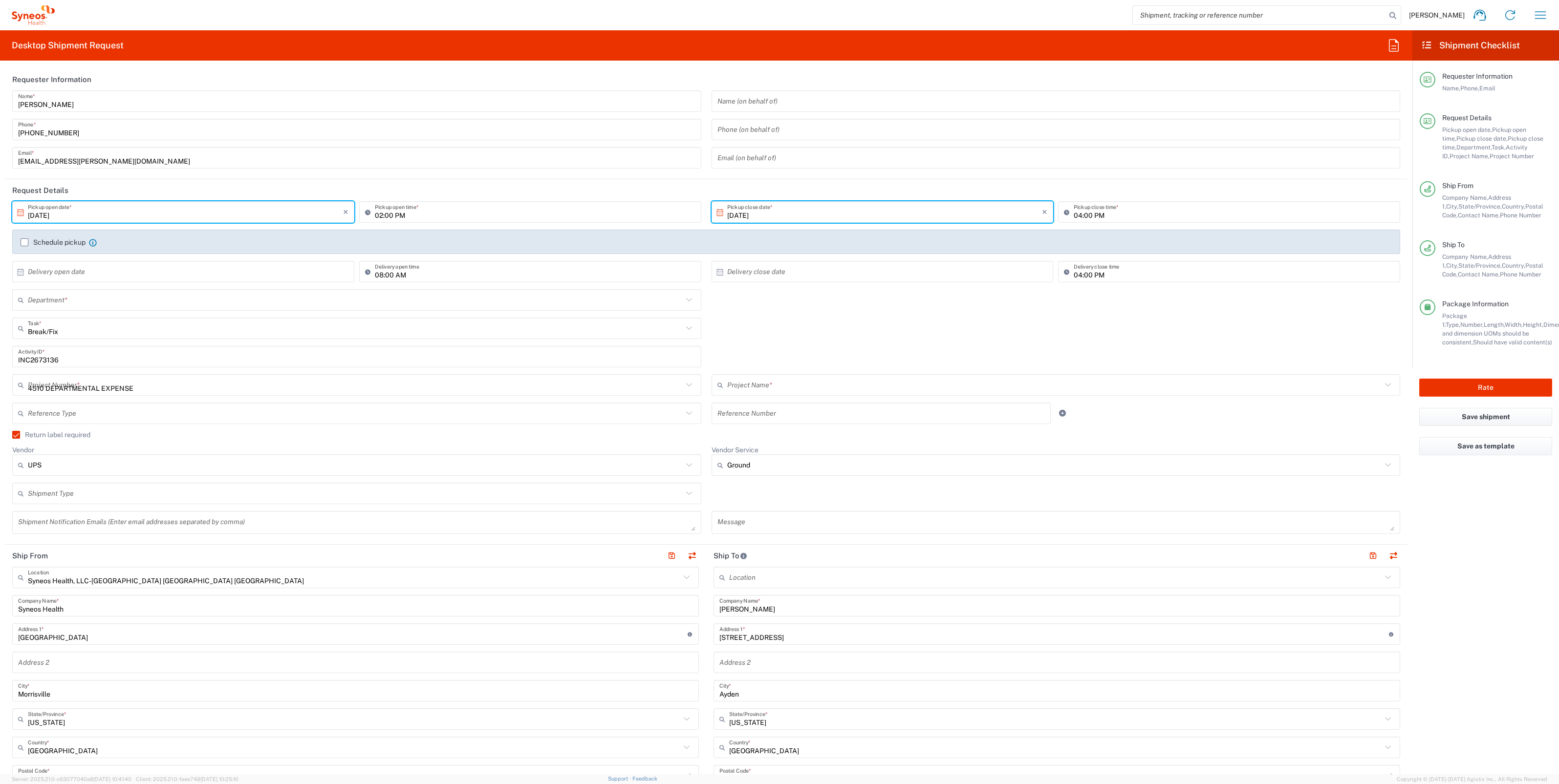
type input "4510"
type input "4510 DEPARTMENTAL EXPENSE"
click at [687, 552] on button "button" at bounding box center [691, 555] width 13 height 13
type input "Tina Langley"
type input "4319 Nine Iron Drive"
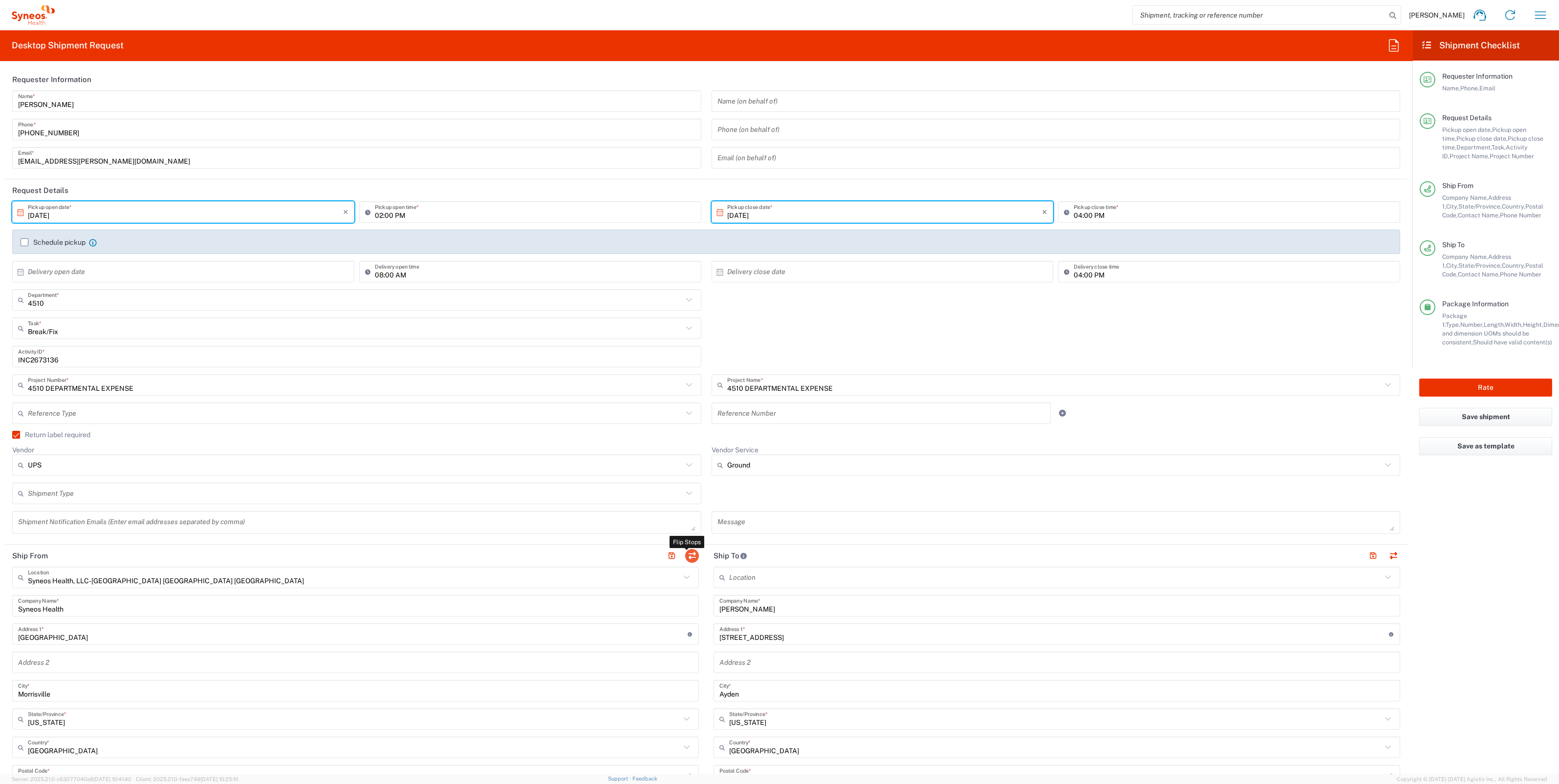
type input "Ayden"
type input "28513"
type input "Tina Langley"
type input "252 571-7975"
type input "tina.bass@syneoshealth.com"
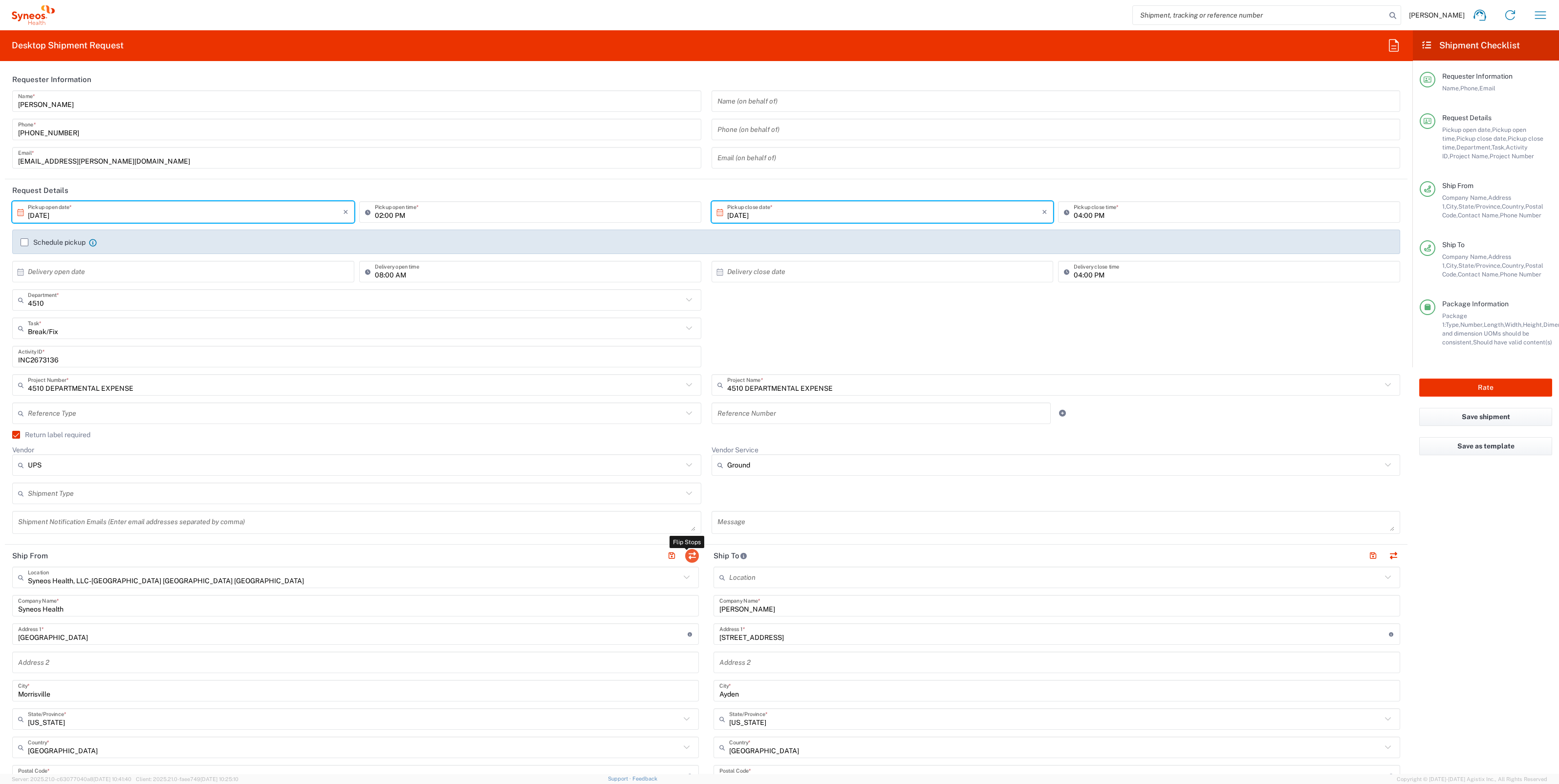
type input "Residential/Home"
type input "EORI"
type input "Syneos Health, LLC-Morrisville NC US"
type input "Syneos Health"
type input "[GEOGRAPHIC_DATA]"
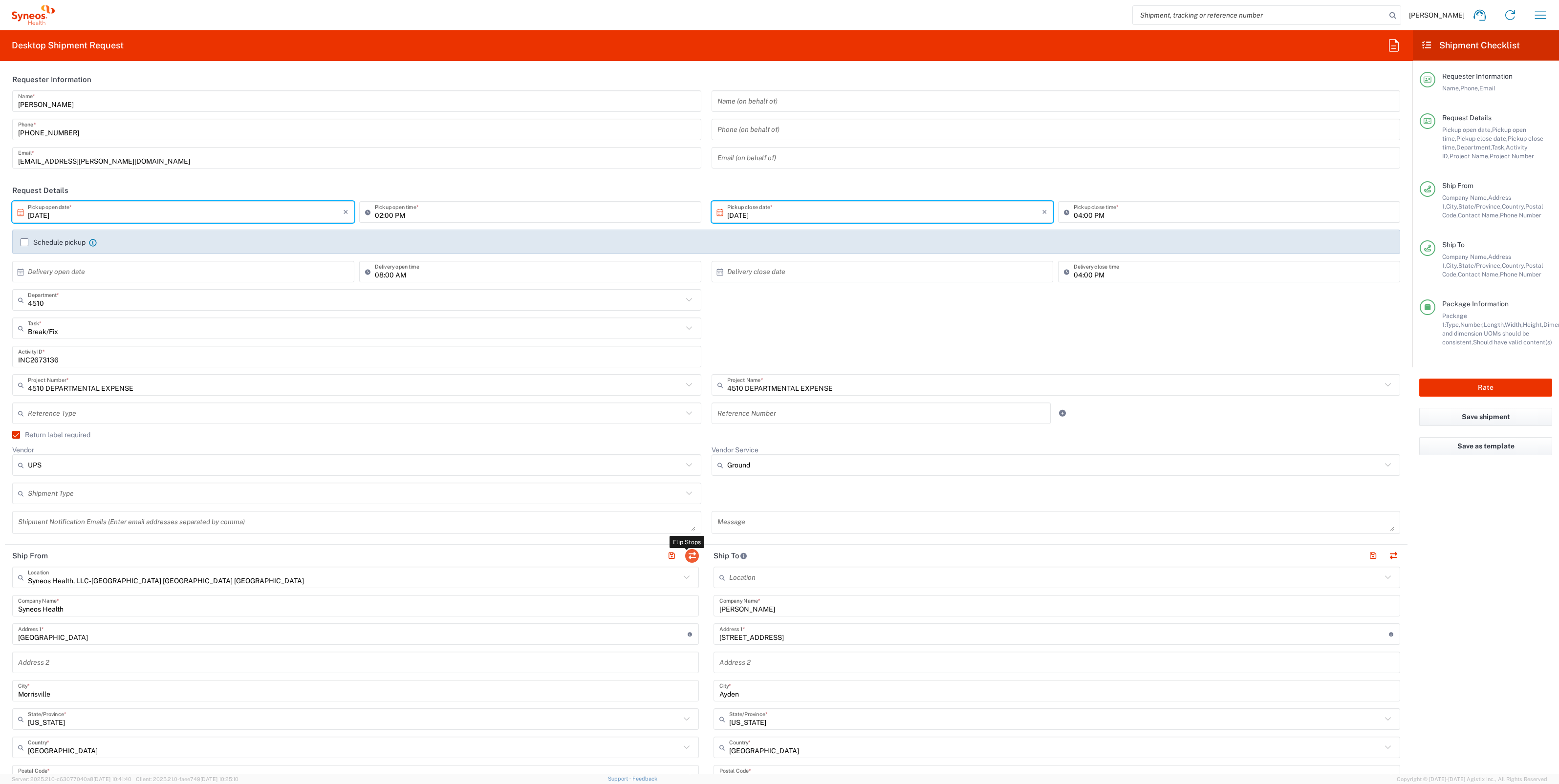
type input "Morrisville"
type input "27560"
type input "[PERSON_NAME]"
type input "[PHONE_NUMBER]"
type input "[EMAIL_ADDRESS][PERSON_NAME][DOMAIN_NAME]"
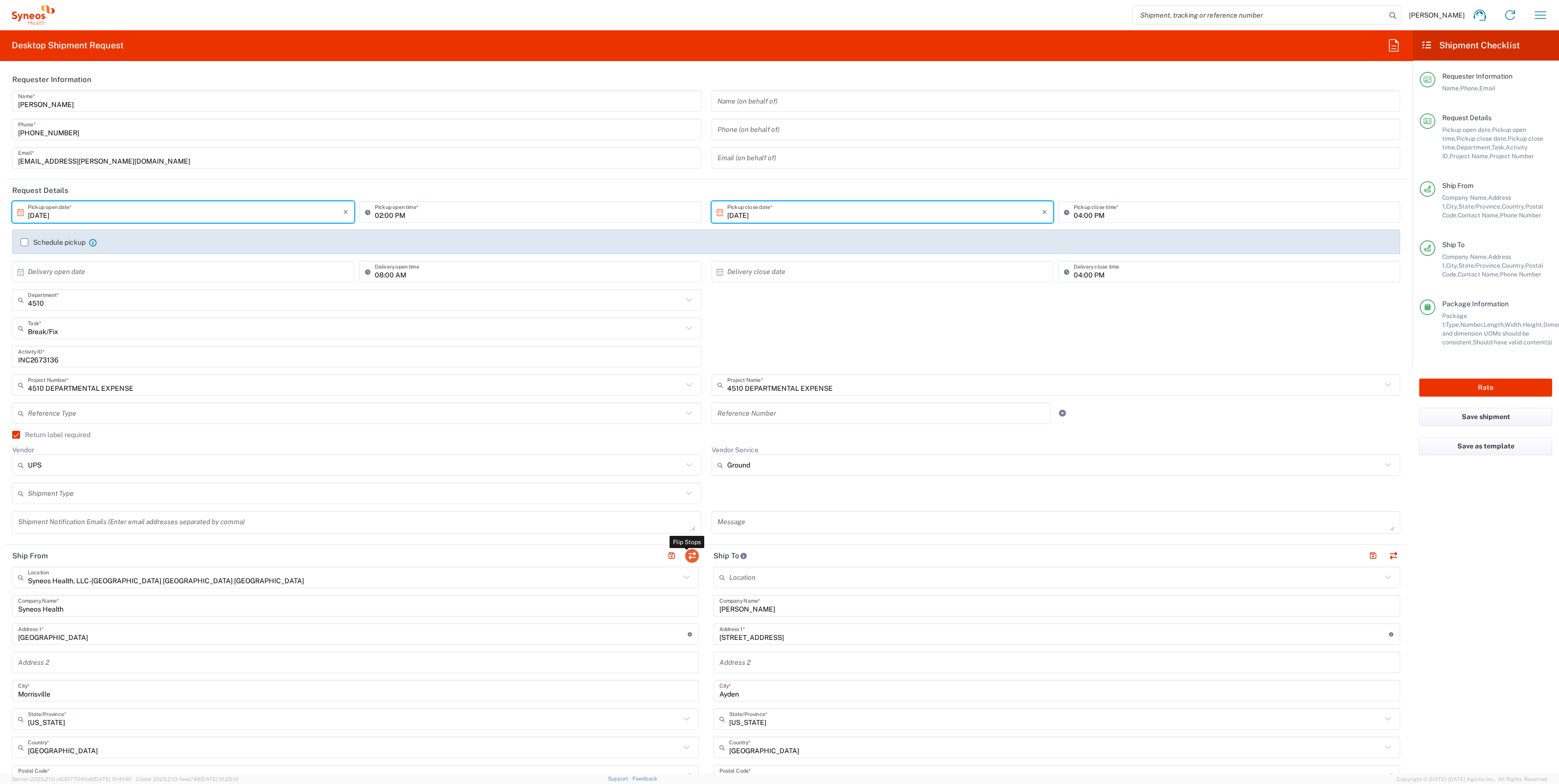
type input "Business (General)"
type input "TIN"
type input "592407464"
click at [1381, 461] on icon at bounding box center [1387, 465] width 13 height 13
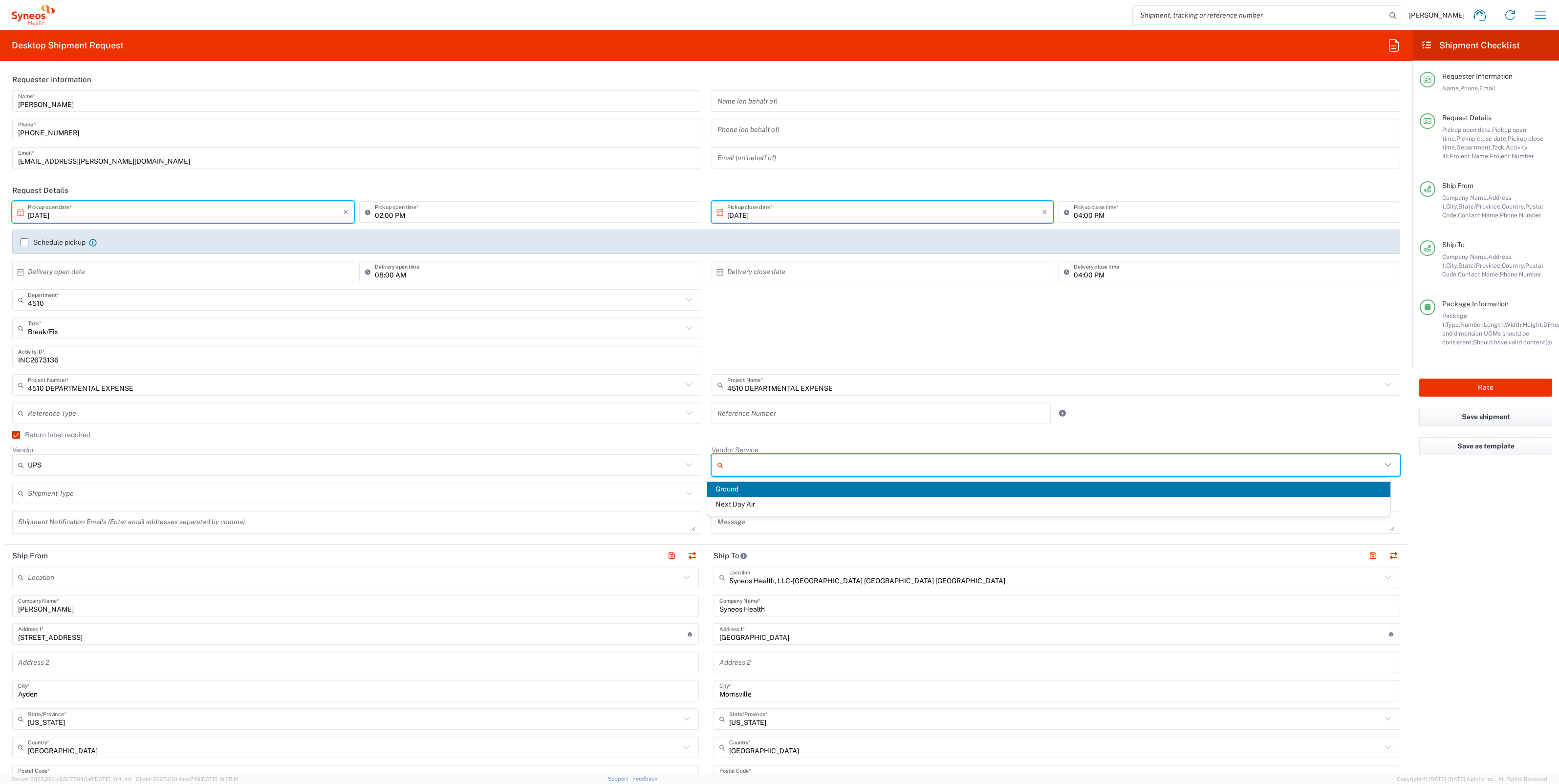
click at [674, 455] on div "UPS" at bounding box center [357, 465] width 689 height 21
type input "Ground"
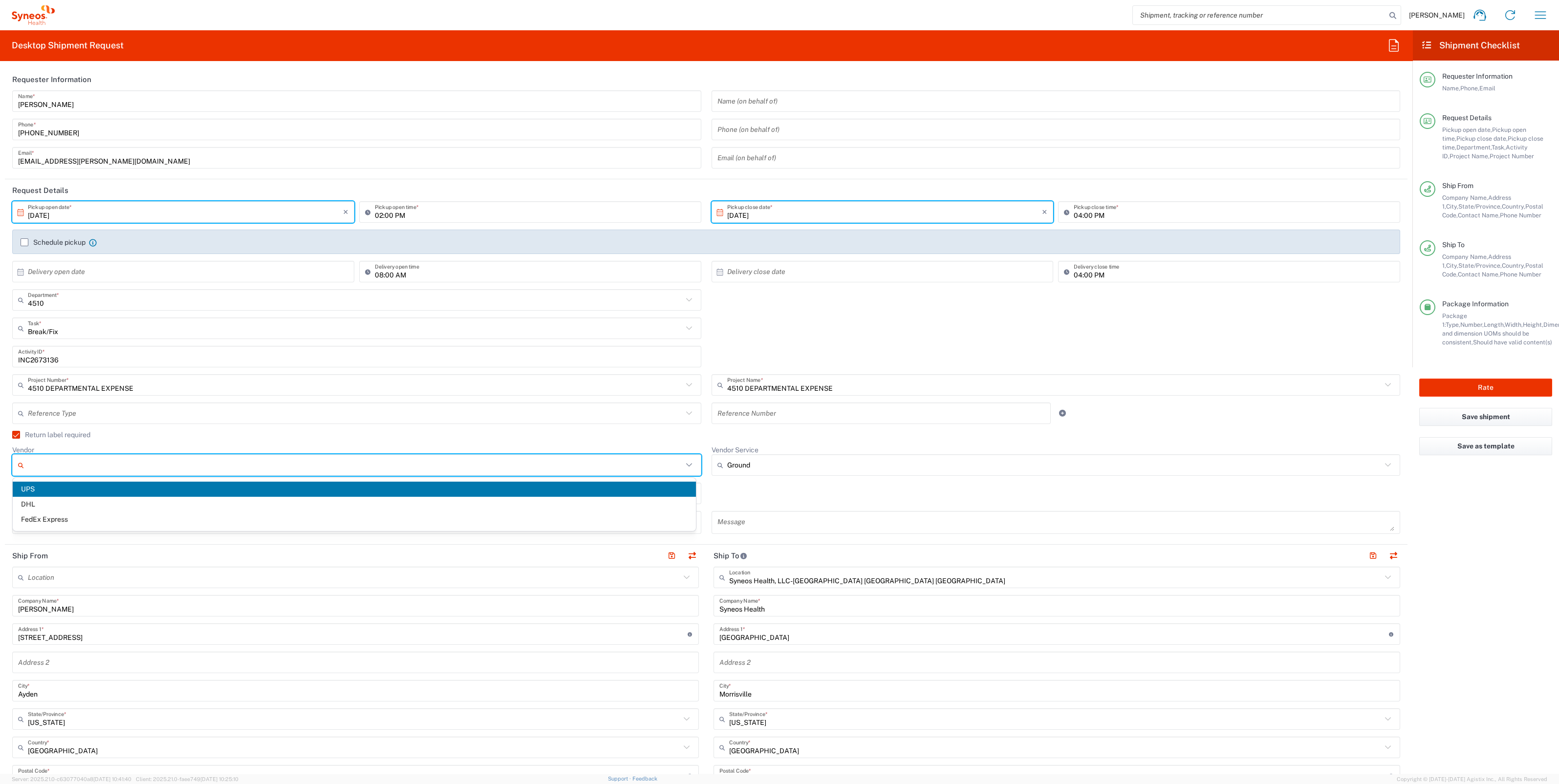
drag, startPoint x: 59, startPoint y: 519, endPoint x: 80, endPoint y: 520, distance: 21.0
click at [59, 520] on span "FedEx Express" at bounding box center [354, 519] width 683 height 15
type input "FedEx Express"
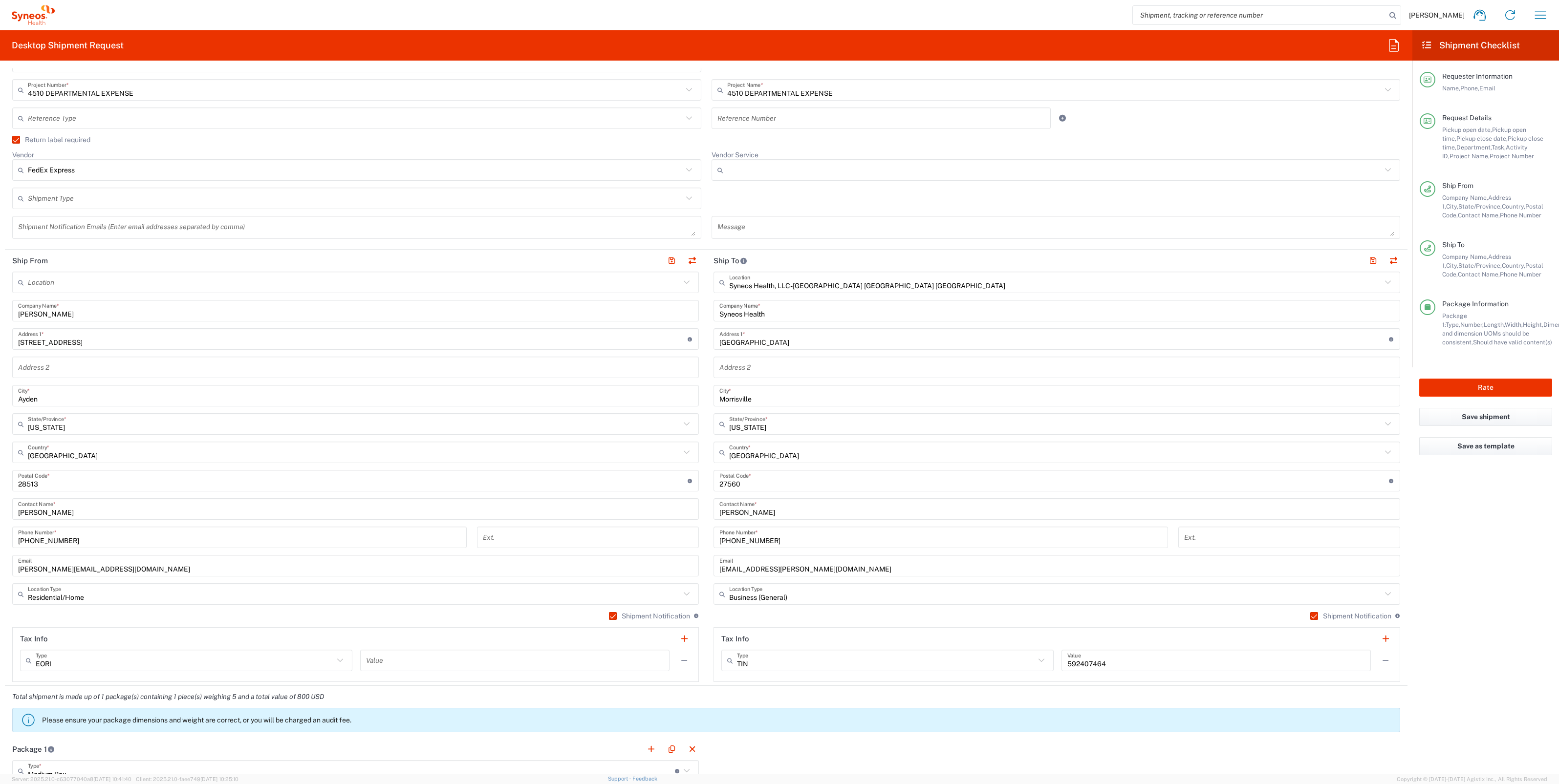
scroll to position [244, 0]
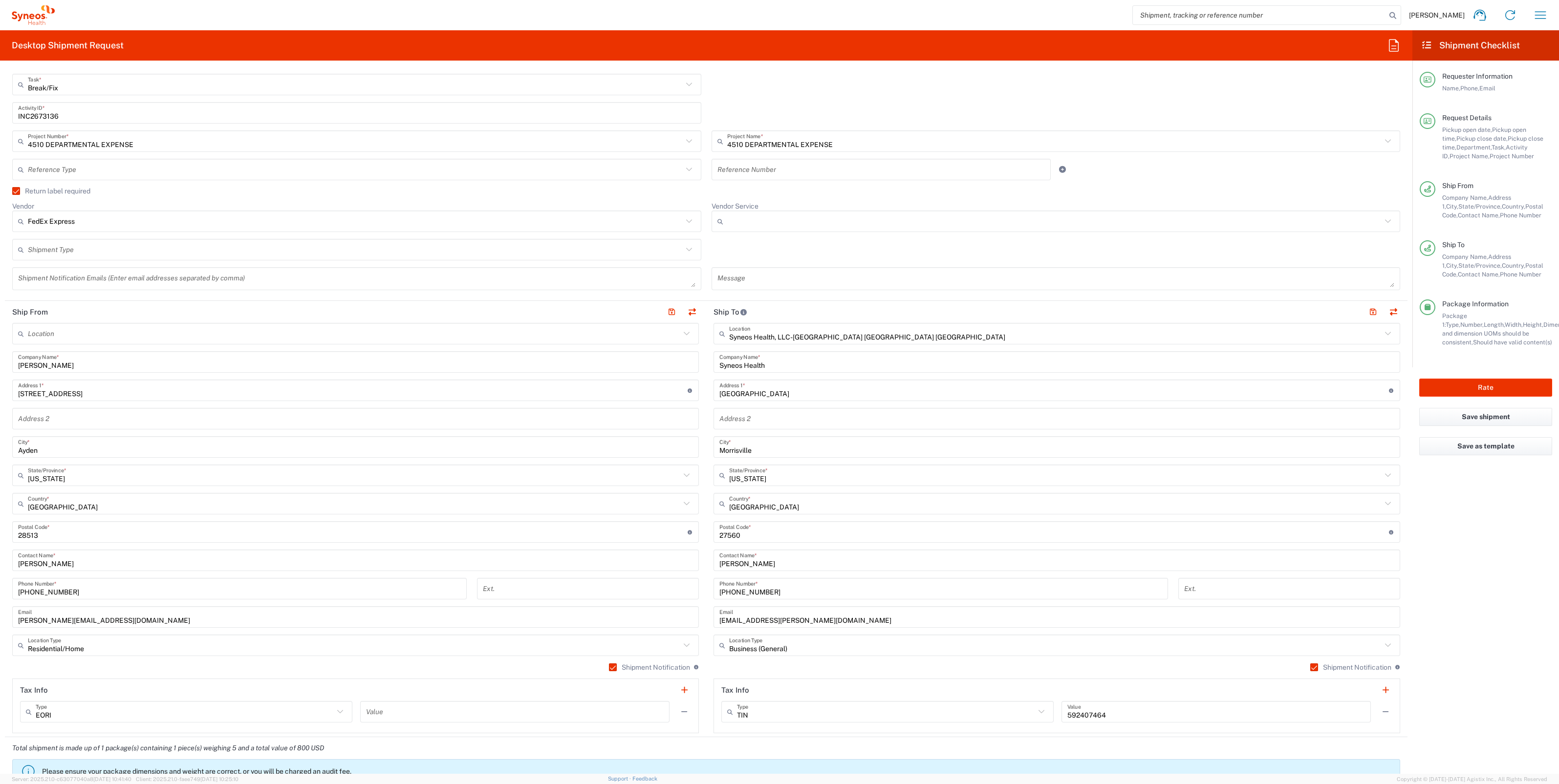
click at [688, 249] on icon at bounding box center [689, 249] width 13 height 13
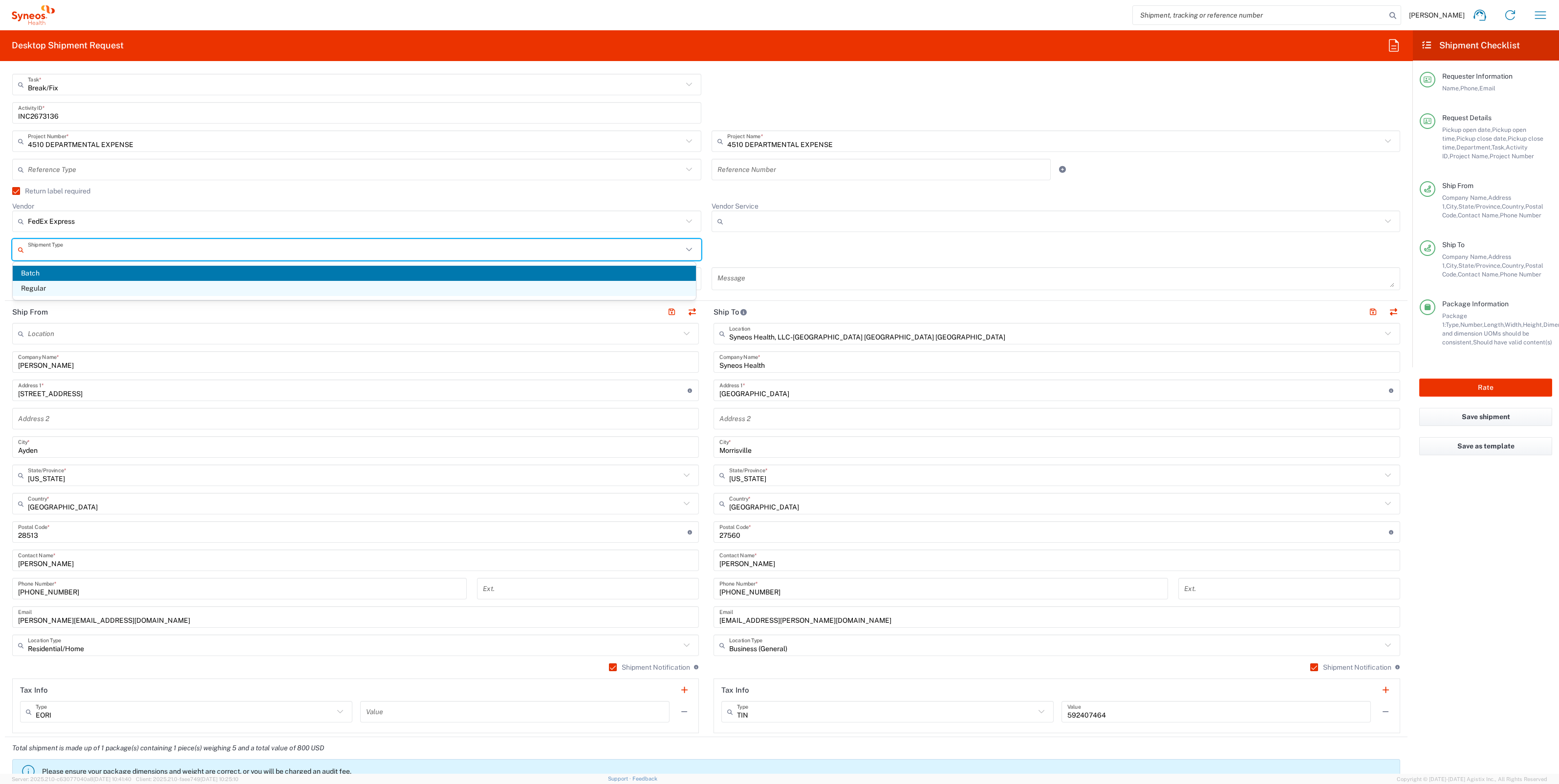
click at [123, 291] on span "Regular" at bounding box center [354, 288] width 683 height 15
type input "Regular"
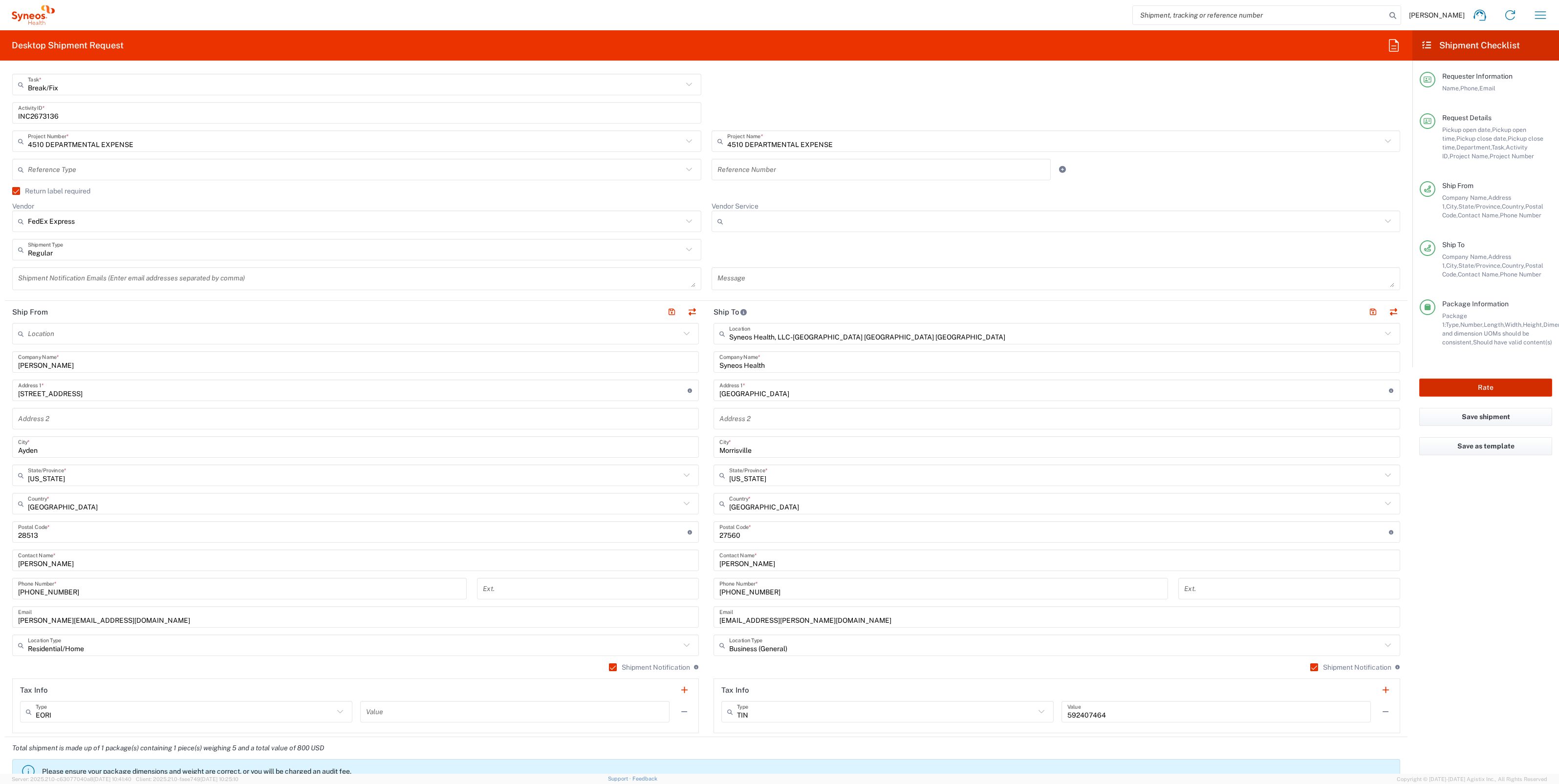
click at [1498, 392] on button "Rate" at bounding box center [1485, 387] width 133 height 18
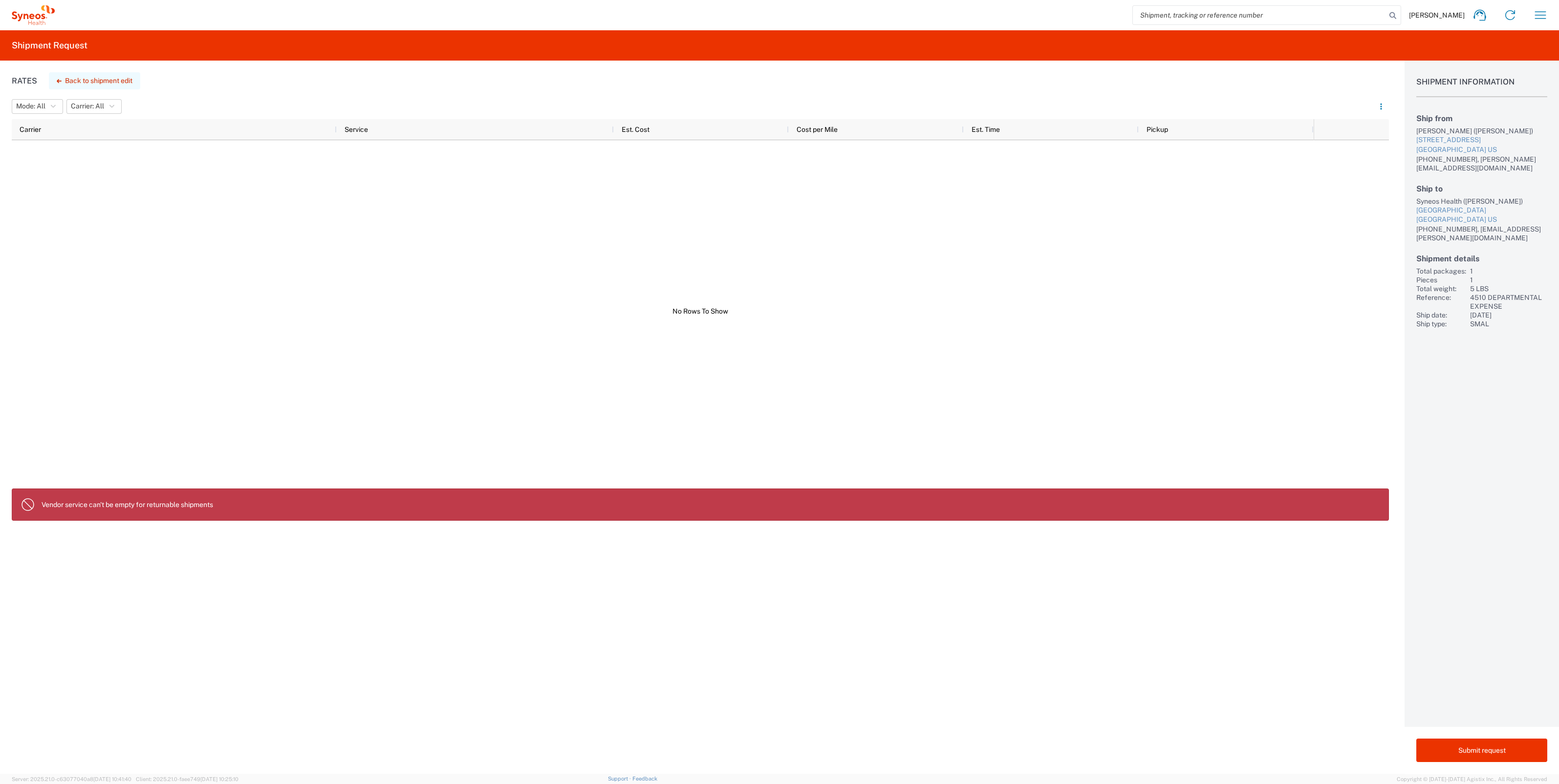
click at [57, 82] on icon "button" at bounding box center [58, 81] width 4 height 4
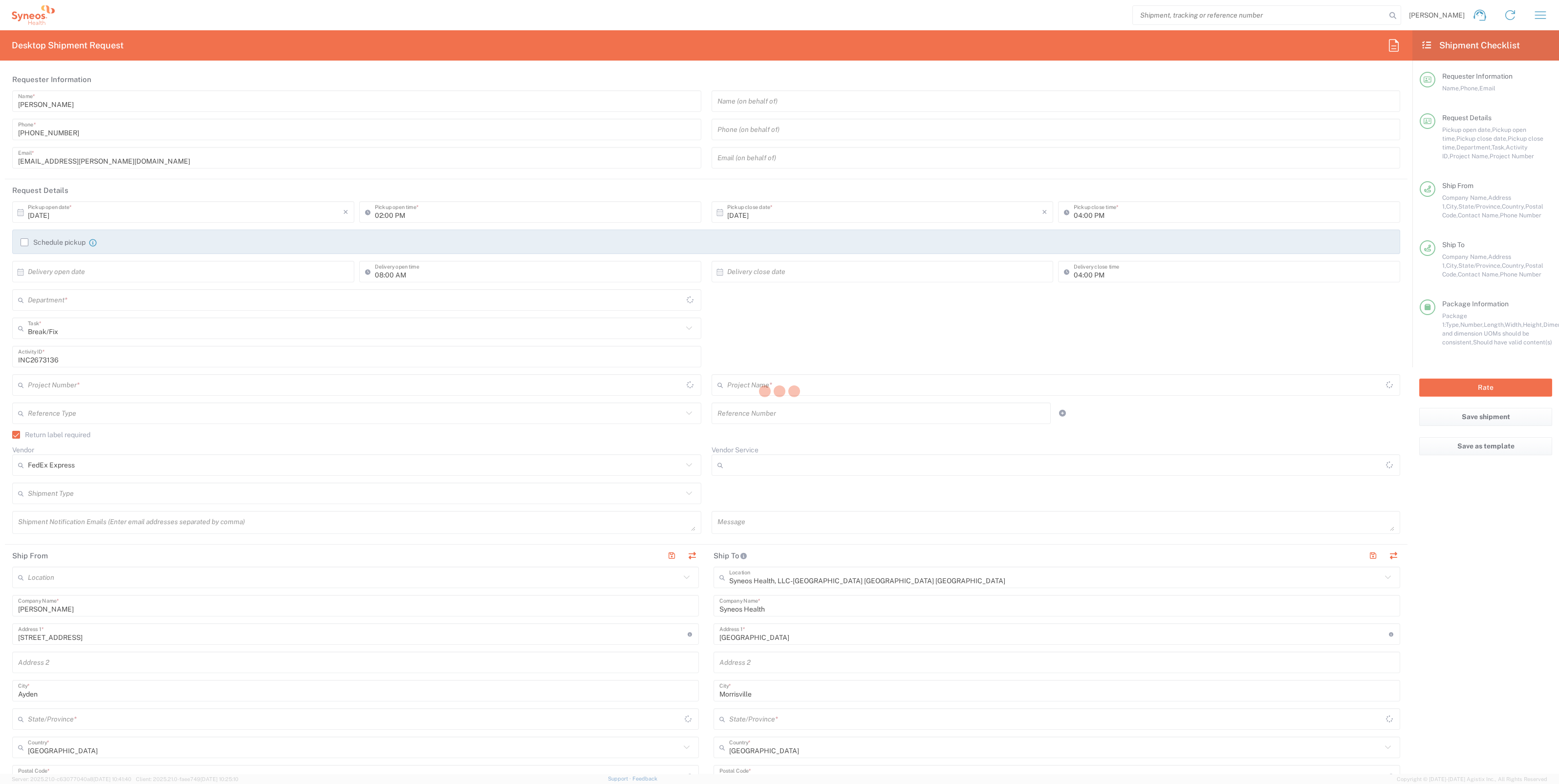
type input "North Carolina"
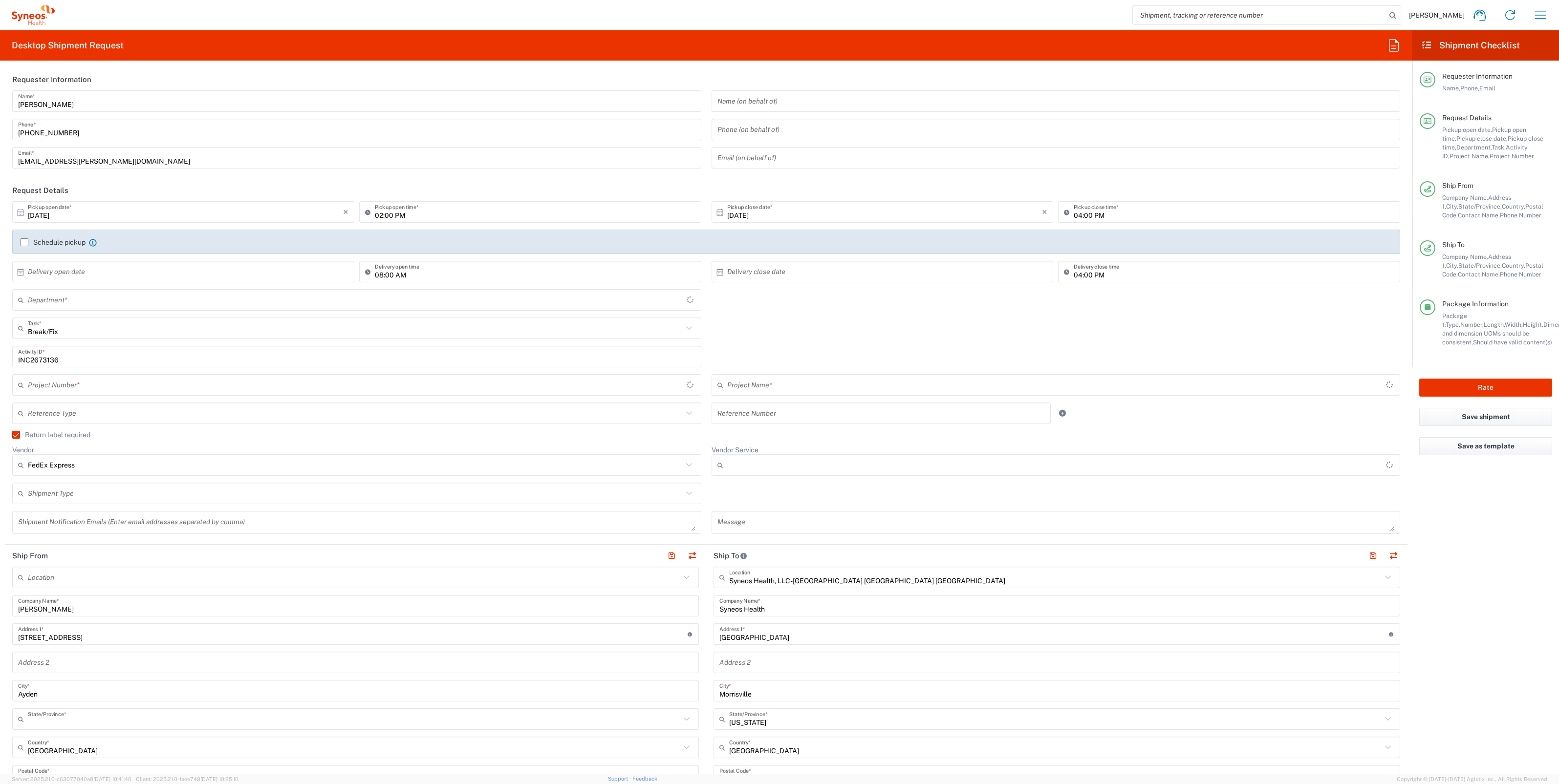
type input "North Carolina"
type input "4510 DEPARTMENTAL EXPENSE"
type input "Medium Box"
type input "4510 DEPARTMENTAL EXPENSE"
type input "4510"
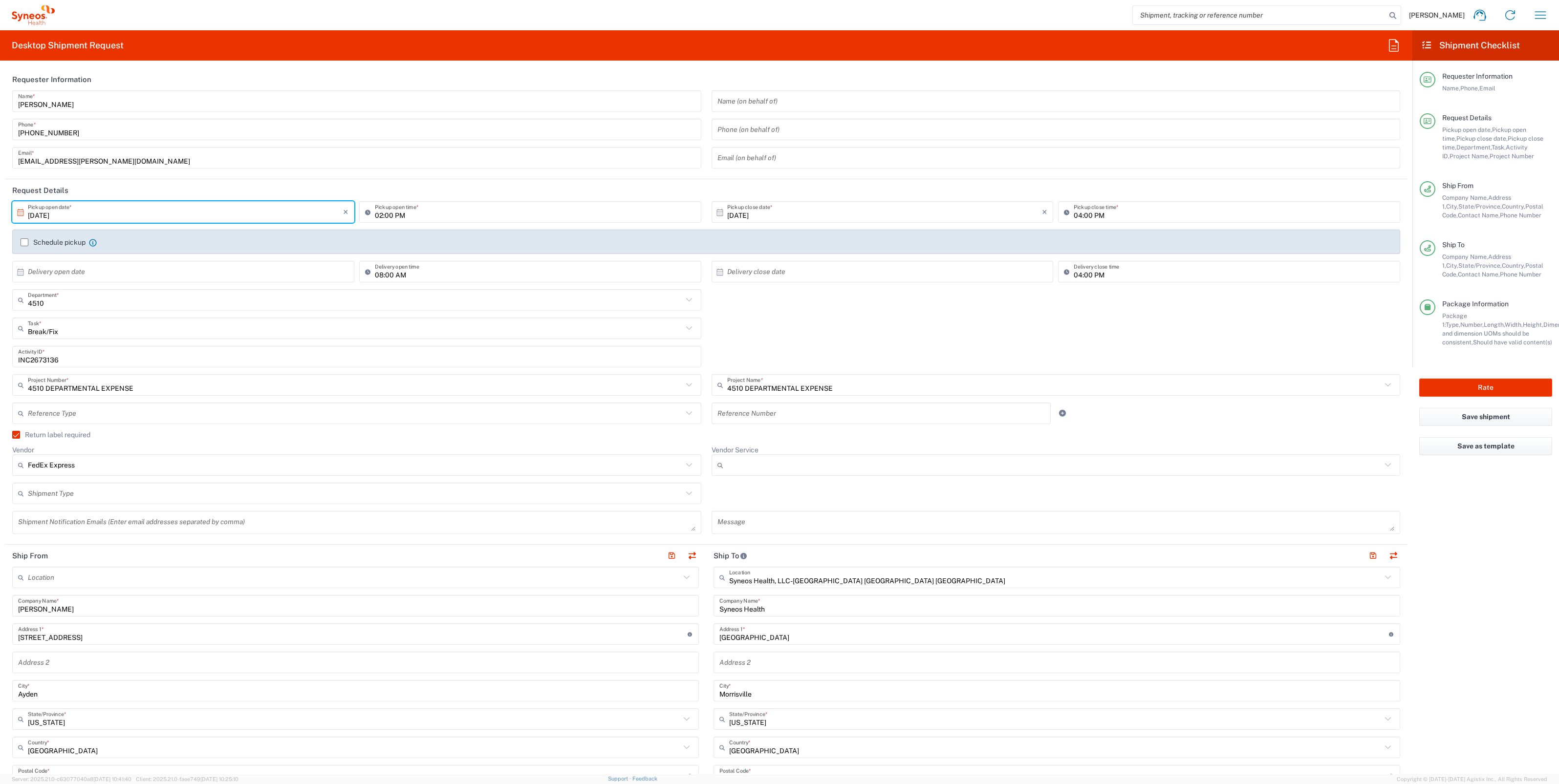
click at [41, 215] on input "10/15/2025" at bounding box center [185, 212] width 315 height 17
click at [210, 286] on span "17" at bounding box center [212, 287] width 14 height 13
type input "10/17/2025"
click at [46, 214] on input "10/17/2025" at bounding box center [185, 212] width 315 height 17
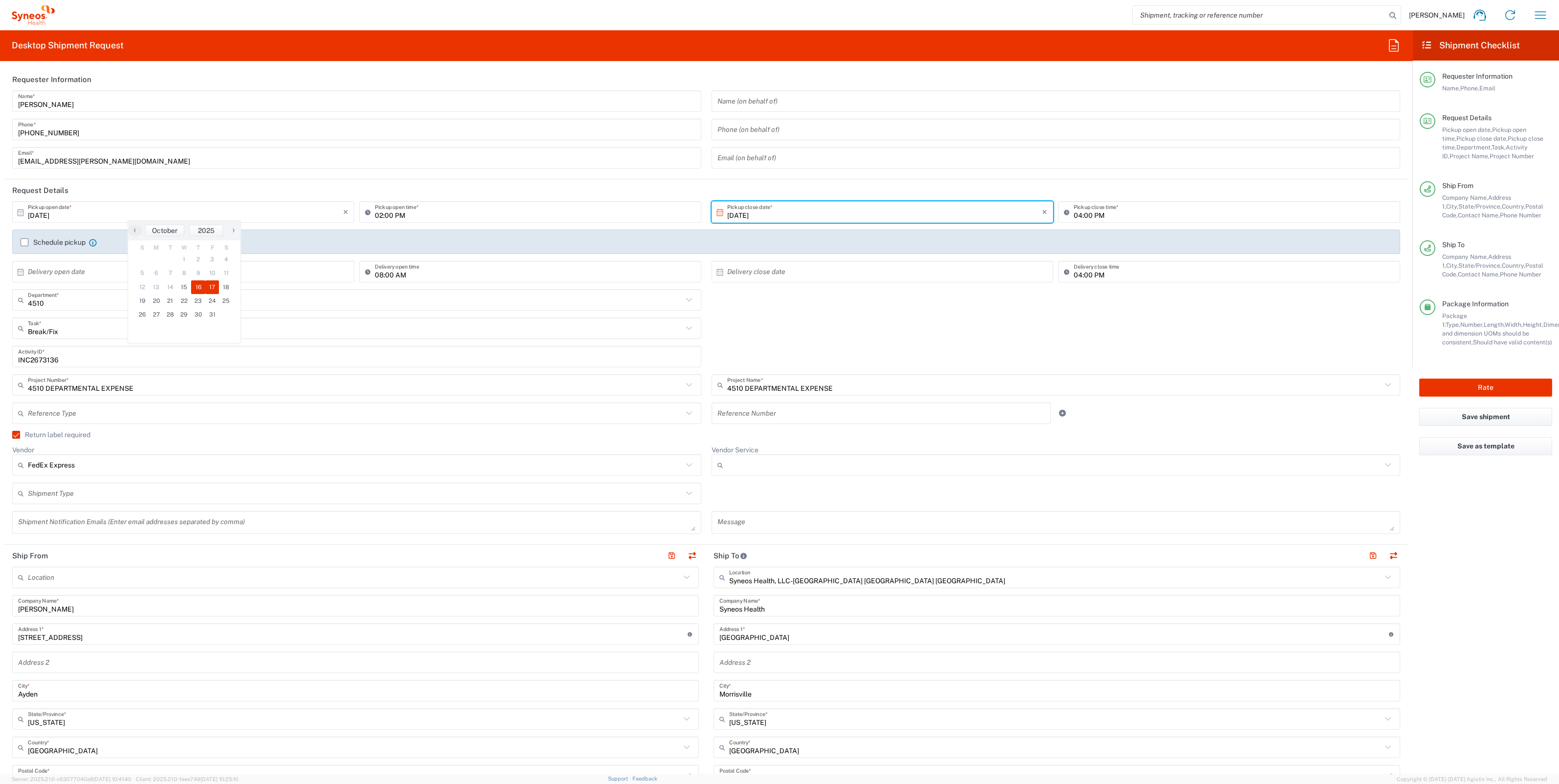
click at [199, 286] on span "16" at bounding box center [199, 287] width 14 height 13
type input "10/16/2025"
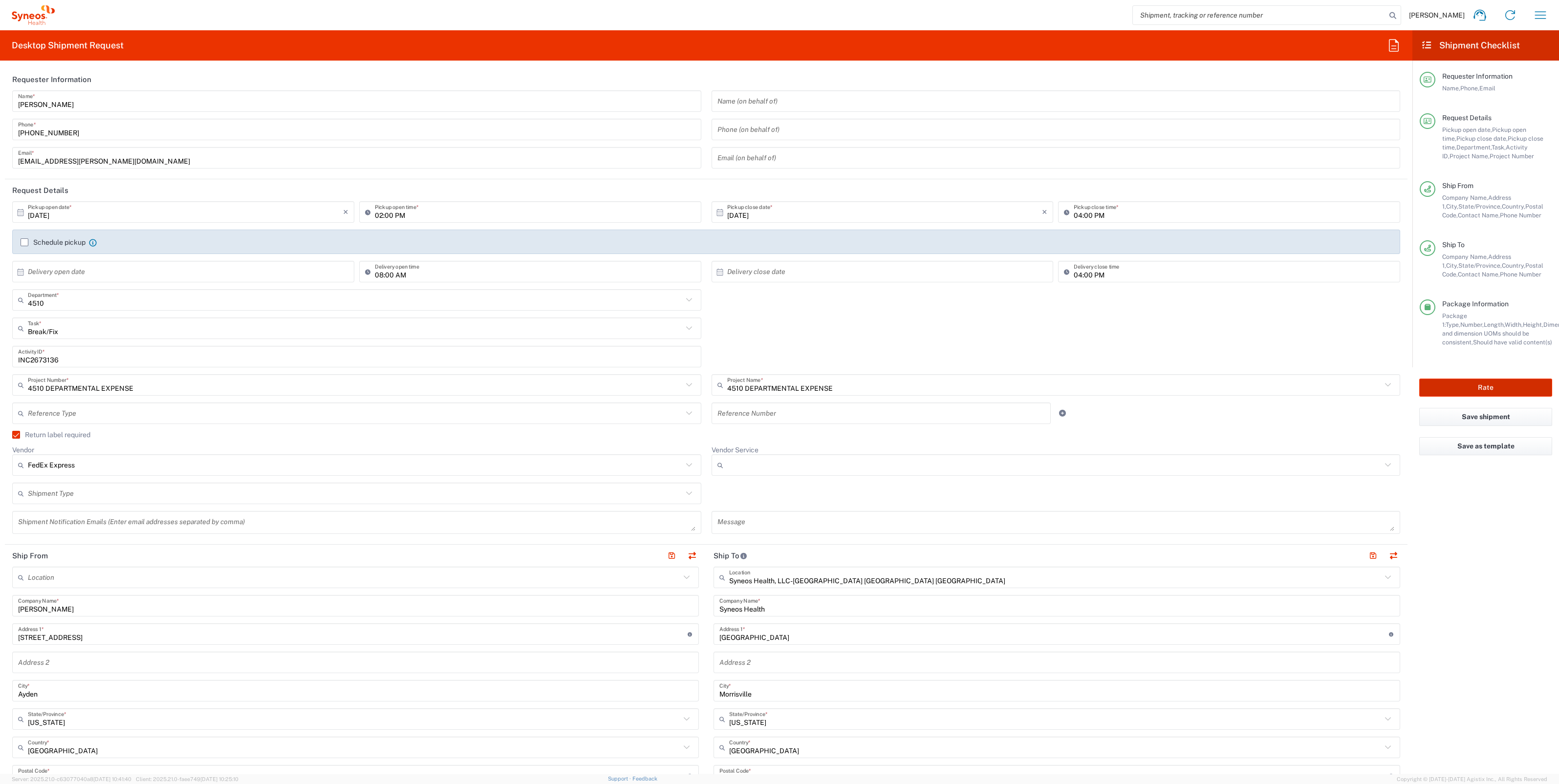
click at [1469, 386] on button "Rate" at bounding box center [1485, 387] width 133 height 18
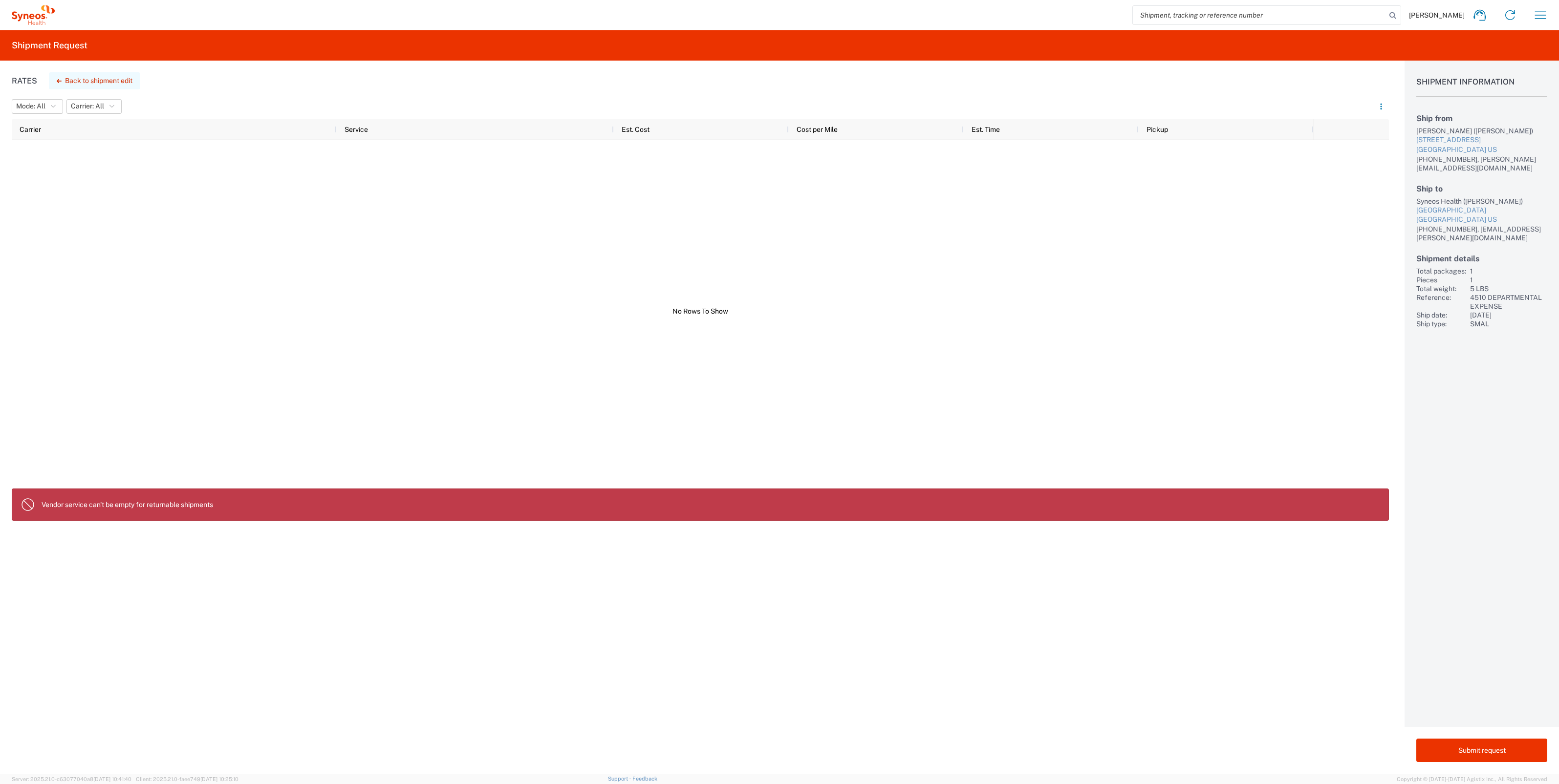
drag, startPoint x: 60, startPoint y: 80, endPoint x: 241, endPoint y: 325, distance: 304.6
click at [60, 80] on icon "button" at bounding box center [58, 81] width 4 height 4
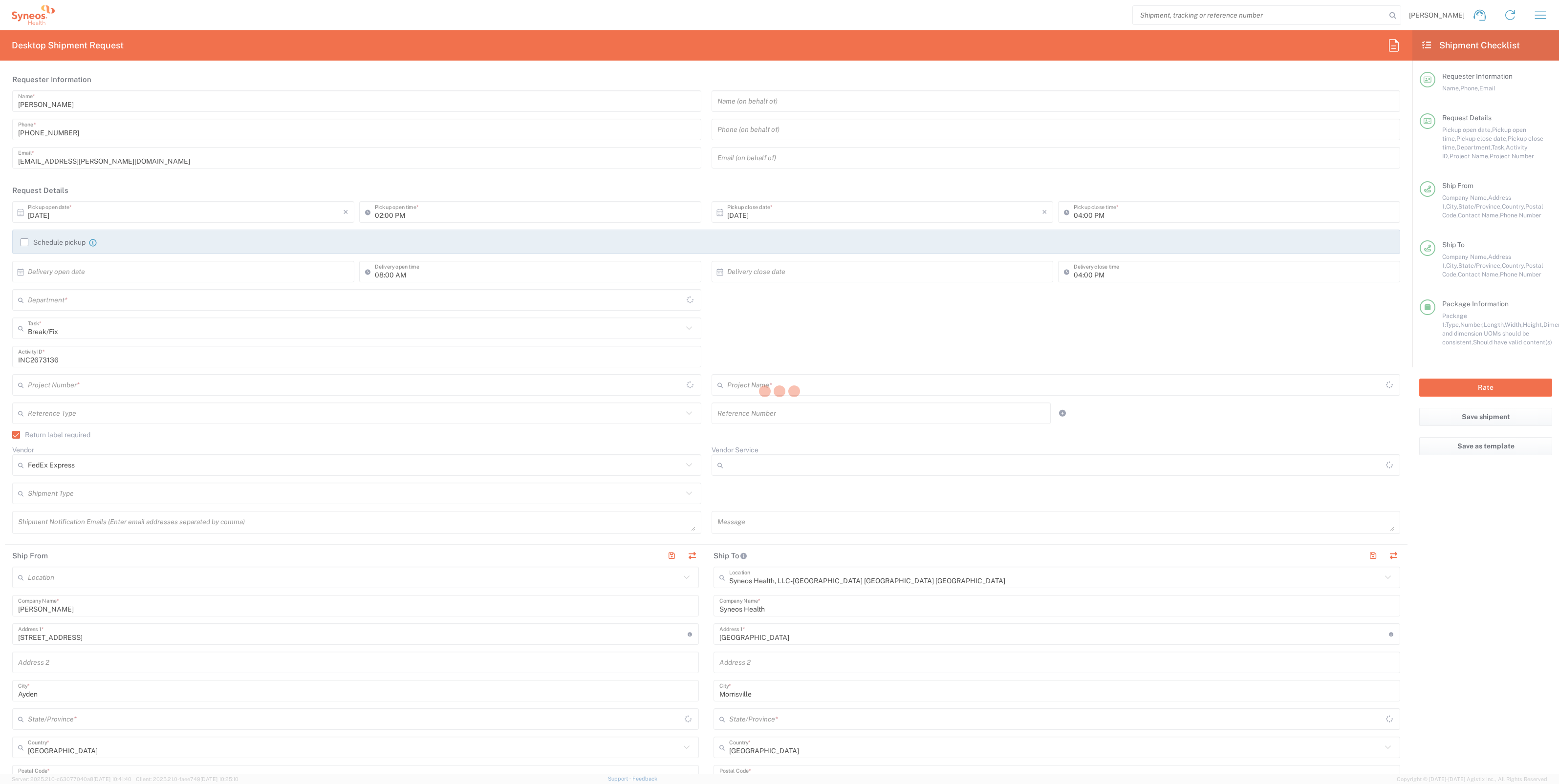
type input "North Carolina"
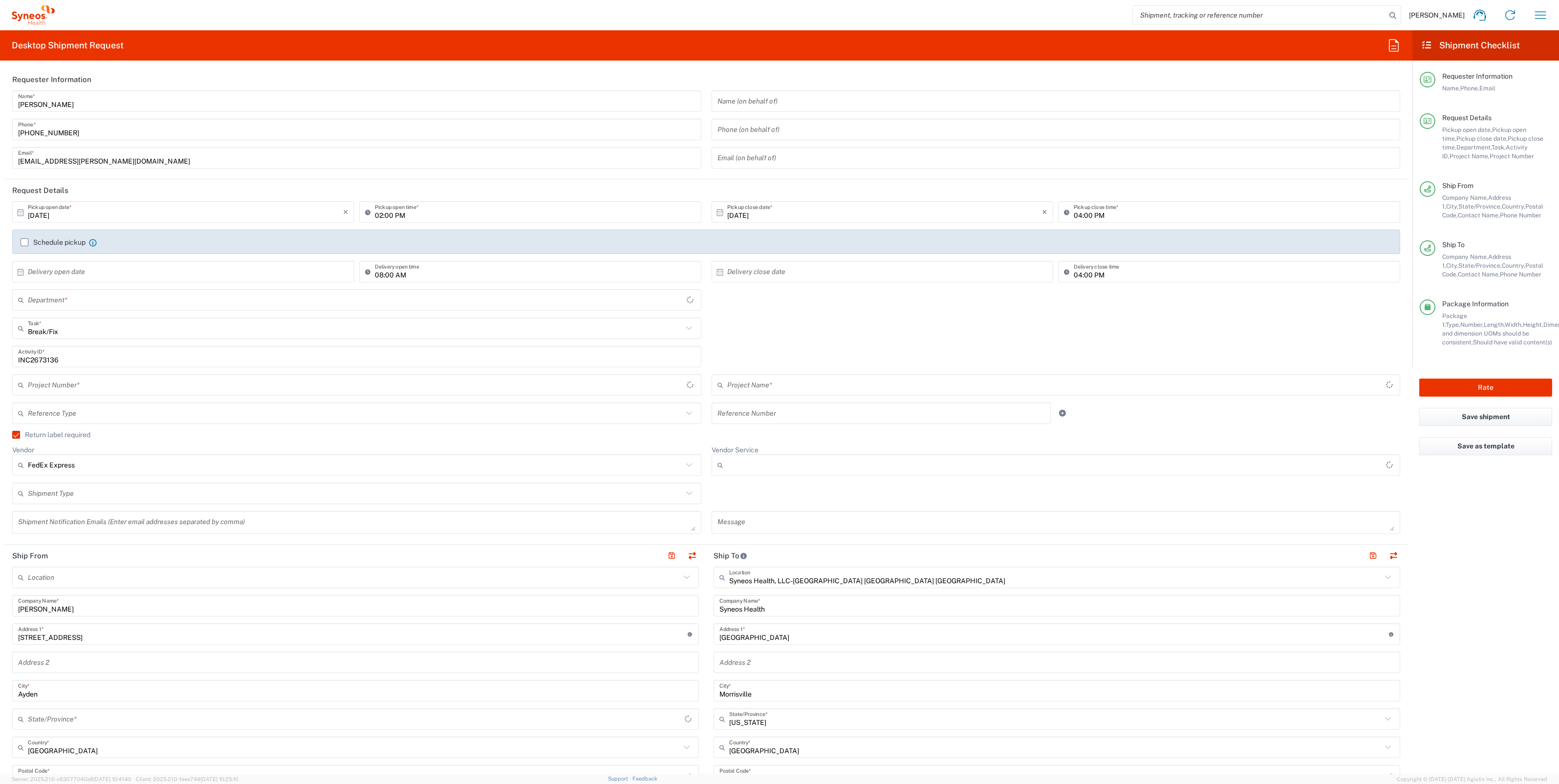
type input "North Carolina"
type input "4510 DEPARTMENTAL EXPENSE"
type input "Medium Box"
type input "4510 DEPARTMENTAL EXPENSE"
type input "4510"
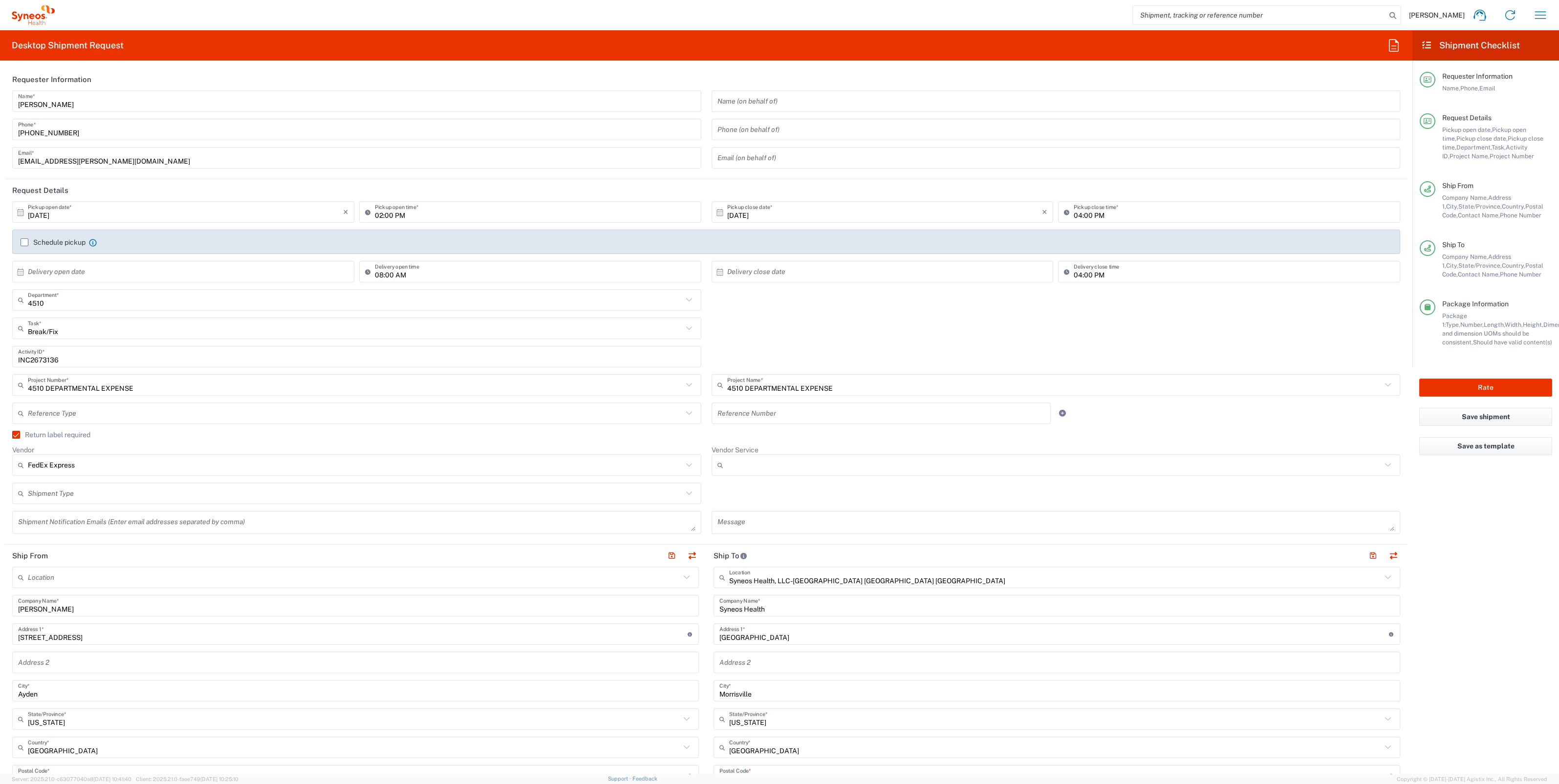
click at [1381, 460] on icon at bounding box center [1387, 465] width 13 height 13
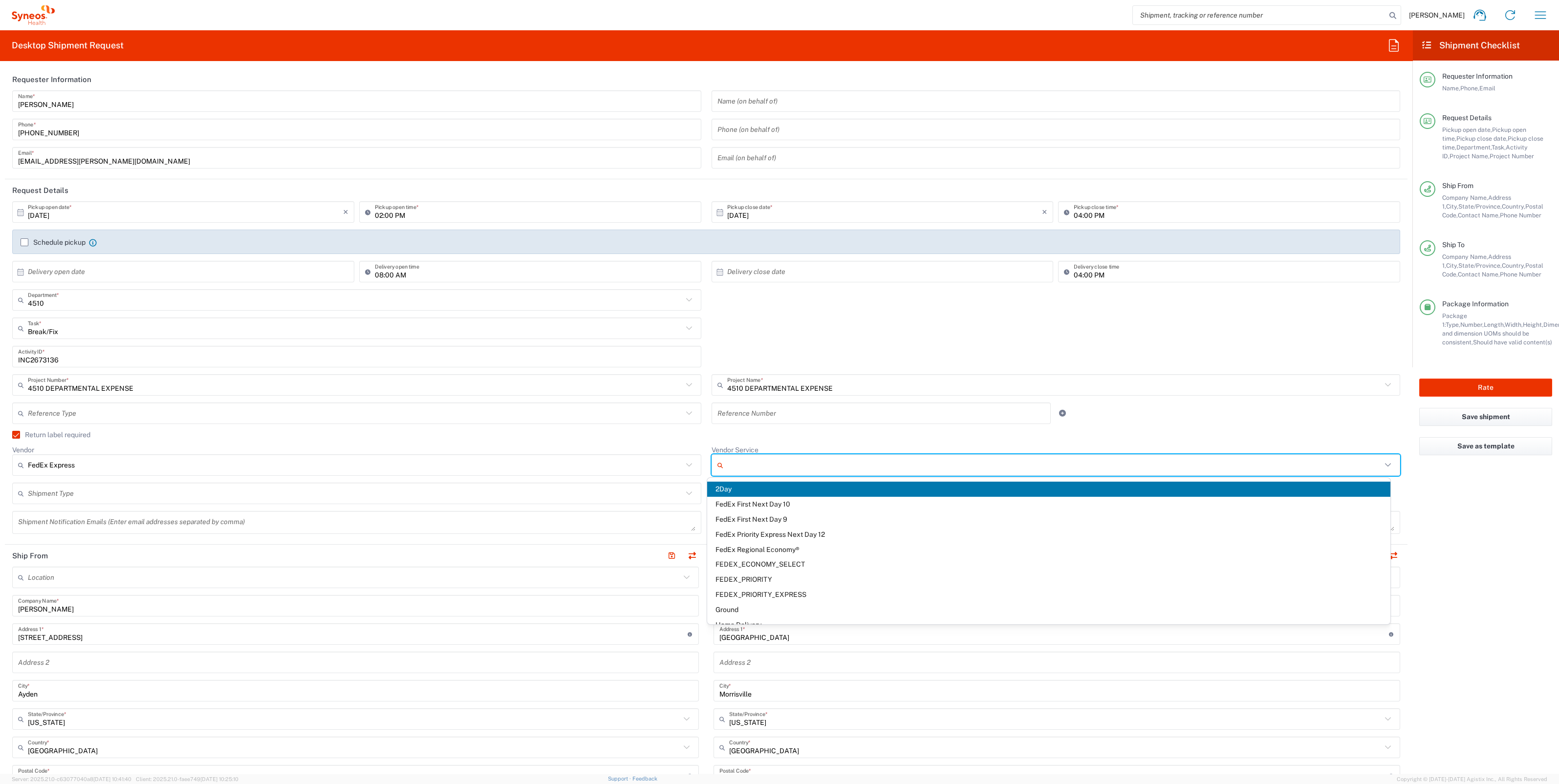
click at [733, 486] on span "2Day" at bounding box center [1048, 489] width 683 height 15
type input "2Day"
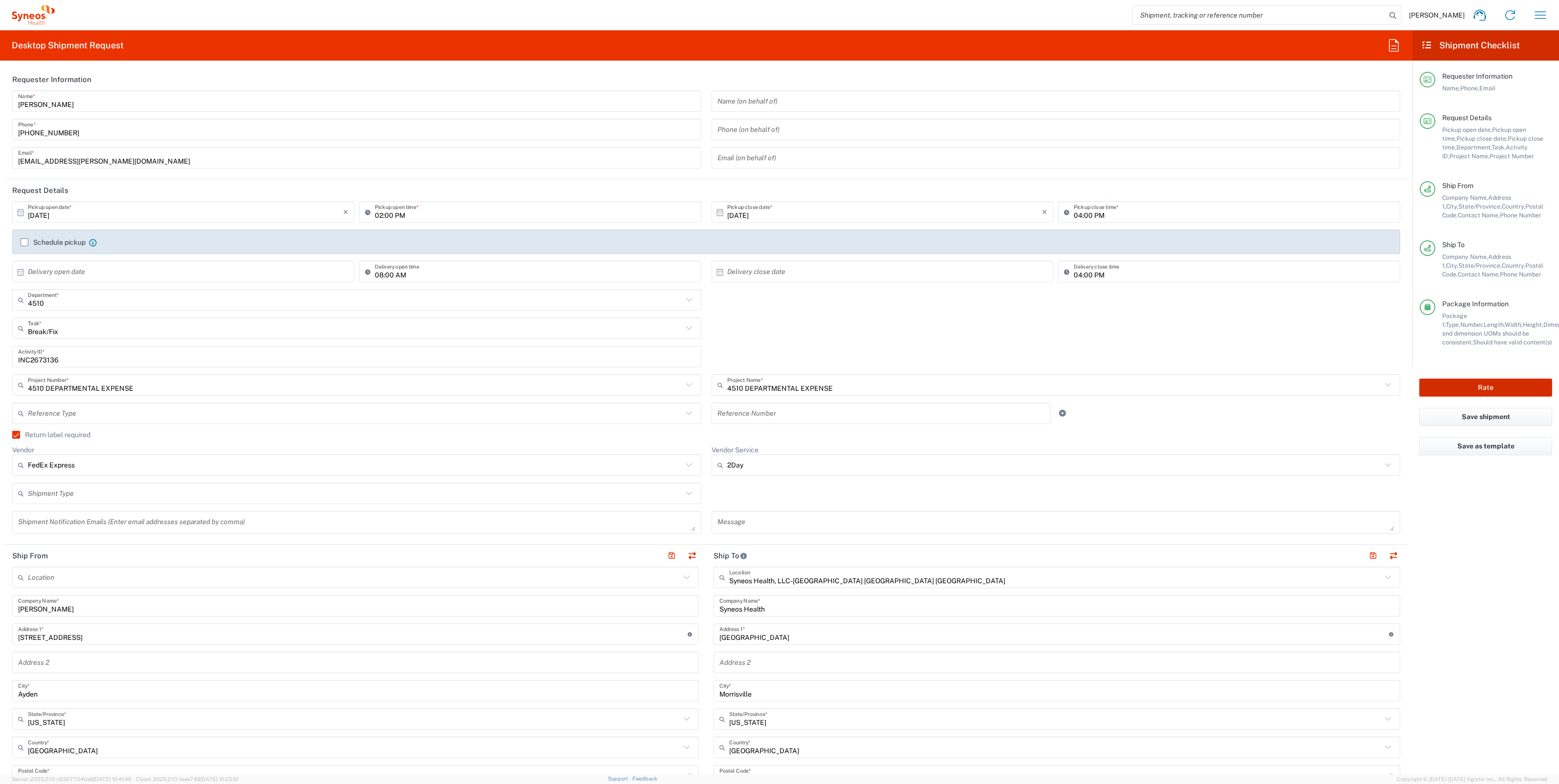
click at [1506, 384] on button "Rate" at bounding box center [1485, 387] width 133 height 18
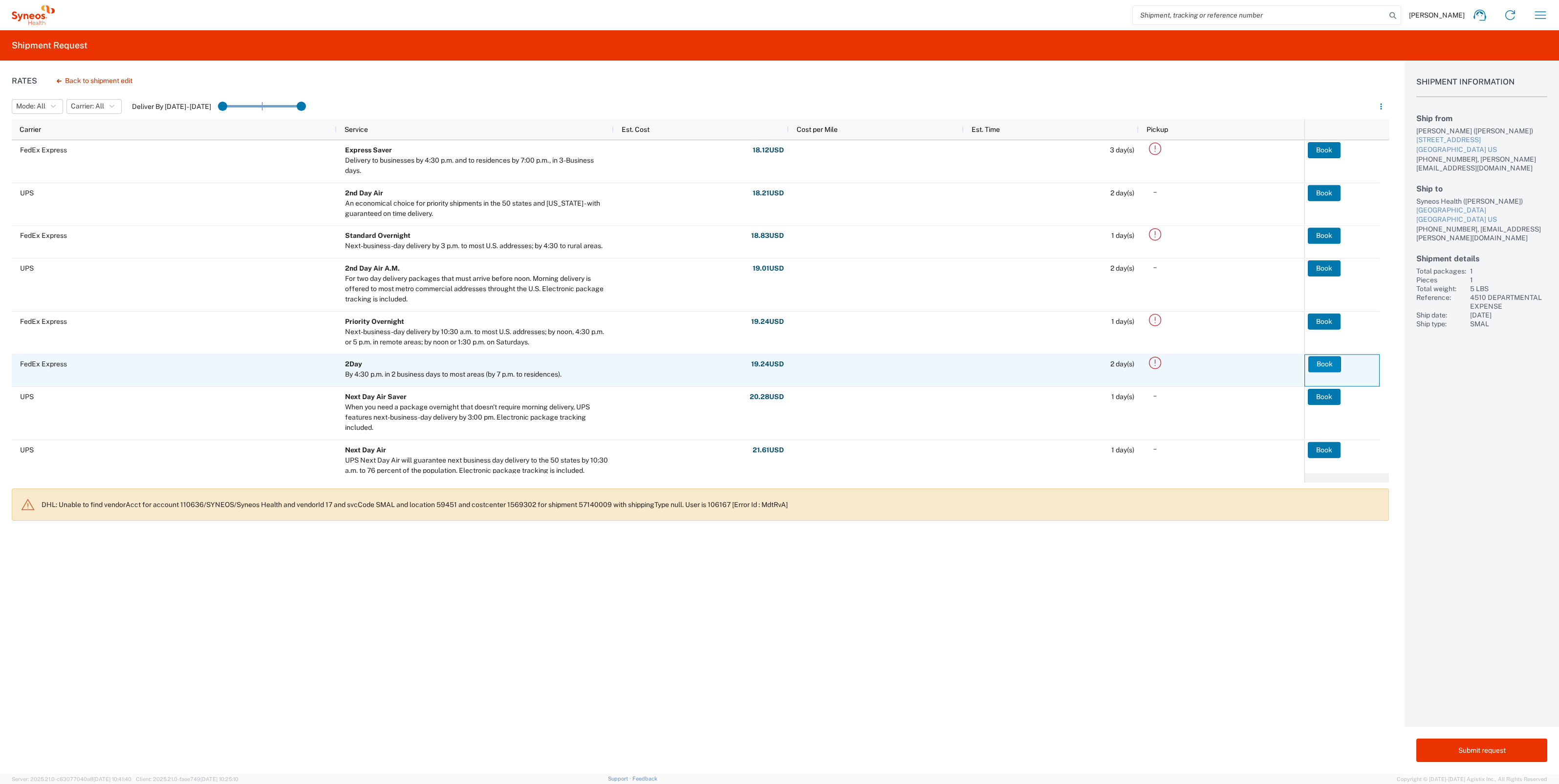
click at [1316, 360] on button "Book" at bounding box center [1324, 364] width 33 height 15
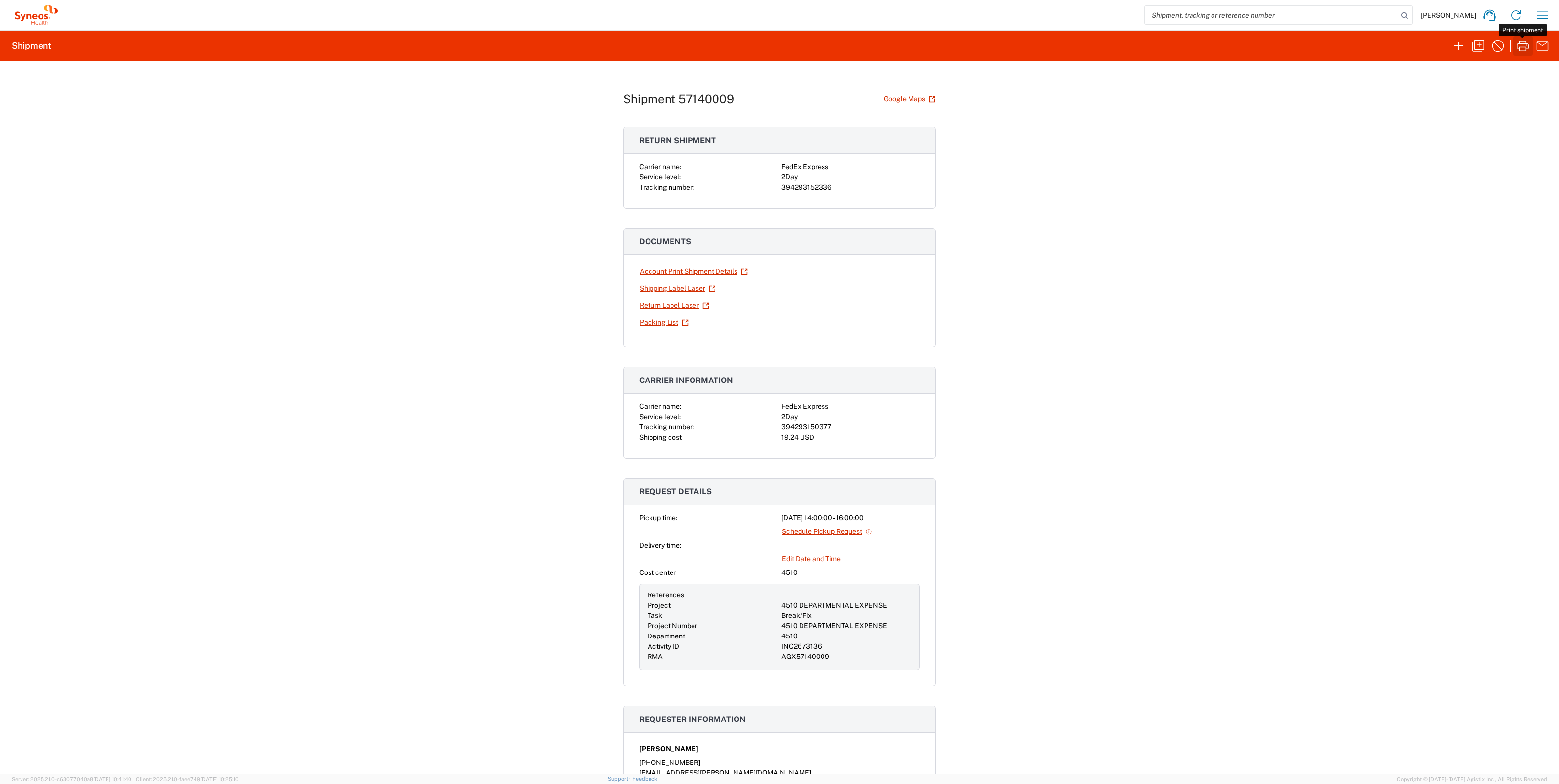
click at [1521, 46] on icon "button" at bounding box center [1522, 46] width 15 height 15
drag, startPoint x: 827, startPoint y: 429, endPoint x: 775, endPoint y: 424, distance: 52.2
click at [775, 424] on div "Carrier name: FedEx Express Service level: 2Day Tracking number: 394293150377 S…" at bounding box center [780, 422] width 281 height 41
drag, startPoint x: 775, startPoint y: 424, endPoint x: 788, endPoint y: 423, distance: 13.0
copy div "394293150377"
